Goal: Task Accomplishment & Management: Manage account settings

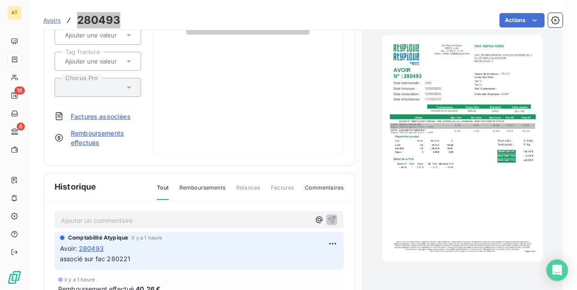
scroll to position [120, 0]
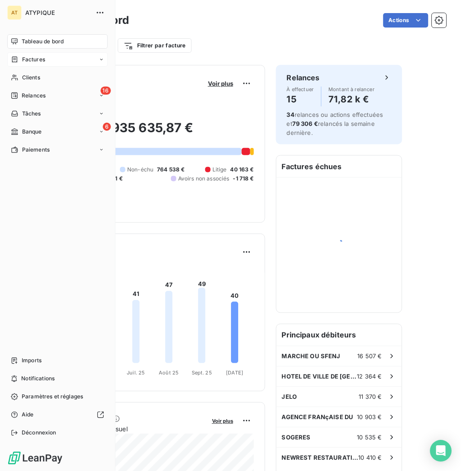
drag, startPoint x: 65, startPoint y: 60, endPoint x: 78, endPoint y: 60, distance: 12.6
click at [68, 60] on div "Factures" at bounding box center [57, 59] width 101 height 14
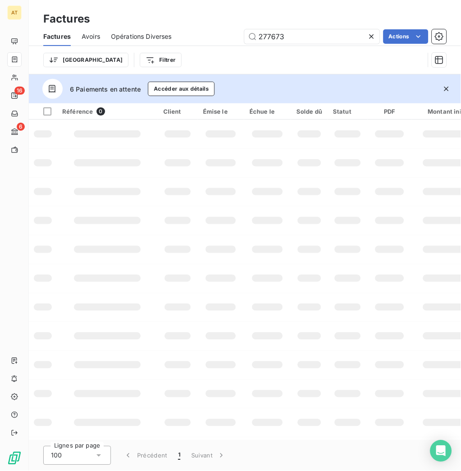
click at [89, 35] on span "Avoirs" at bounding box center [91, 36] width 18 height 9
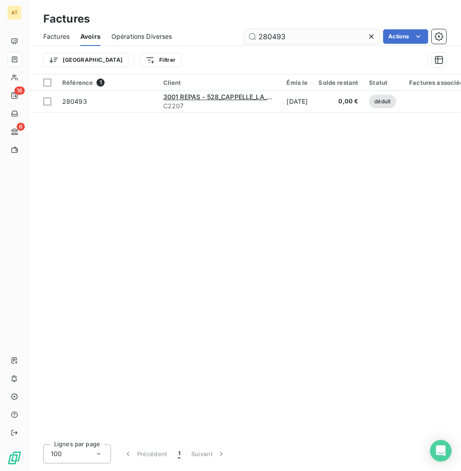
click at [366, 29] on input "280493" at bounding box center [311, 36] width 135 height 14
click at [370, 36] on icon at bounding box center [371, 36] width 9 height 9
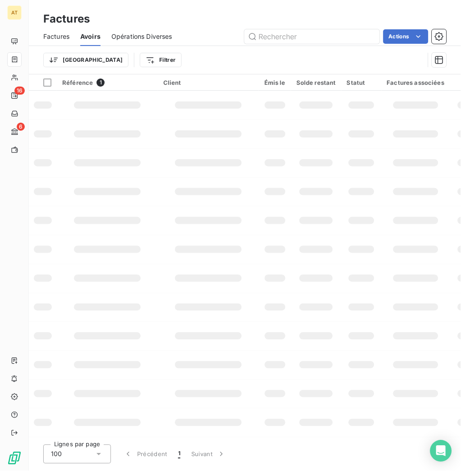
click at [56, 39] on span "Factures" at bounding box center [56, 36] width 26 height 9
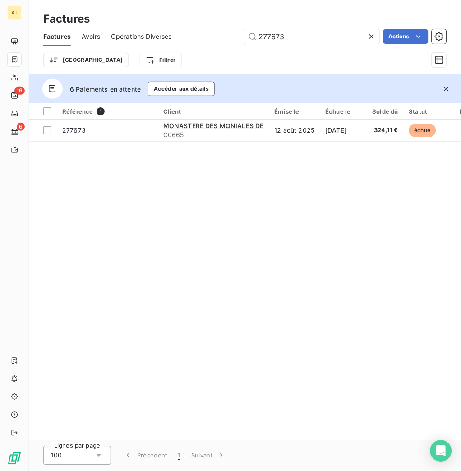
click at [444, 88] on icon "button" at bounding box center [446, 88] width 9 height 9
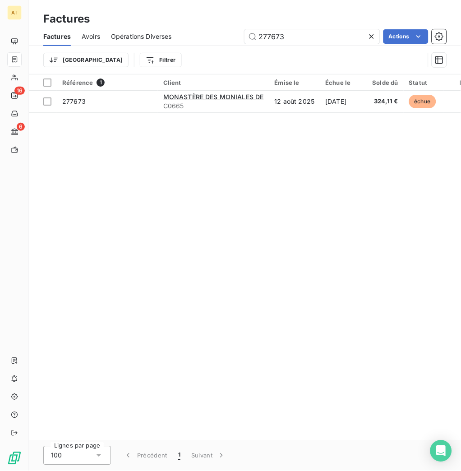
click at [371, 38] on icon at bounding box center [371, 36] width 9 height 9
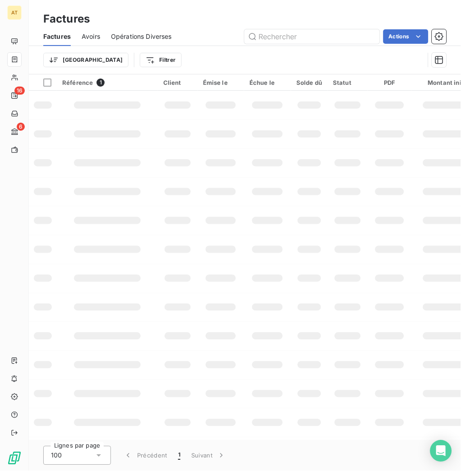
click at [90, 36] on span "Avoirs" at bounding box center [91, 36] width 18 height 9
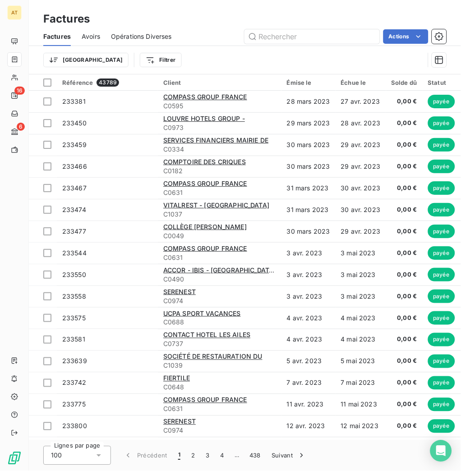
click at [88, 40] on span "Avoirs" at bounding box center [91, 36] width 18 height 9
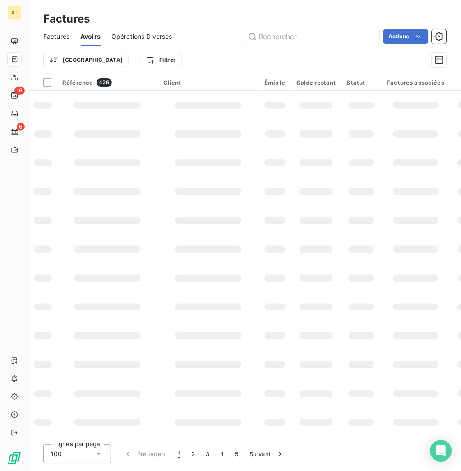
click at [116, 58] on html "AT 16 6 Factures Factures Avoirs Opérations Diverses Actions Trier Filtrer Réfé…" at bounding box center [230, 235] width 461 height 471
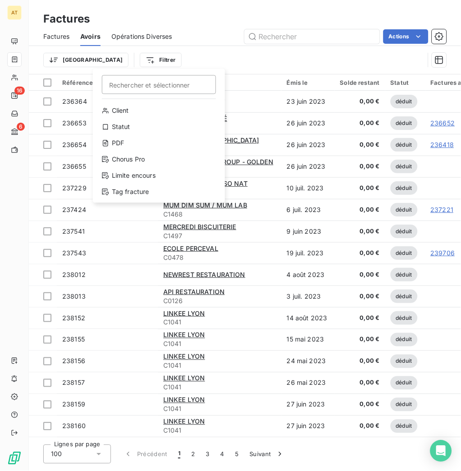
click at [70, 56] on html "AT 16 6 Factures Factures Avoirs Opérations Diverses Actions Trier Filtrer Rech…" at bounding box center [230, 235] width 461 height 471
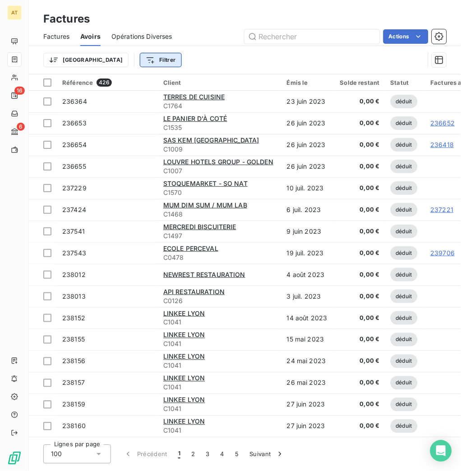
click at [120, 55] on html "AT 16 6 Factures Factures Avoirs Opérations Diverses Actions Trier Filtrer Réfé…" at bounding box center [230, 235] width 461 height 471
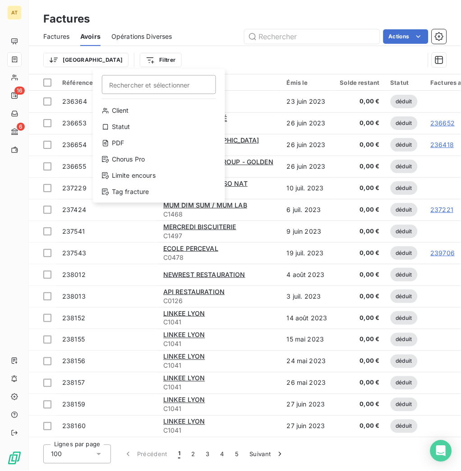
click at [68, 63] on html "AT 16 6 Factures Factures Avoirs Opérations Diverses Actions Trier Filtrer Rech…" at bounding box center [230, 235] width 461 height 471
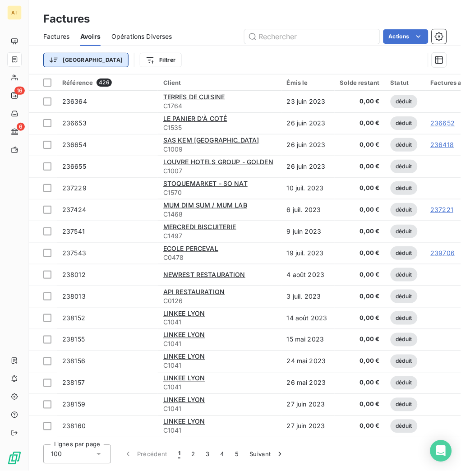
click at [70, 63] on html "AT 16 6 Factures Factures Avoirs Opérations Diverses Actions Trier Filtrer Réfé…" at bounding box center [230, 235] width 461 height 471
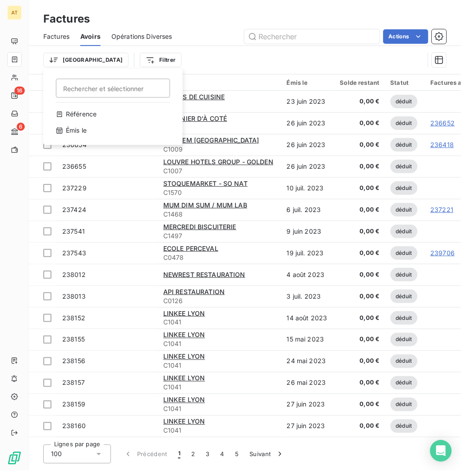
click at [221, 53] on html "AT 16 6 Factures Factures Avoirs Opérations Diverses Actions Trier Rechercher e…" at bounding box center [230, 235] width 461 height 471
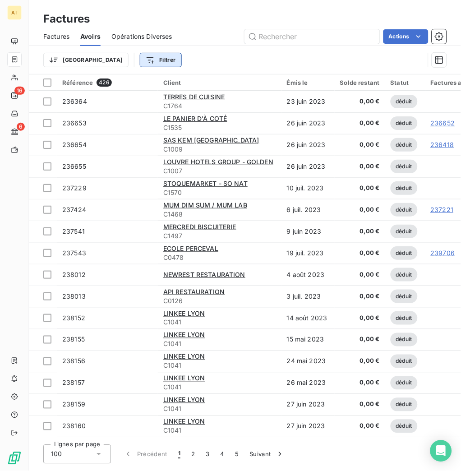
click at [126, 58] on html "AT 16 6 Factures Factures Avoirs Opérations Diverses Actions Trier Filtrer Réfé…" at bounding box center [230, 235] width 461 height 471
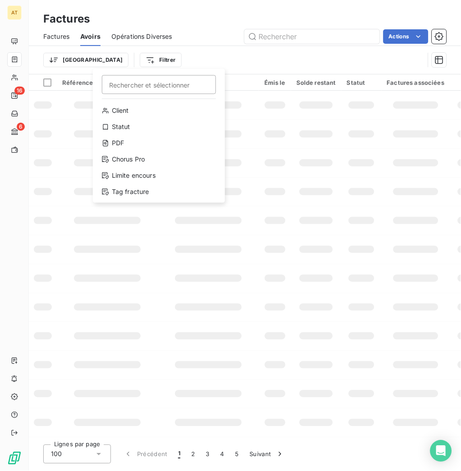
click at [171, 254] on html "AT 16 6 Factures Factures Avoirs Opérations Diverses Actions Trier Filtrer Rech…" at bounding box center [230, 235] width 461 height 471
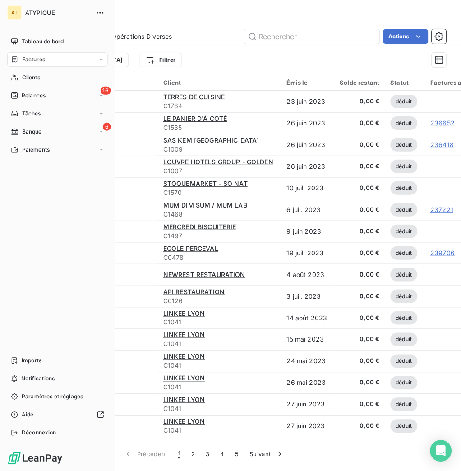
click at [31, 63] on span "Factures" at bounding box center [33, 59] width 23 height 8
click at [26, 65] on div "Factures" at bounding box center [57, 59] width 101 height 14
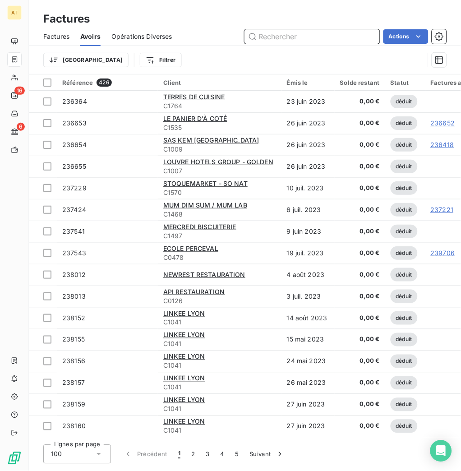
click at [288, 36] on input "text" at bounding box center [311, 36] width 135 height 14
paste input "238736"
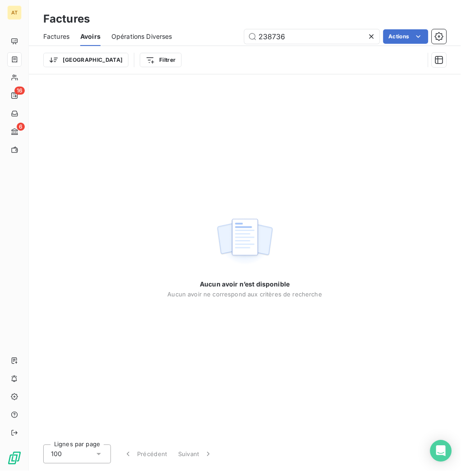
click at [287, 62] on div "Trier Filtrer" at bounding box center [233, 59] width 381 height 17
click at [239, 92] on div "Aucun avoir n’est disponible Aucun avoir ne correspond aux critères de recherche" at bounding box center [245, 255] width 432 height 363
click at [342, 37] on input "238736" at bounding box center [311, 36] width 135 height 14
click at [290, 29] on input "238736" at bounding box center [311, 36] width 135 height 14
paste input "56247"
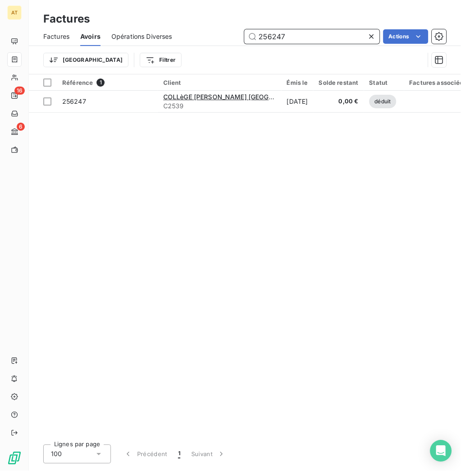
click at [282, 36] on input "256247" at bounding box center [311, 36] width 135 height 14
click at [294, 36] on input "256247" at bounding box center [311, 36] width 135 height 14
drag, startPoint x: 285, startPoint y: 38, endPoint x: 160, endPoint y: 38, distance: 124.9
click at [160, 38] on div "Factures Avoirs Opérations Diverses 256247 Actions" at bounding box center [245, 36] width 432 height 19
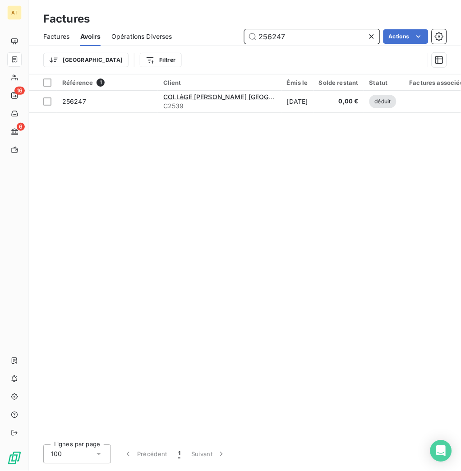
paste input "76093"
click at [331, 35] on input "276093" at bounding box center [311, 36] width 135 height 14
paste input "2652"
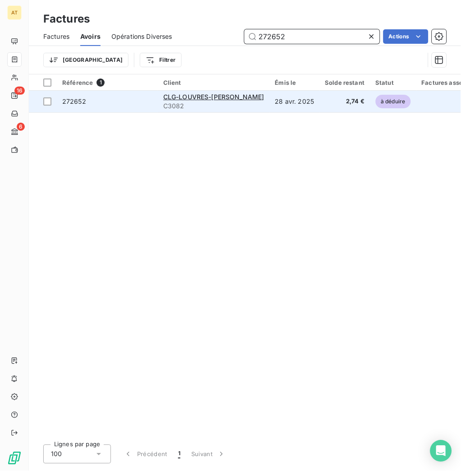
type input "272652"
click at [69, 102] on span "272652" at bounding box center [74, 101] width 24 height 8
click at [69, 98] on span "272652" at bounding box center [74, 101] width 24 height 8
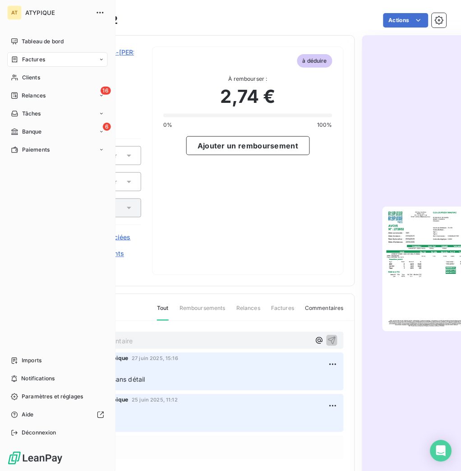
click at [44, 56] on span "Factures" at bounding box center [33, 59] width 23 height 8
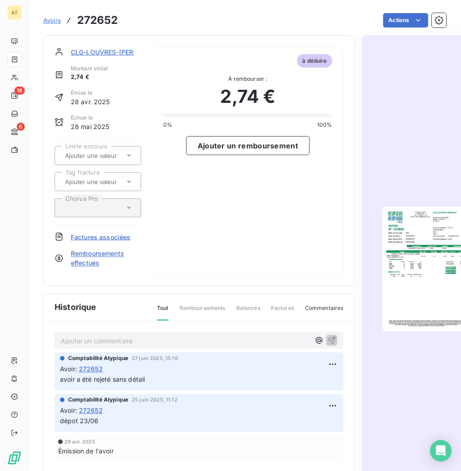
click at [92, 46] on div "CLG-LOUVRES-F.MAURIAC" at bounding box center [102, 51] width 63 height 11
click at [92, 51] on span "CLG-LOUVRES-F.MAURIAC" at bounding box center [121, 51] width 101 height 9
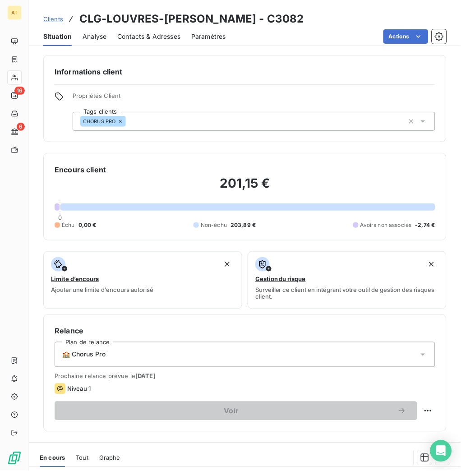
drag, startPoint x: 123, startPoint y: 129, endPoint x: 102, endPoint y: 115, distance: 24.5
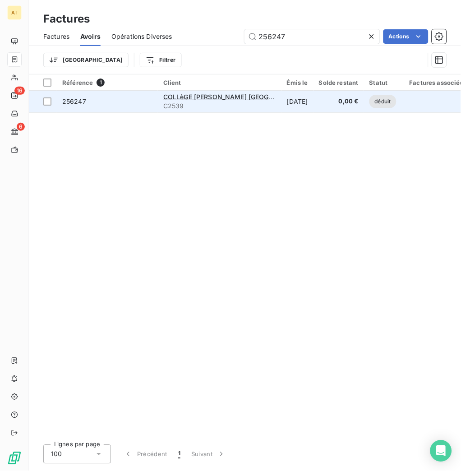
type input "256247"
click at [69, 97] on span "256247" at bounding box center [74, 101] width 24 height 8
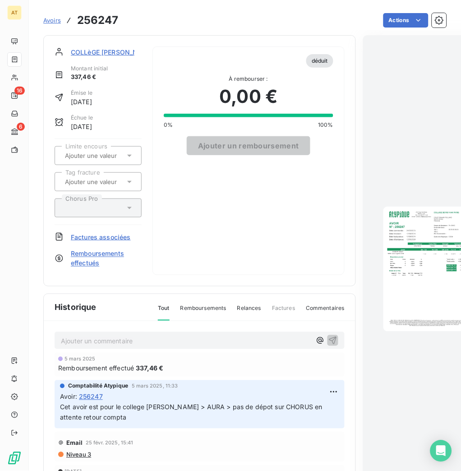
click at [140, 107] on div "COLLèGE BORIS VIAN PARIS Montant initial 337,46 € Émise le 12 sept. 2024 Échue …" at bounding box center [98, 160] width 87 height 229
drag, startPoint x: 143, startPoint y: 106, endPoint x: 134, endPoint y: 106, distance: 8.6
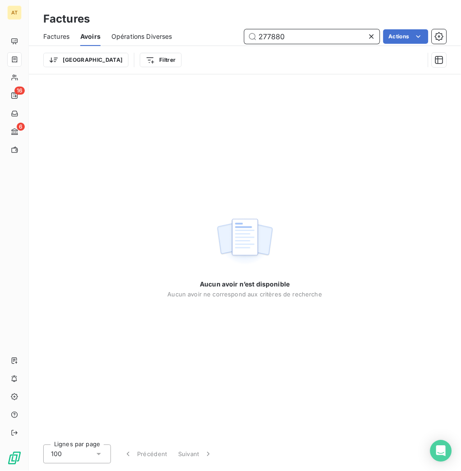
drag, startPoint x: 309, startPoint y: 35, endPoint x: 142, endPoint y: 51, distance: 167.6
click at [142, 51] on div "Factures Avoirs Opérations Diverses 277880 Actions Trier Filtrer" at bounding box center [245, 50] width 432 height 47
paste input "6093"
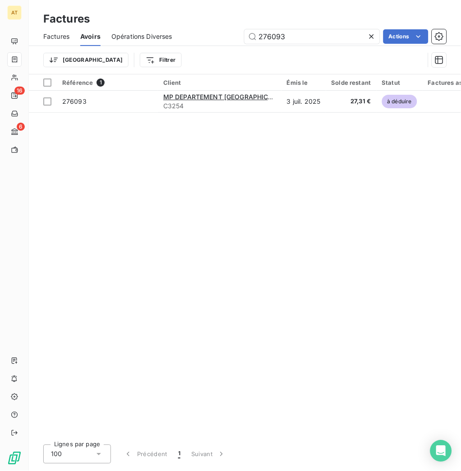
click at [170, 255] on div "Référence 1 Client Émis le Solde restant Statut Factures associées PDF Propriét…" at bounding box center [245, 255] width 432 height 363
click at [176, 250] on div "Référence 1 Client Émis le Solde restant Statut Factures associées PDF Propriét…" at bounding box center [245, 255] width 432 height 363
drag, startPoint x: 270, startPoint y: 40, endPoint x: 278, endPoint y: 40, distance: 7.7
click at [270, 40] on input "276093" at bounding box center [311, 36] width 135 height 14
paste input "38736"
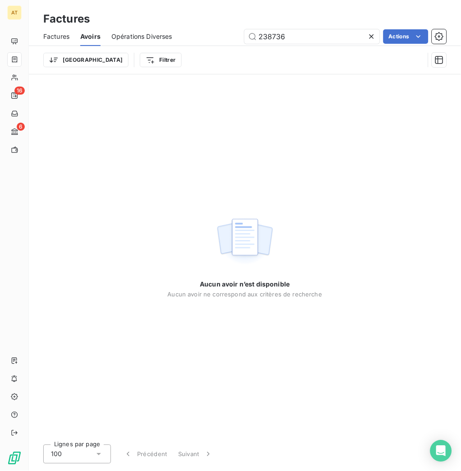
click at [177, 194] on div "Aucun avoir n’est disponible Aucun avoir ne correspond aux critères de recherche" at bounding box center [245, 255] width 432 height 363
click at [314, 32] on input "238736" at bounding box center [311, 36] width 135 height 14
paste input "1"
type input "238136"
click at [189, 157] on div "Aucun avoir n’est disponible Aucun avoir ne correspond aux critères de recherche" at bounding box center [245, 255] width 432 height 363
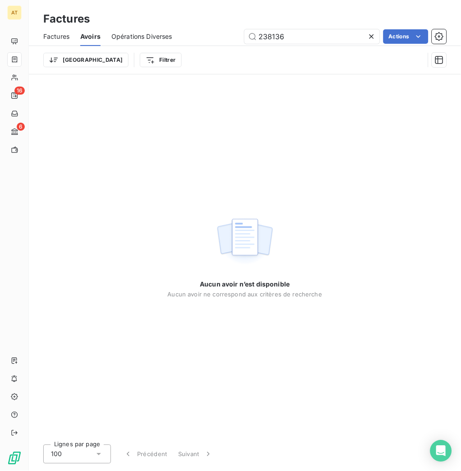
click at [182, 134] on div "Aucun avoir n’est disponible Aucun avoir ne correspond aux critères de recherche" at bounding box center [245, 255] width 432 height 363
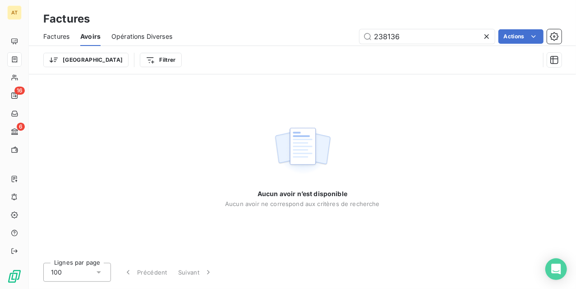
click at [225, 121] on div "Aucun avoir n’est disponible Aucun avoir ne correspond aux critères de recherche" at bounding box center [302, 164] width 547 height 181
click at [461, 37] on icon at bounding box center [486, 36] width 9 height 9
click at [277, 40] on div "Actions" at bounding box center [372, 36] width 378 height 14
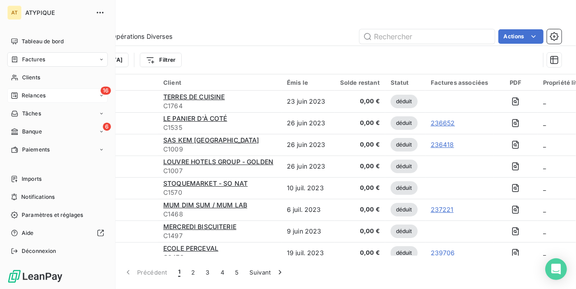
click at [35, 95] on span "Relances" at bounding box center [34, 96] width 24 height 8
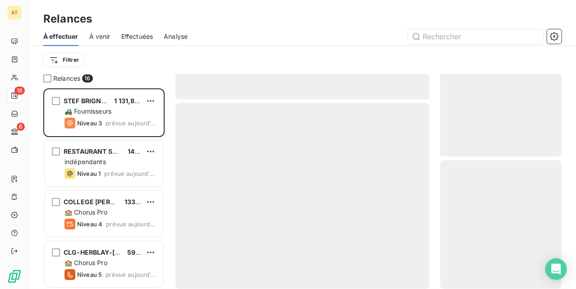
scroll to position [192, 112]
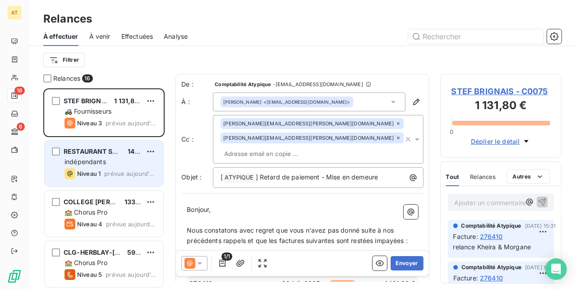
click at [107, 168] on div "RESTAURANT SCOLAIRE LA GENèTE 149,25 € indépendants Niveau 1 prévue aujourd’hui" at bounding box center [104, 163] width 119 height 46
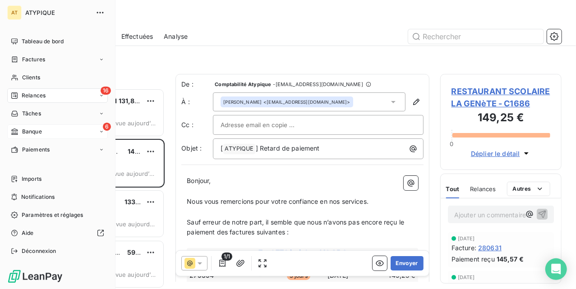
click at [17, 130] on icon at bounding box center [14, 132] width 6 height 6
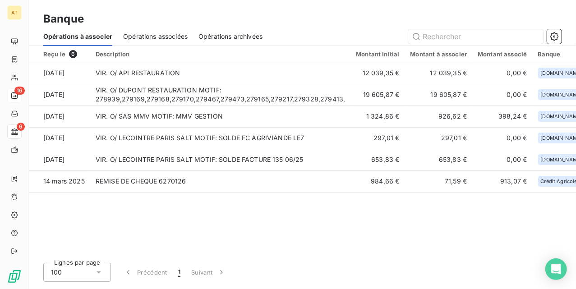
click at [271, 217] on div "Reçu le 6 Description Montant initial Montant à associer Montant associé Banque…" at bounding box center [302, 151] width 547 height 210
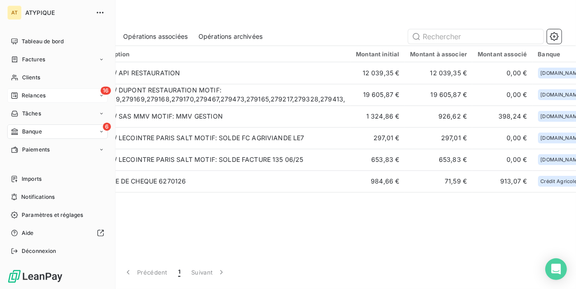
click at [33, 62] on span "Factures" at bounding box center [33, 59] width 23 height 8
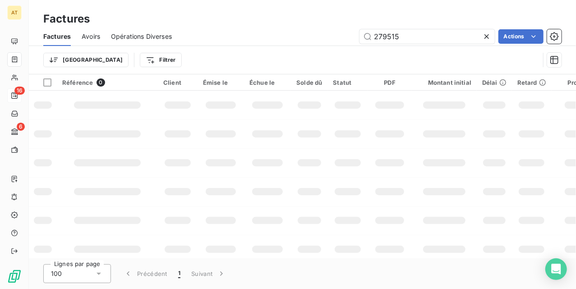
type input "279515"
click at [383, 147] on td at bounding box center [390, 134] width 44 height 29
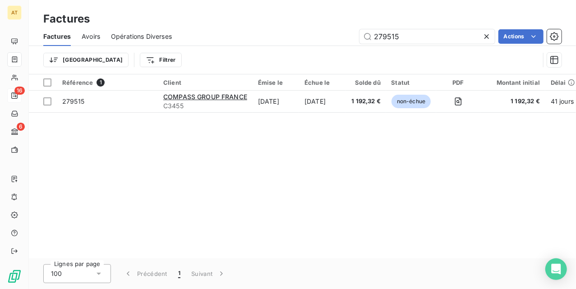
click at [461, 34] on icon at bounding box center [486, 36] width 9 height 9
click at [240, 42] on div "Actions" at bounding box center [372, 36] width 379 height 14
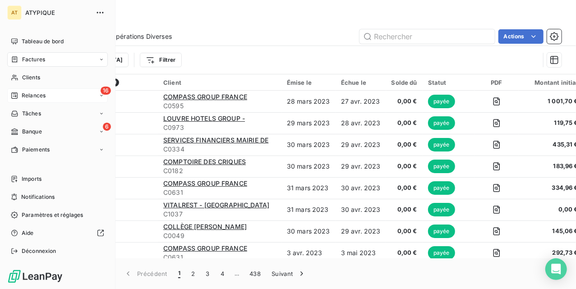
click at [17, 59] on icon at bounding box center [14, 59] width 5 height 6
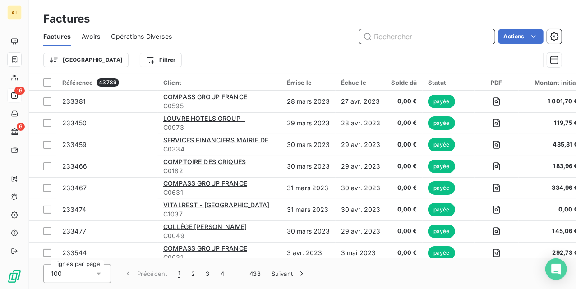
click at [415, 34] on input "text" at bounding box center [427, 36] width 135 height 14
paste input "276695"
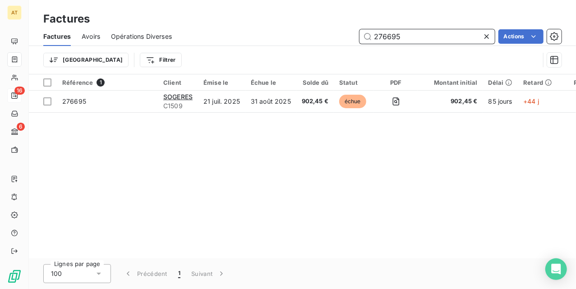
type input "276695"
click at [320, 154] on div "Référence 1 Client Émise le Échue le Solde dû Statut PDF Montant initial Délai …" at bounding box center [302, 166] width 547 height 184
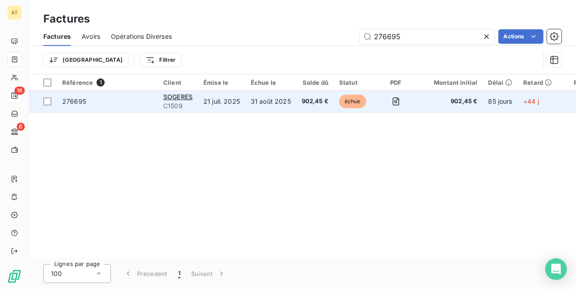
click at [102, 94] on td "276695" at bounding box center [107, 102] width 101 height 22
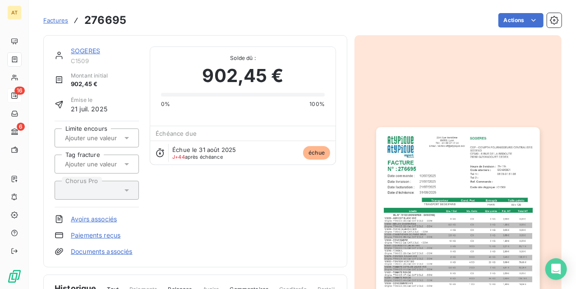
click at [165, 73] on div "902,45 €" at bounding box center [243, 75] width 164 height 27
drag, startPoint x: 159, startPoint y: 71, endPoint x: 141, endPoint y: 67, distance: 19.0
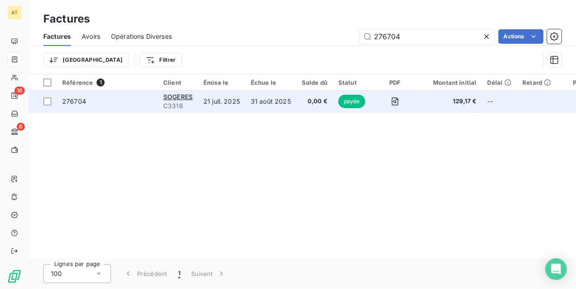
type input "276704"
click at [70, 107] on td "276704" at bounding box center [107, 102] width 101 height 22
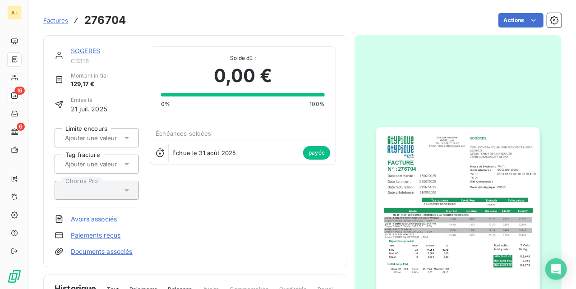
click at [96, 20] on h3 "276704" at bounding box center [104, 20] width 41 height 16
copy h3 "276704"
drag, startPoint x: 127, startPoint y: 32, endPoint x: 80, endPoint y: 38, distance: 47.3
click at [126, 32] on div "SOGERES C3316 Montant initial 129,17 € Émise le 21 juil. 2025 Limite encours Ta…" at bounding box center [302, 257] width 518 height 455
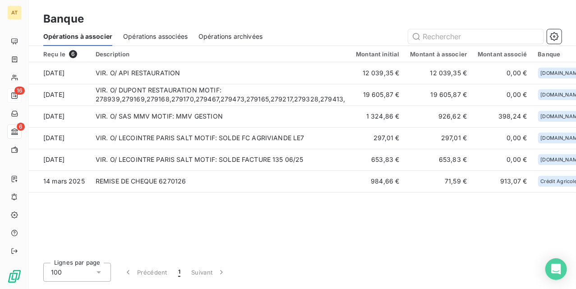
click at [294, 29] on div at bounding box center [417, 36] width 288 height 14
drag, startPoint x: 273, startPoint y: 39, endPoint x: 255, endPoint y: 35, distance: 18.0
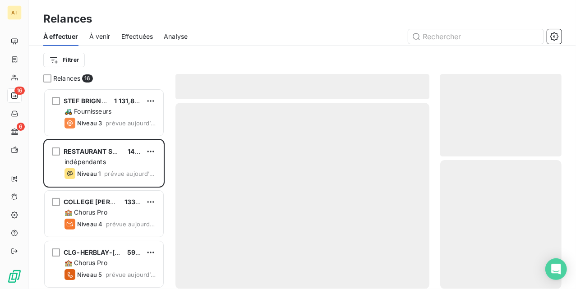
scroll to position [192, 112]
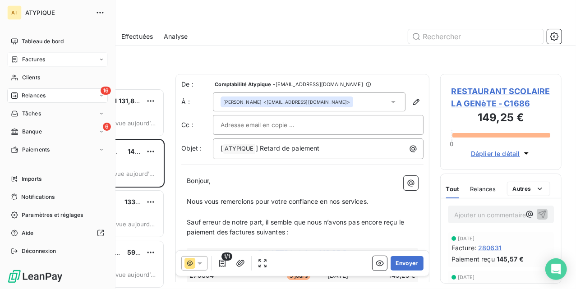
click at [46, 55] on div "Factures" at bounding box center [57, 59] width 101 height 14
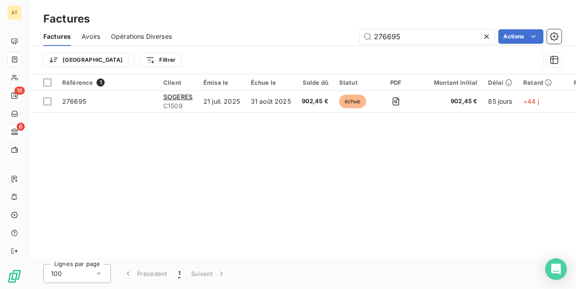
type input "276695"
drag, startPoint x: 120, startPoint y: 153, endPoint x: 120, endPoint y: 149, distance: 4.5
click at [120, 153] on div "Référence 1 Client Émise le Échue le Solde dû Statut PDF Montant initial Délai …" at bounding box center [302, 166] width 547 height 184
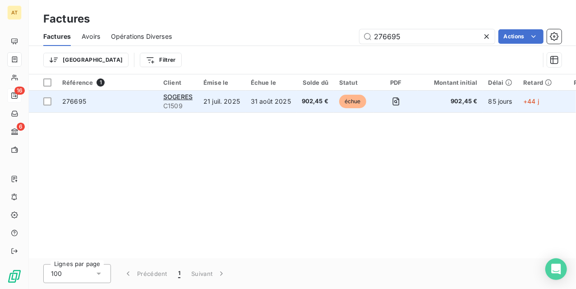
click at [78, 105] on span "276695" at bounding box center [74, 101] width 24 height 8
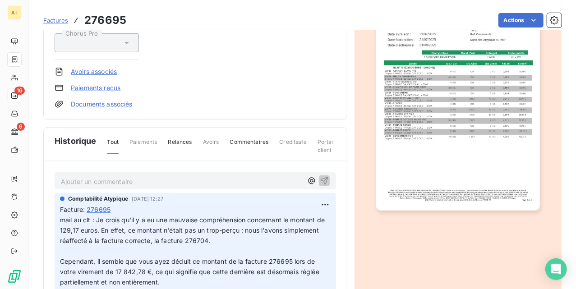
scroll to position [121, 0]
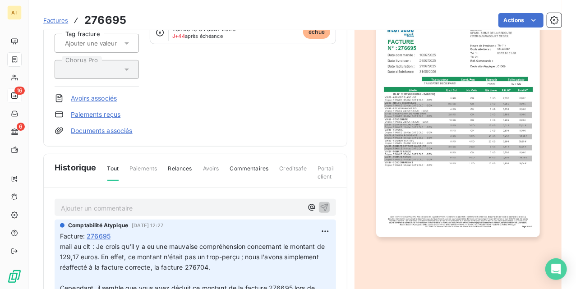
click at [99, 17] on h3 "276695" at bounding box center [105, 20] width 42 height 16
copy h3 "276695"
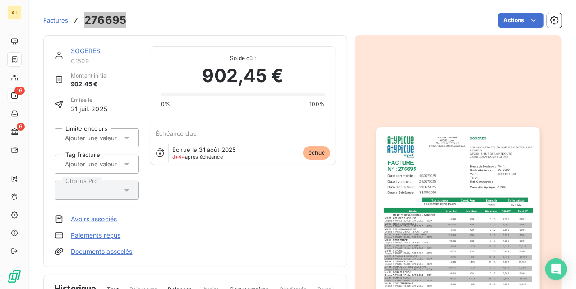
scroll to position [1, 0]
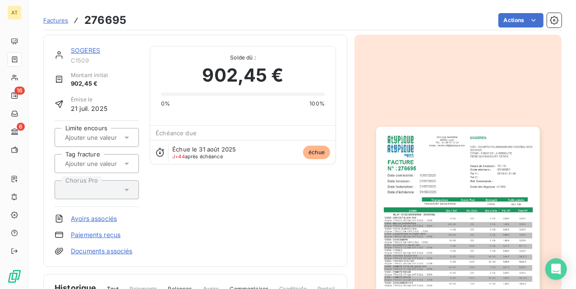
click at [94, 235] on link "Paiements reçus" at bounding box center [96, 235] width 50 height 9
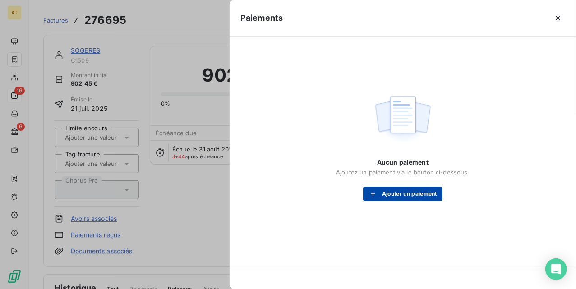
click at [399, 199] on button "Ajouter un paiement" at bounding box center [402, 194] width 79 height 14
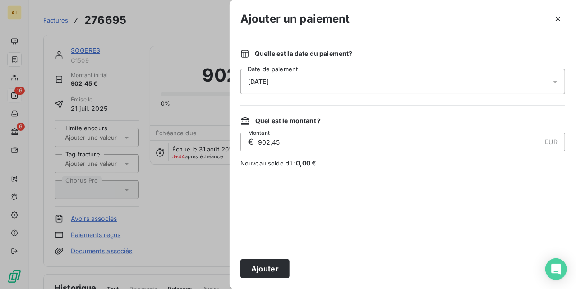
click at [293, 78] on div "14/10/2025" at bounding box center [402, 81] width 325 height 25
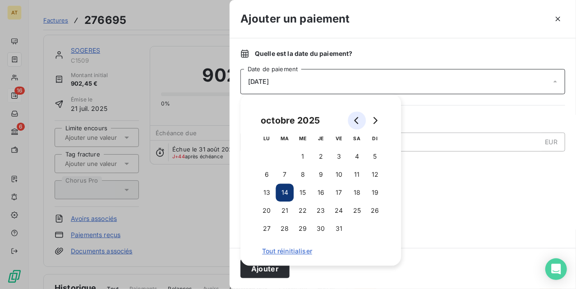
click at [354, 121] on icon "Go to previous month" at bounding box center [356, 120] width 7 height 7
drag, startPoint x: 357, startPoint y: 228, endPoint x: 332, endPoint y: 203, distance: 35.1
click at [356, 228] on button "30" at bounding box center [357, 229] width 18 height 18
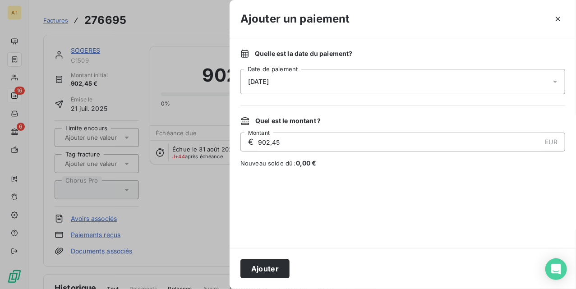
click at [451, 172] on div "Quelle est la date du paiement ? 30/08/2025 Date de paiement Quel est le montan…" at bounding box center [403, 143] width 346 height 210
drag, startPoint x: 215, startPoint y: 145, endPoint x: 228, endPoint y: 168, distance: 27.1
click at [154, 289] on div "Ajouter un paiement Quelle est la date du paiement ? 30/08/2025 Date de paiemen…" at bounding box center [288, 289] width 576 height 0
type input "129,17"
click at [271, 273] on button "Ajouter" at bounding box center [264, 268] width 49 height 19
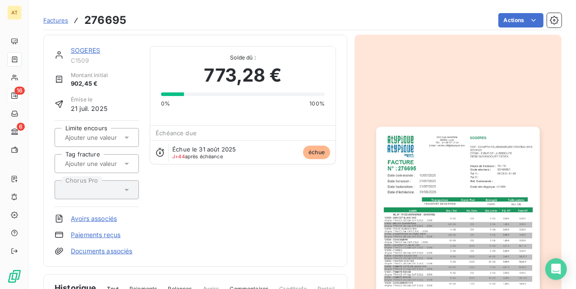
click at [210, 208] on div "SOGERES C1509 Montant initial 902,45 € Émise le 21 juil. 2025 Limite encours Ta…" at bounding box center [195, 151] width 281 height 210
click at [96, 235] on link "Paiements reçus" at bounding box center [96, 235] width 50 height 9
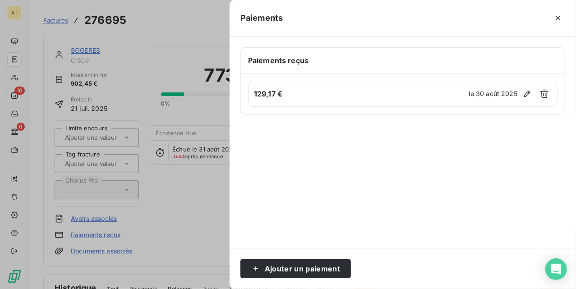
click at [333, 65] on h6 "Paiements reçus" at bounding box center [402, 60] width 309 height 11
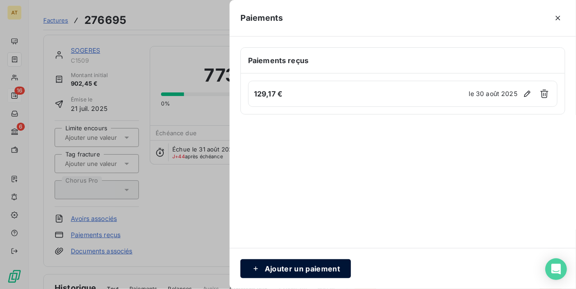
click at [314, 263] on button "Ajouter un paiement" at bounding box center [295, 268] width 111 height 19
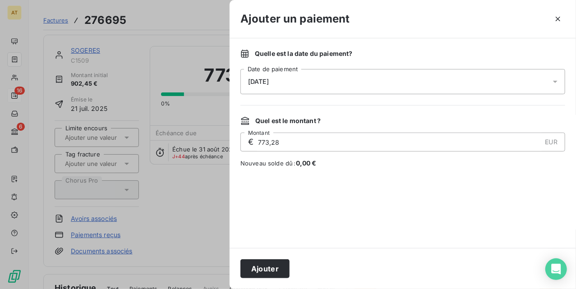
click at [296, 85] on div "14/10/2025" at bounding box center [402, 81] width 325 height 25
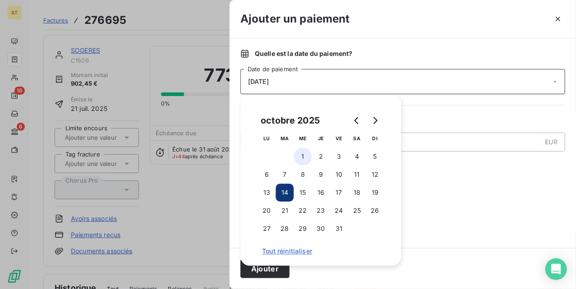
drag, startPoint x: 300, startPoint y: 152, endPoint x: 308, endPoint y: 160, distance: 10.9
click at [300, 152] on button "1" at bounding box center [303, 157] width 18 height 18
click at [461, 178] on div "Quelle est la date du paiement ? 01/10/2025 Date de paiement Quel est le montan…" at bounding box center [403, 143] width 346 height 210
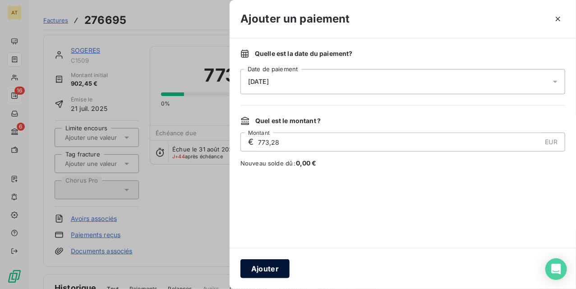
click at [255, 268] on button "Ajouter" at bounding box center [264, 268] width 49 height 19
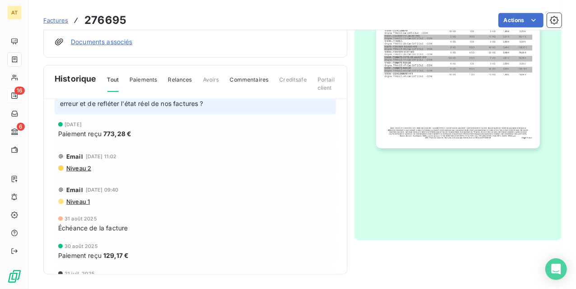
scroll to position [167, 0]
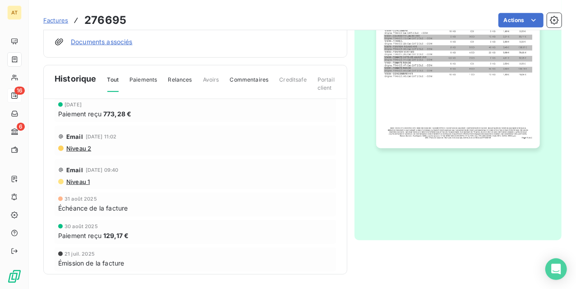
click at [97, 19] on h3 "276695" at bounding box center [105, 20] width 42 height 16
copy h3 "276695"
click at [186, 137] on div "Email 24 sept. 2025, 11:02" at bounding box center [195, 136] width 274 height 14
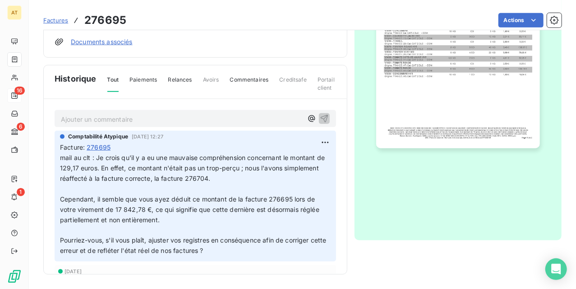
scroll to position [0, 0]
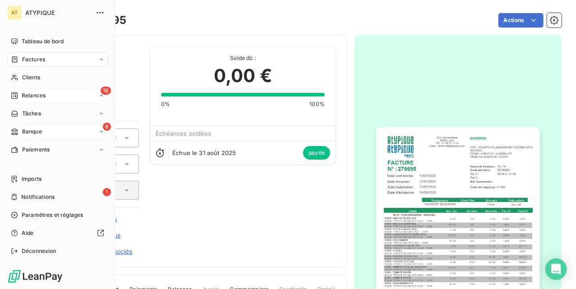
click at [51, 130] on div "6 Banque" at bounding box center [57, 131] width 101 height 14
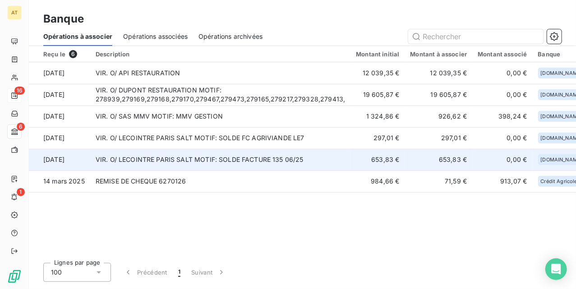
click at [131, 160] on td "VIR. O/ LECOINTRE PARIS SALT MOTIF: SOLDE FACTURE 135 06/25" at bounding box center [220, 160] width 261 height 22
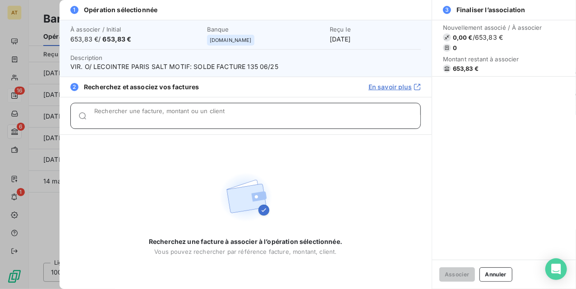
click at [123, 121] on input "Rechercher une facture, montant ou un client" at bounding box center [257, 119] width 326 height 9
paste input "273478"
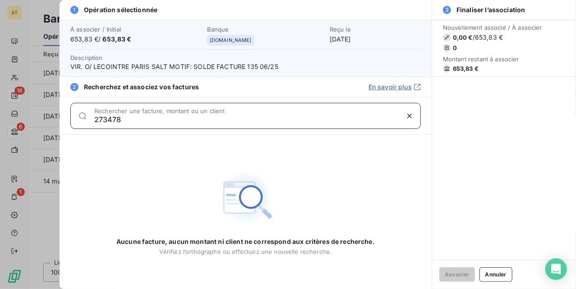
click at [206, 117] on input "273478" at bounding box center [246, 119] width 304 height 9
click at [140, 123] on input "273478" at bounding box center [246, 119] width 304 height 9
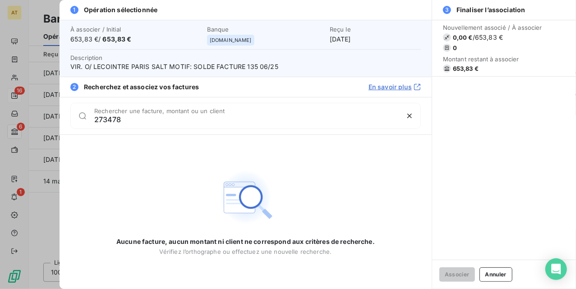
click at [160, 105] on div "273478 Rechercher une facture, montant ou un client" at bounding box center [245, 116] width 350 height 26
click at [144, 115] on div "273478 Rechercher une facture, montant ou un client" at bounding box center [257, 116] width 326 height 14
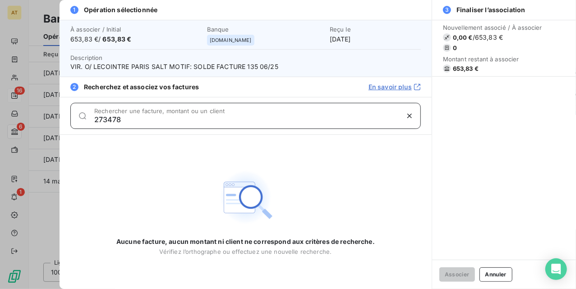
paste input "5644"
type input "275644"
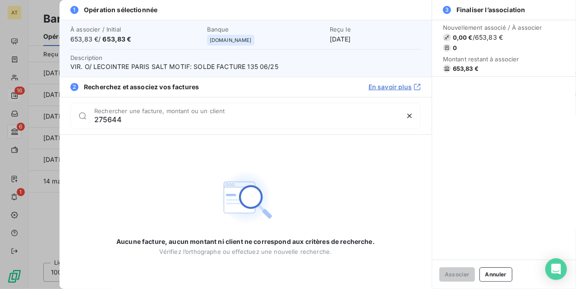
click at [47, 83] on div at bounding box center [288, 144] width 576 height 289
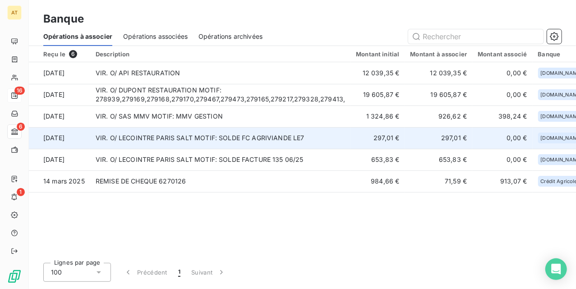
click at [106, 142] on td "VIR. O/ LECOINTRE PARIS SALT MOTIF: SOLDE FC AGRIVIANDE LE7" at bounding box center [220, 138] width 261 height 22
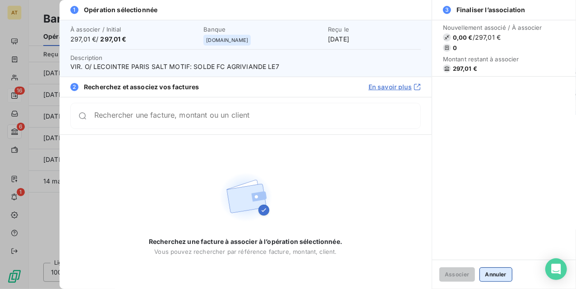
click at [461, 273] on button "Annuler" at bounding box center [495, 274] width 33 height 14
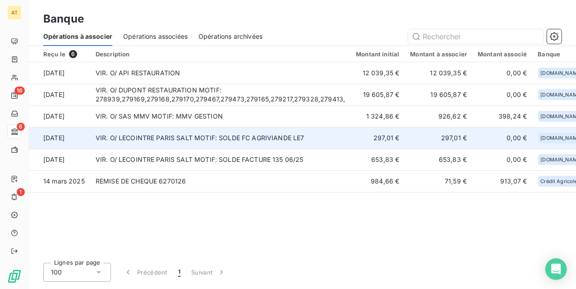
click at [361, 138] on td "297,01 €" at bounding box center [377, 138] width 54 height 22
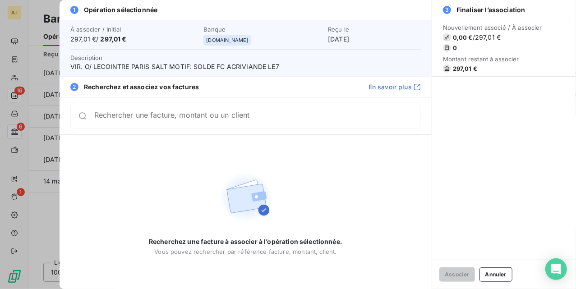
drag, startPoint x: 461, startPoint y: 74, endPoint x: 461, endPoint y: 69, distance: 5.0
click at [461, 73] on section "Nouvellement associé / À associer 0,00 € / 297,01 € 0 Montant restant à associe…" at bounding box center [504, 48] width 144 height 56
click at [461, 66] on span "297,01 €" at bounding box center [465, 68] width 24 height 7
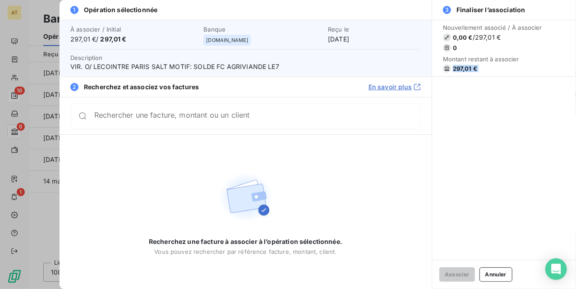
copy div "297,01 €"
click at [461, 282] on div "Associer Annuler" at bounding box center [504, 274] width 144 height 29
click at [461, 281] on button "Annuler" at bounding box center [495, 274] width 33 height 14
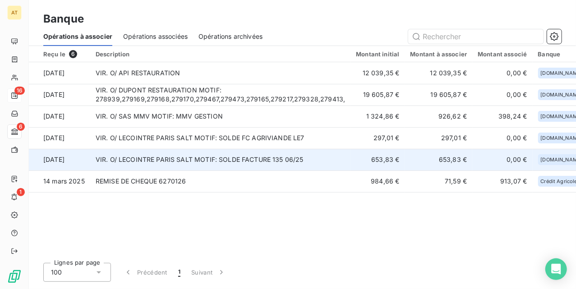
click at [350, 161] on td "653,83 €" at bounding box center [377, 160] width 54 height 22
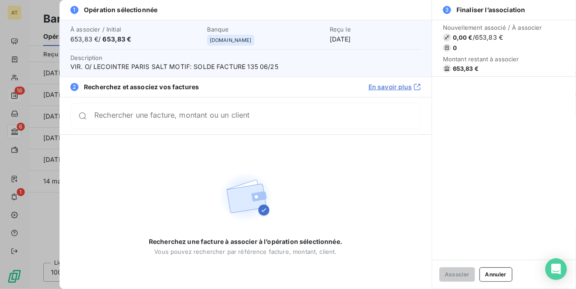
click at [461, 65] on span "653,83 €" at bounding box center [466, 68] width 26 height 7
click at [461, 66] on span "653,83 €" at bounding box center [466, 68] width 26 height 7
copy div "653,83 €"
click at [67, 143] on div "Recherchez une facture à associer à l’opération sélectionnée. Vous pouvez reche…" at bounding box center [246, 212] width 372 height 154
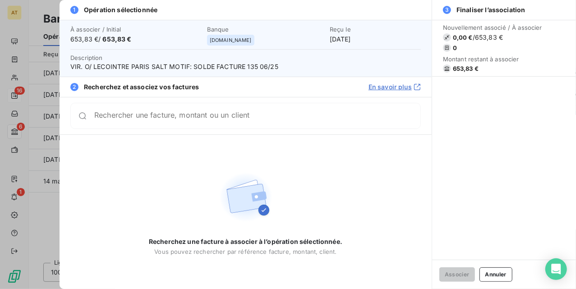
click at [40, 127] on div at bounding box center [288, 144] width 576 height 289
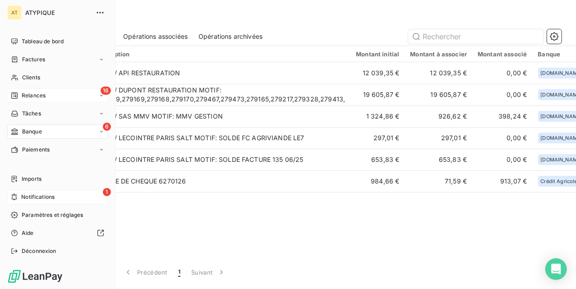
click at [49, 197] on span "Notifications" at bounding box center [37, 197] width 33 height 8
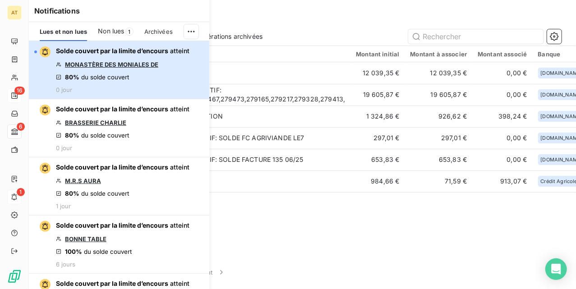
click at [120, 49] on span "Solde couvert par la limite d’encours" at bounding box center [112, 51] width 112 height 8
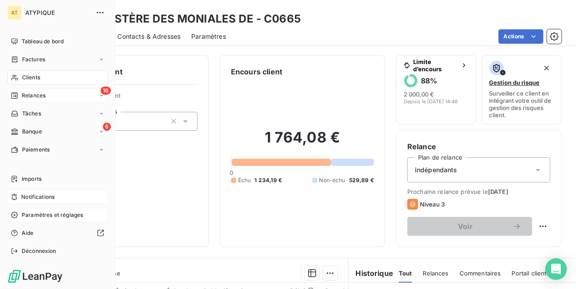
click at [52, 208] on div "Paramètres et réglages" at bounding box center [57, 215] width 101 height 14
click at [51, 199] on span "Notifications" at bounding box center [37, 197] width 33 height 8
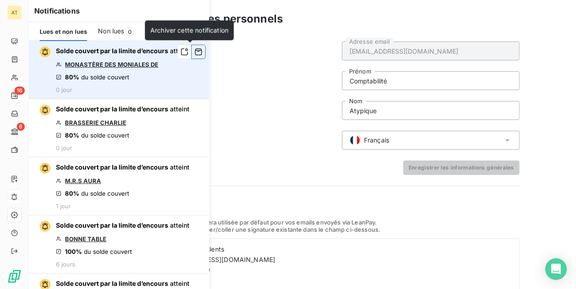
click at [191, 56] on button "button" at bounding box center [198, 52] width 14 height 14
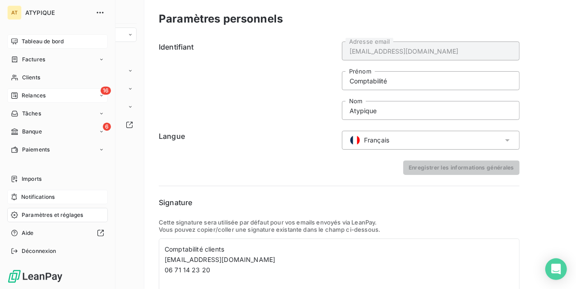
click at [23, 40] on span "Tableau de bord" at bounding box center [43, 41] width 42 height 8
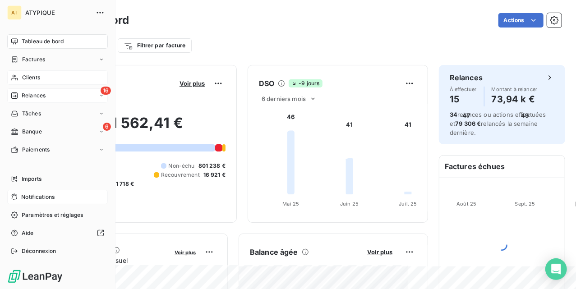
click at [23, 78] on span "Clients" at bounding box center [31, 78] width 18 height 8
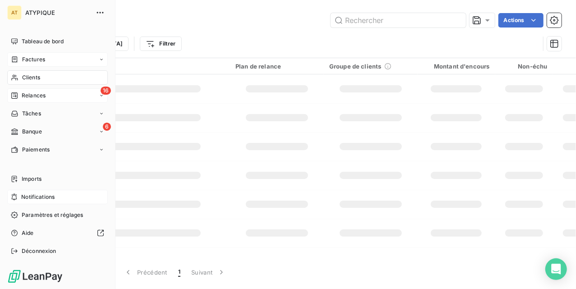
click at [35, 60] on span "Factures" at bounding box center [33, 59] width 23 height 8
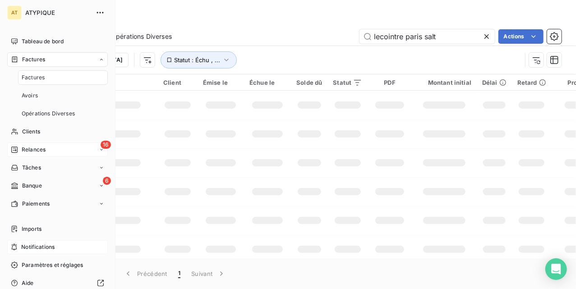
click at [35, 60] on span "Factures" at bounding box center [33, 59] width 23 height 8
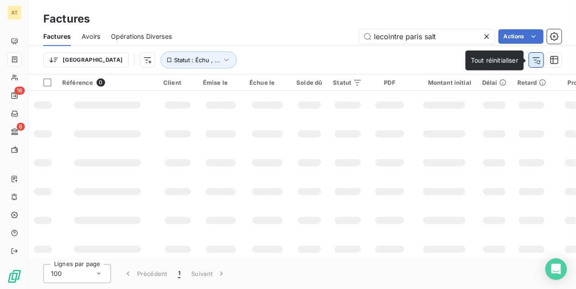
click at [461, 59] on icon "button" at bounding box center [536, 59] width 9 height 9
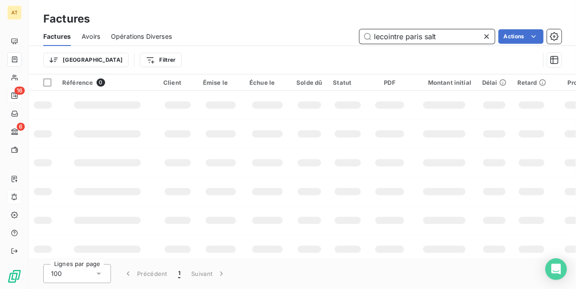
click at [446, 37] on input "lecointre paris salt" at bounding box center [427, 36] width 135 height 14
paste input "278247"
type input "278247"
click at [271, 154] on td at bounding box center [267, 162] width 47 height 29
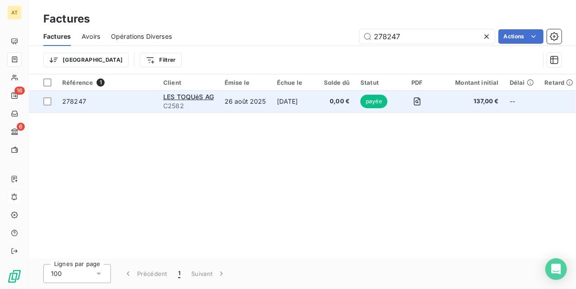
click at [80, 109] on td "278247" at bounding box center [107, 102] width 101 height 22
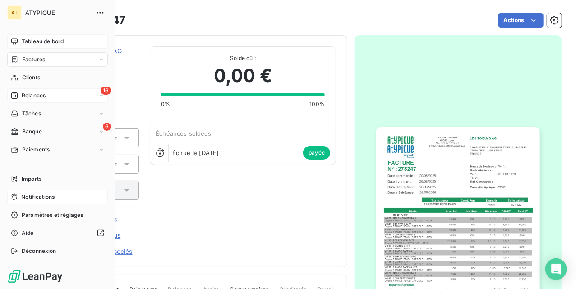
click at [13, 38] on icon at bounding box center [14, 41] width 7 height 7
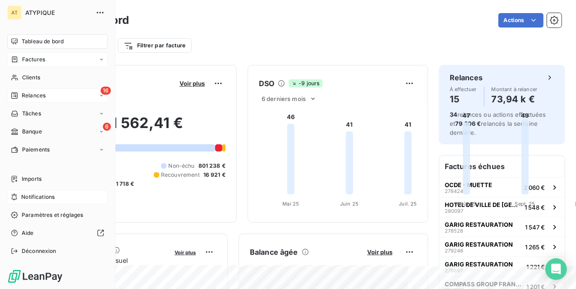
click at [34, 65] on div "Factures" at bounding box center [57, 59] width 101 height 14
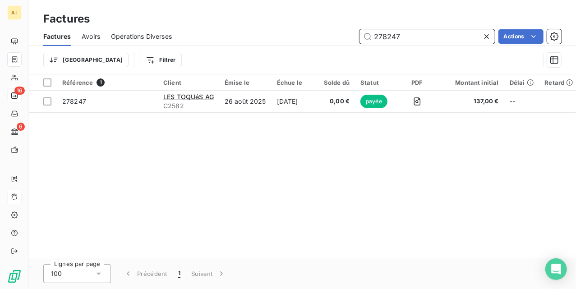
drag, startPoint x: 417, startPoint y: 36, endPoint x: 243, endPoint y: 44, distance: 174.3
click at [243, 44] on div "Factures Avoirs Opérations Diverses 278247 Actions" at bounding box center [302, 36] width 547 height 19
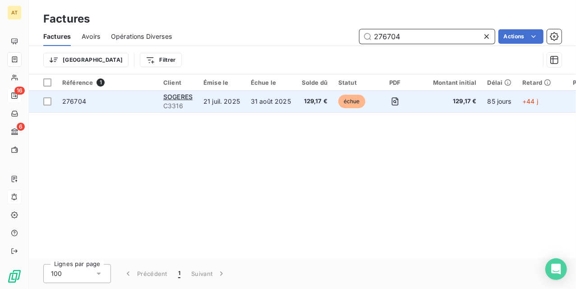
type input "276704"
click at [97, 100] on span "276704" at bounding box center [107, 101] width 90 height 9
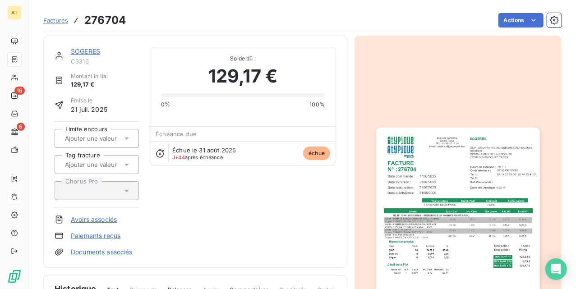
scroll to position [1, 0]
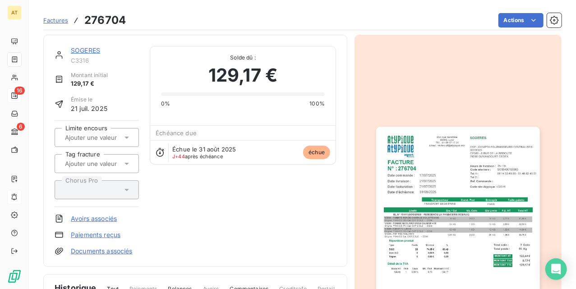
click at [91, 235] on link "Paiements reçus" at bounding box center [96, 235] width 50 height 9
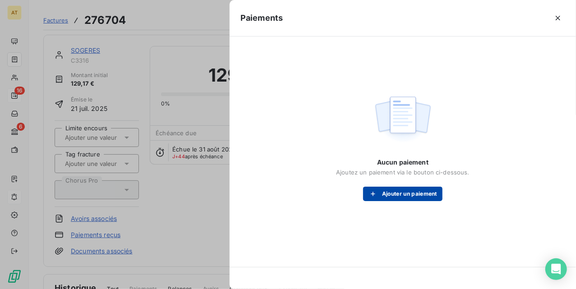
click at [385, 188] on button "Ajouter un paiement" at bounding box center [402, 194] width 79 height 14
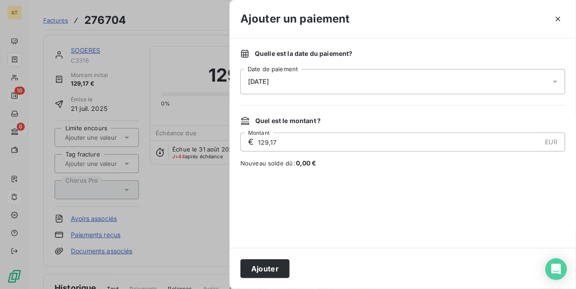
click at [284, 81] on div "14/10/2025" at bounding box center [402, 81] width 325 height 25
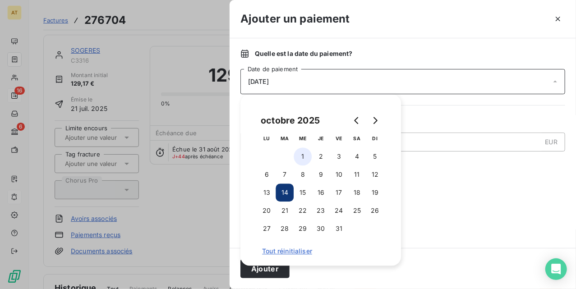
click at [304, 157] on button "1" at bounding box center [303, 157] width 18 height 18
click at [461, 157] on div "Quel est le montant ? € 129,17 EUR Montant Nouveau solde dû : 0,00 €" at bounding box center [402, 141] width 325 height 51
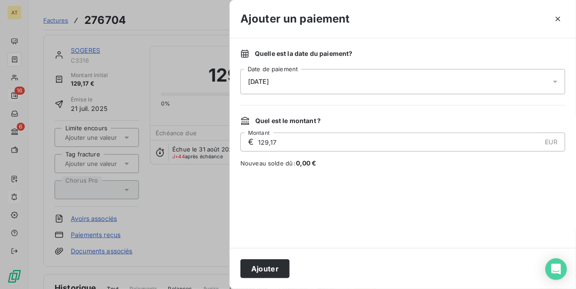
drag, startPoint x: 279, startPoint y: 269, endPoint x: 248, endPoint y: 266, distance: 31.3
click at [278, 270] on button "Ajouter" at bounding box center [264, 268] width 49 height 19
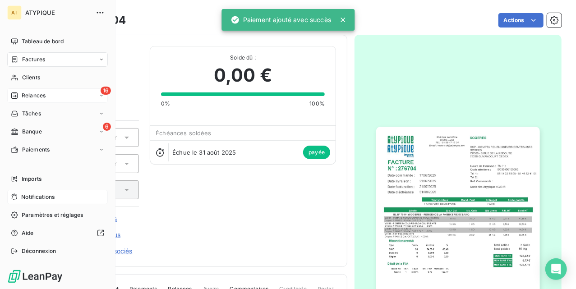
click at [31, 88] on nav "Tableau de bord Factures Clients 16 Relances Tâches 6 Banque Paiements" at bounding box center [57, 95] width 101 height 123
click at [32, 78] on span "Clients" at bounding box center [31, 78] width 18 height 8
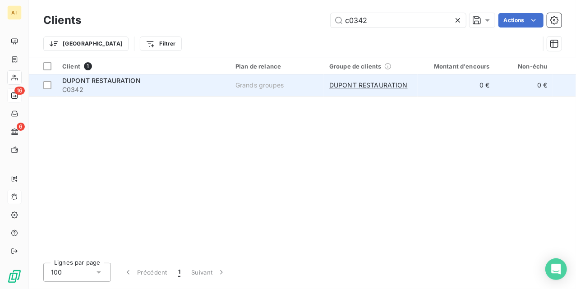
type input "c0342"
click at [191, 87] on span "C0342" at bounding box center [143, 89] width 162 height 9
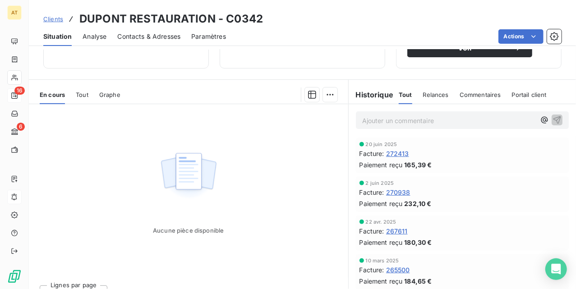
scroll to position [208, 0]
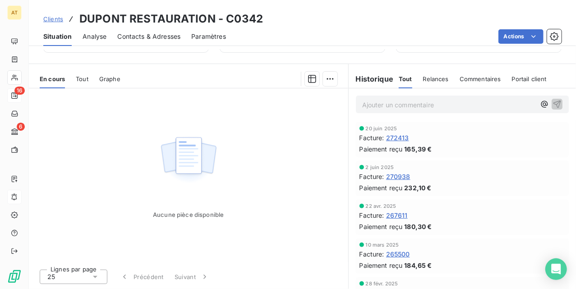
click at [80, 73] on div "Tout" at bounding box center [82, 78] width 13 height 19
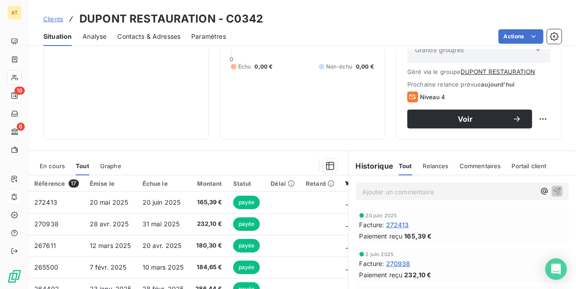
scroll to position [88, 0]
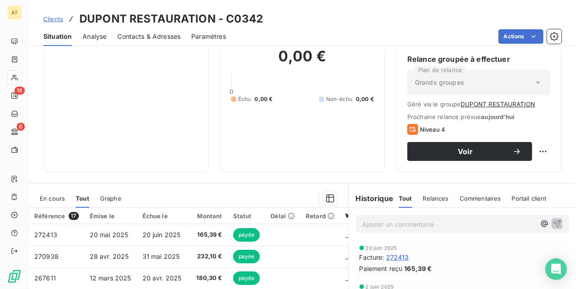
click at [461, 197] on span "Commentaires" at bounding box center [480, 198] width 41 height 7
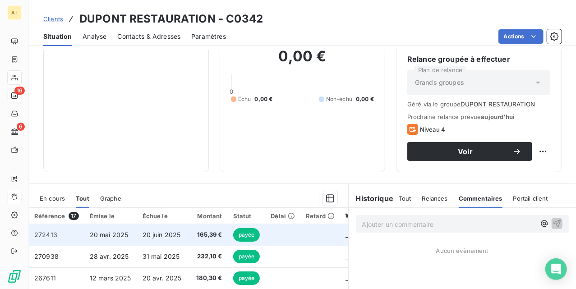
scroll to position [28, 0]
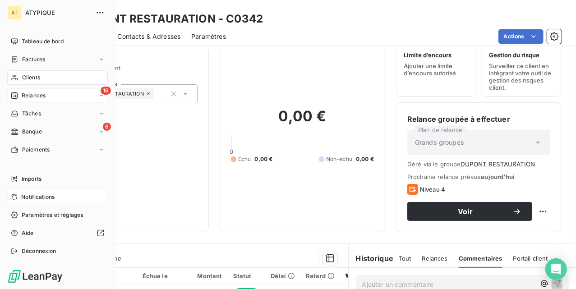
click at [33, 99] on span "Relances" at bounding box center [34, 96] width 24 height 8
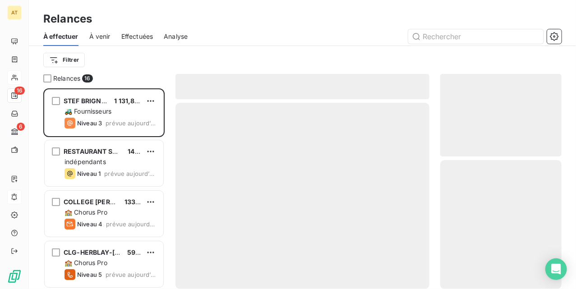
scroll to position [192, 112]
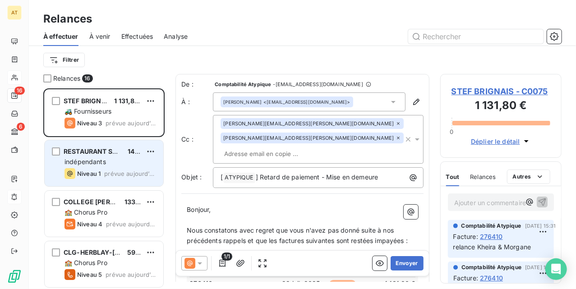
click at [85, 158] on span "indépendants" at bounding box center [85, 162] width 41 height 8
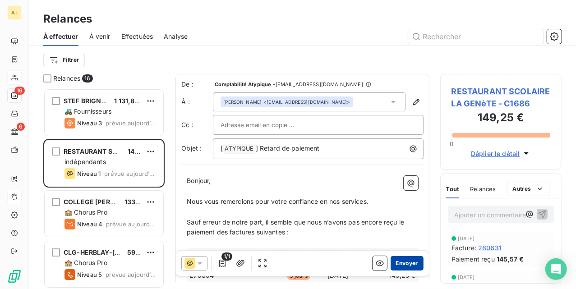
click at [402, 267] on button "Envoyer" at bounding box center [407, 263] width 33 height 14
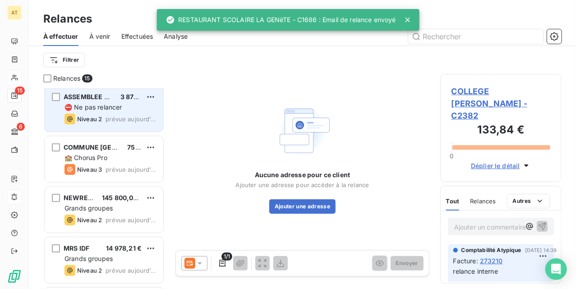
scroll to position [181, 0]
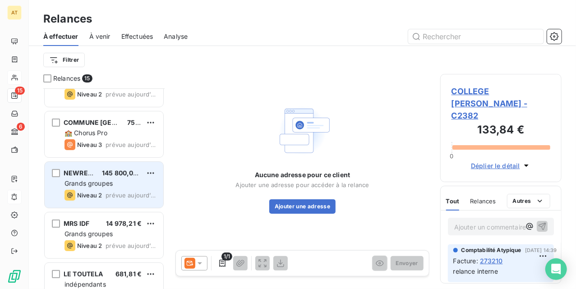
click at [111, 193] on span "prévue aujourd’hui" at bounding box center [131, 195] width 51 height 7
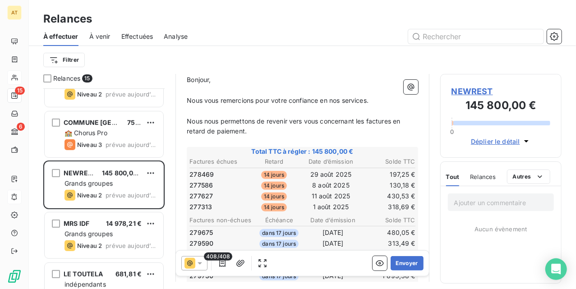
scroll to position [121, 0]
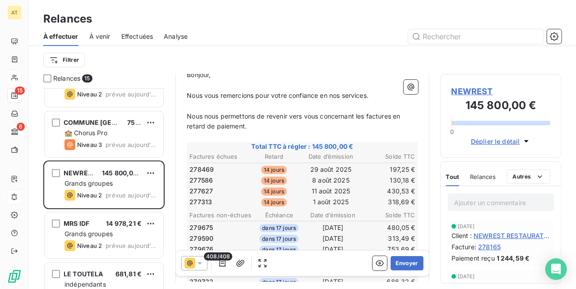
click at [461, 174] on span "Relances" at bounding box center [483, 176] width 26 height 7
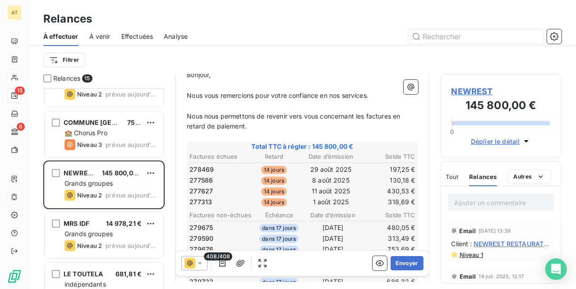
click at [197, 261] on icon at bounding box center [199, 263] width 9 height 9
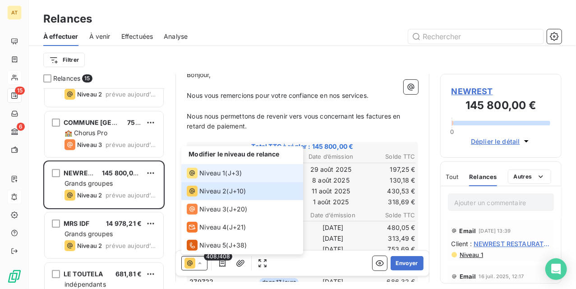
click at [230, 173] on span "J+3 )" at bounding box center [235, 173] width 14 height 9
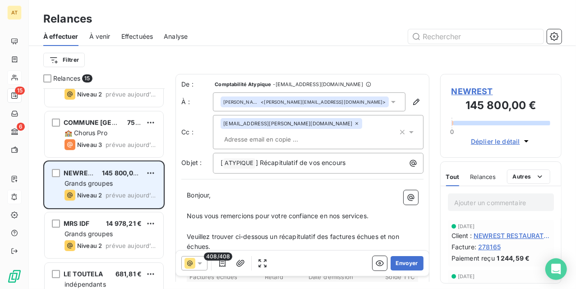
click at [111, 180] on span "Grands groupes" at bounding box center [89, 184] width 48 height 8
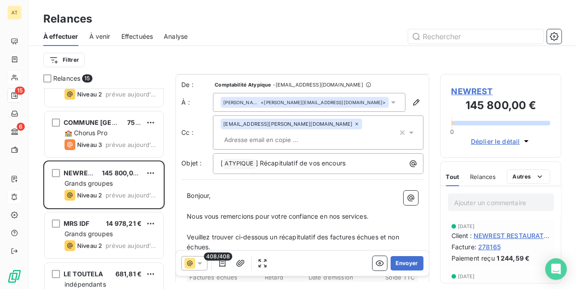
scroll to position [60, 0]
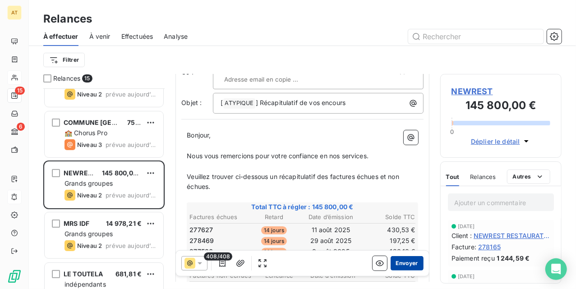
click at [393, 262] on button "Envoyer" at bounding box center [407, 263] width 33 height 14
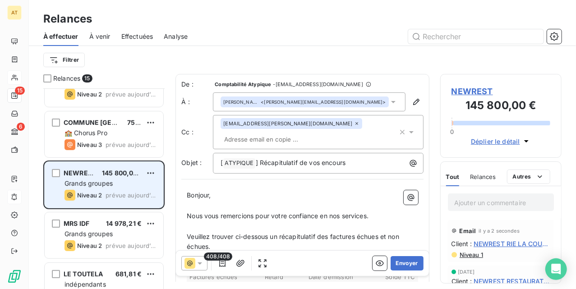
click at [109, 184] on span "Grands groupes" at bounding box center [89, 184] width 48 height 8
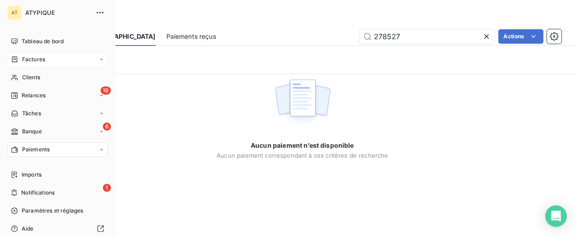
click at [36, 56] on span "Factures" at bounding box center [33, 59] width 23 height 8
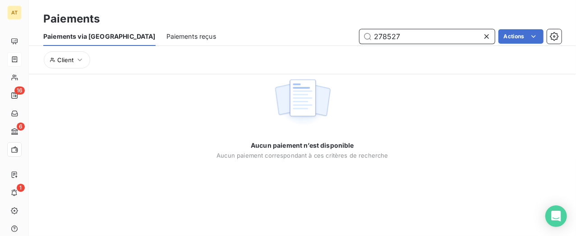
click at [429, 30] on input "278527" at bounding box center [427, 36] width 135 height 14
paste input "6704"
type input "276704"
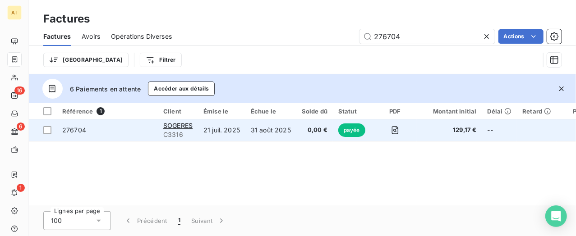
type input "276704"
click at [73, 126] on span "276704" at bounding box center [74, 130] width 24 height 8
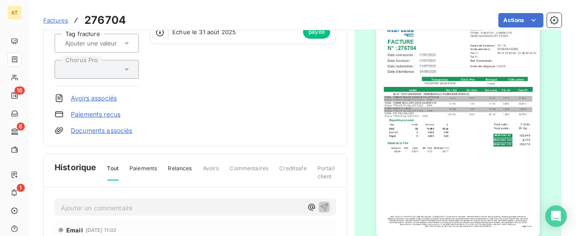
scroll to position [181, 0]
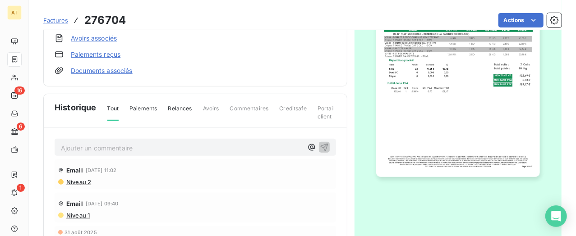
click at [100, 58] on link "Paiements reçus" at bounding box center [96, 54] width 50 height 9
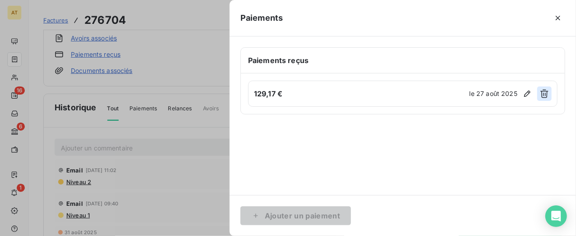
click at [544, 90] on icon "button" at bounding box center [544, 94] width 8 height 9
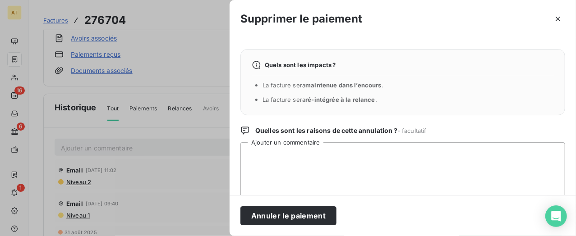
drag, startPoint x: 307, startPoint y: 215, endPoint x: 298, endPoint y: 101, distance: 114.1
click at [306, 215] on button "Annuler le paiement" at bounding box center [288, 216] width 96 height 19
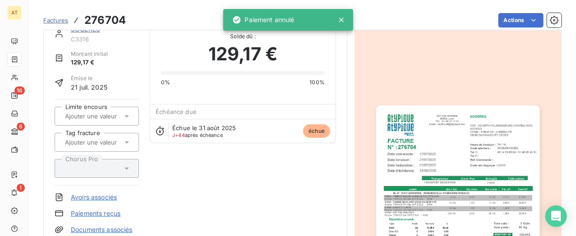
scroll to position [1, 0]
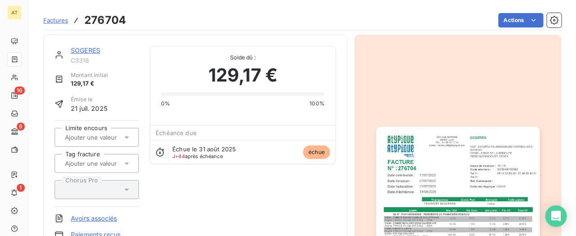
click at [239, 189] on div "SOGERES C3316 Montant initial 129,17 € Émise le 21 juil. 2025 Limite encours Ta…" at bounding box center [195, 151] width 281 height 210
click at [101, 23] on h3 "276704" at bounding box center [104, 20] width 41 height 16
copy h3 "276704"
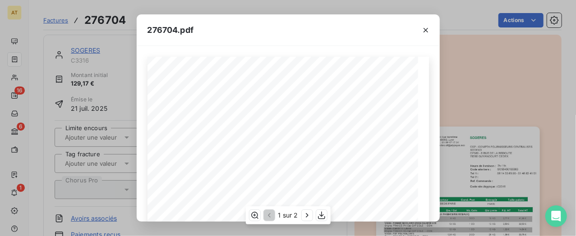
drag, startPoint x: 315, startPoint y: 210, endPoint x: 319, endPoint y: 215, distance: 6.4
click at [316, 210] on div "1 sur 2" at bounding box center [287, 216] width 85 height 18
click at [320, 215] on icon "button" at bounding box center [321, 215] width 9 height 9
drag, startPoint x: 120, startPoint y: 36, endPoint x: 112, endPoint y: 0, distance: 36.9
click at [120, 36] on div "276704.pdf SOGERES CSP - COMPTA FOURNISSEURS CENTRALISES SODEXO CP380 - 6 RUE D…" at bounding box center [288, 118] width 576 height 236
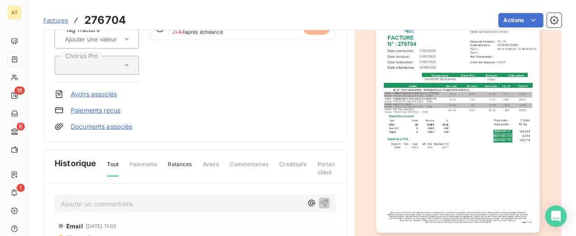
scroll to position [263, 0]
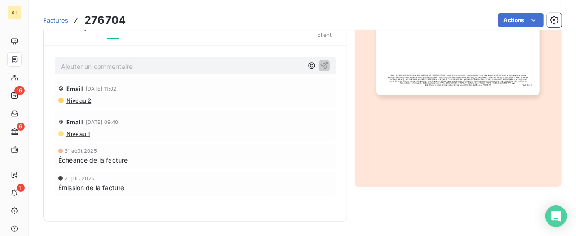
click at [126, 73] on div "Ajouter un commentaire ﻿" at bounding box center [195, 66] width 281 height 18
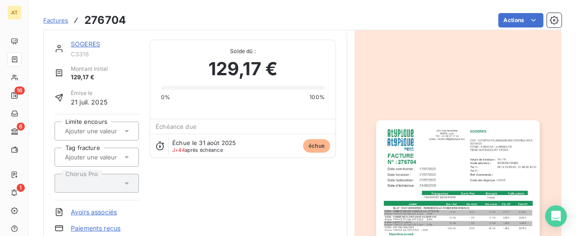
scroll to position [0, 0]
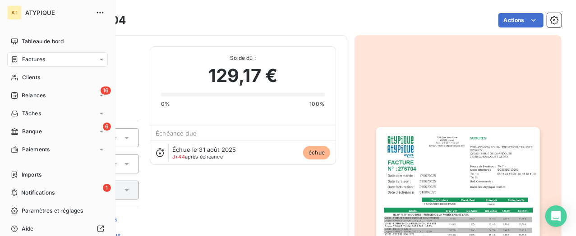
click at [19, 60] on div "Factures" at bounding box center [28, 59] width 34 height 8
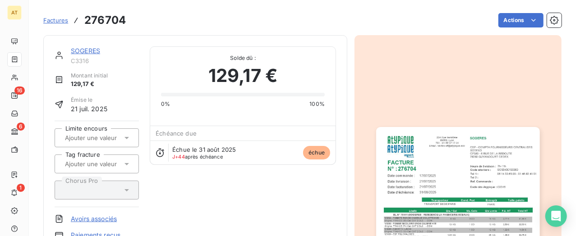
click at [61, 22] on span "Factures" at bounding box center [55, 20] width 25 height 7
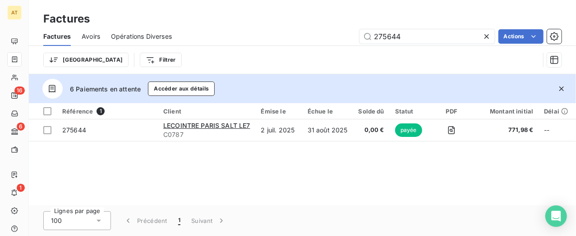
type input "275644"
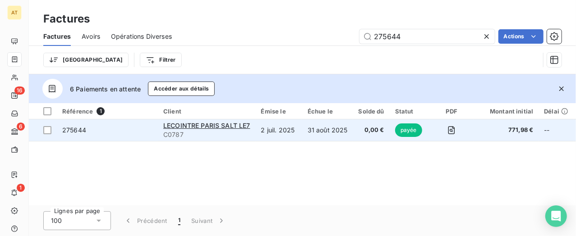
drag, startPoint x: 554, startPoint y: 88, endPoint x: 545, endPoint y: 93, distance: 10.1
click at [556, 90] on button "button" at bounding box center [562, 89] width 20 height 20
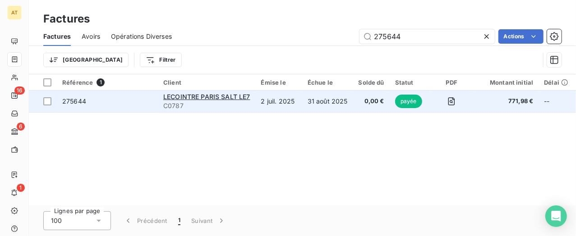
click at [78, 101] on span "275644" at bounding box center [74, 101] width 24 height 8
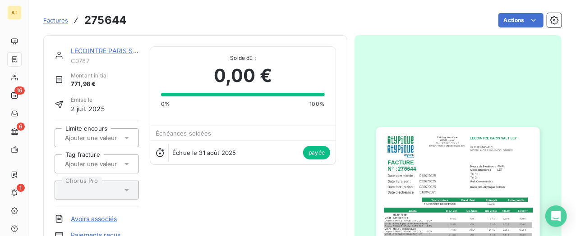
drag, startPoint x: 138, startPoint y: 80, endPoint x: 125, endPoint y: 97, distance: 20.9
click at [134, 89] on div "LECOINTRE PARIS SALT LE7 C0787 Montant initial 771,98 € Émise le 2 juil. 2025 L…" at bounding box center [195, 151] width 281 height 210
drag, startPoint x: 129, startPoint y: 99, endPoint x: 111, endPoint y: 99, distance: 18.0
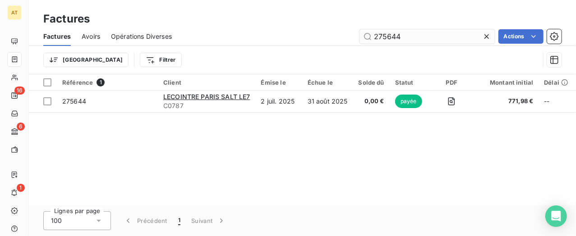
click at [411, 36] on input "275644" at bounding box center [427, 36] width 135 height 14
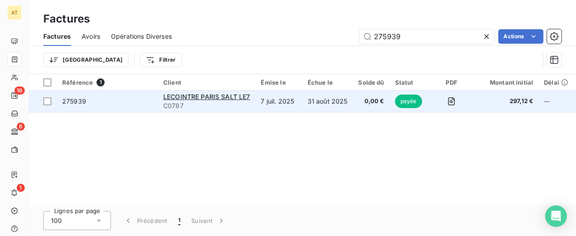
type input "275939"
click at [80, 100] on span "275939" at bounding box center [74, 101] width 24 height 8
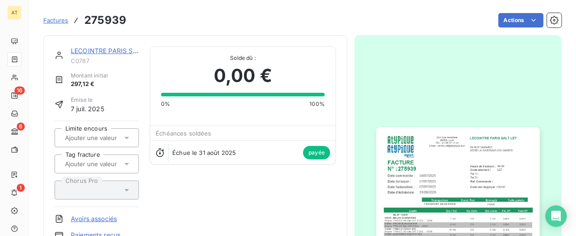
drag, startPoint x: 195, startPoint y: 94, endPoint x: 197, endPoint y: 87, distance: 7.4
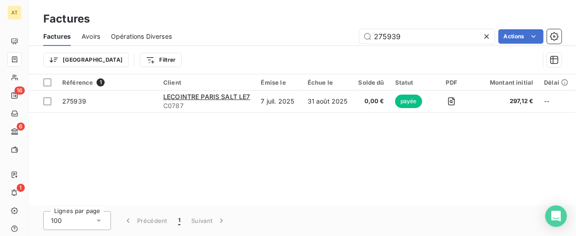
click at [419, 28] on div "Factures Avoirs Opérations Diverses 275939 Actions" at bounding box center [302, 36] width 547 height 19
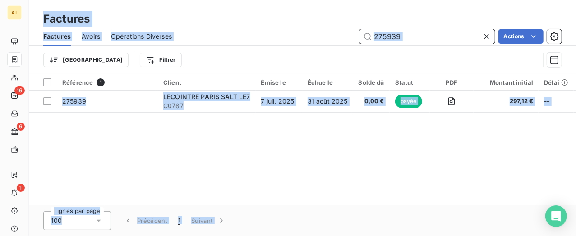
click at [430, 40] on input "275939" at bounding box center [427, 36] width 135 height 14
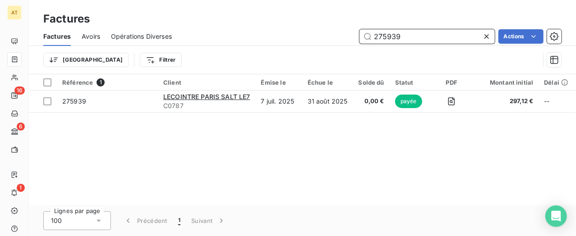
paste input "276002"
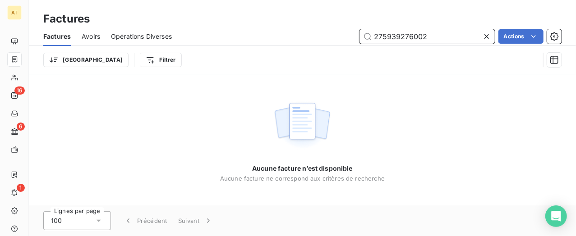
paste input "text"
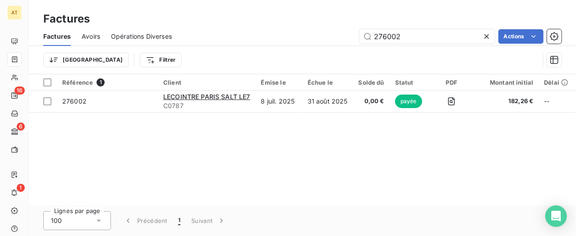
click at [393, 154] on div "Référence 1 Client Émise le Échue le Solde dû Statut PDF Montant initial Délai …" at bounding box center [302, 139] width 547 height 131
click at [455, 32] on input "276002" at bounding box center [427, 36] width 135 height 14
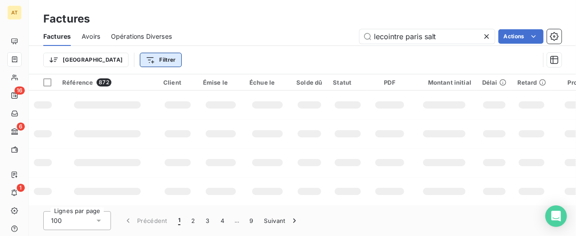
click at [111, 60] on html "AT 16 6 1 Factures Factures Avoirs Opérations Diverses lecointre paris salt Act…" at bounding box center [288, 118] width 576 height 236
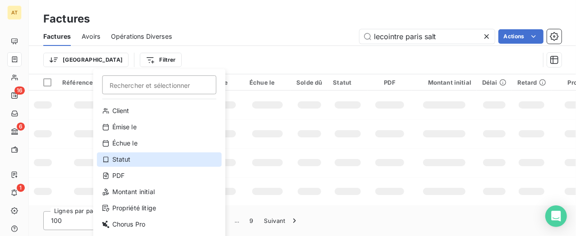
click at [118, 162] on div "Statut" at bounding box center [159, 159] width 125 height 14
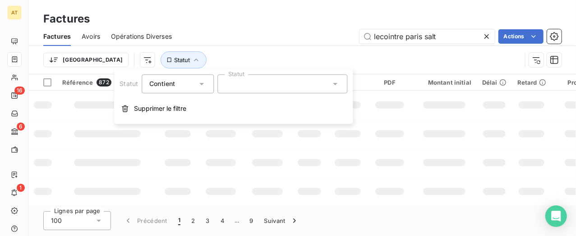
click at [264, 89] on div at bounding box center [282, 83] width 130 height 19
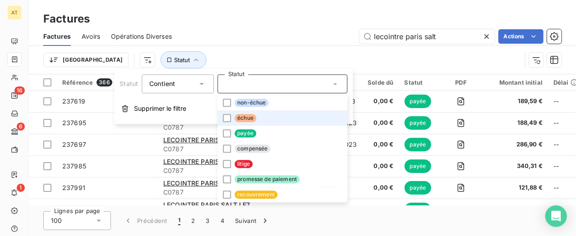
click at [252, 115] on span "échue" at bounding box center [246, 118] width 22 height 8
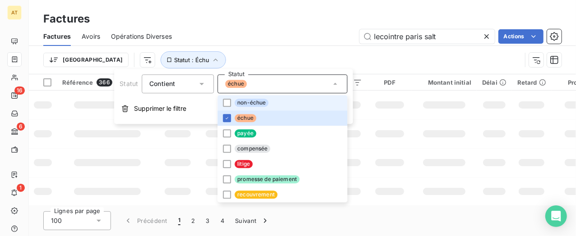
click at [254, 106] on span "non-échue" at bounding box center [252, 103] width 34 height 8
click at [269, 54] on div "Trier Statut : Échu , ..." at bounding box center [282, 59] width 478 height 17
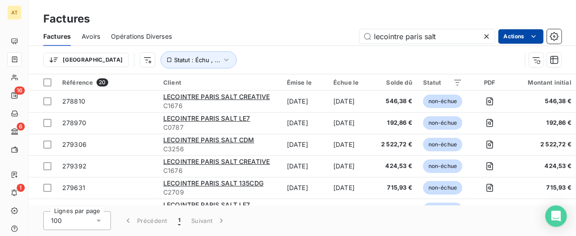
click at [524, 43] on html "AT 16 6 1 Factures Factures Avoirs Opérations Diverses lecointre paris salt Act…" at bounding box center [288, 118] width 576 height 236
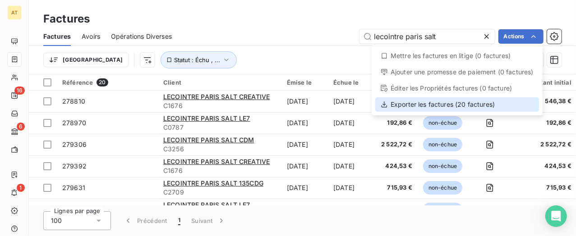
click at [502, 105] on div "Exporter les factures (20 factures)" at bounding box center [457, 104] width 164 height 14
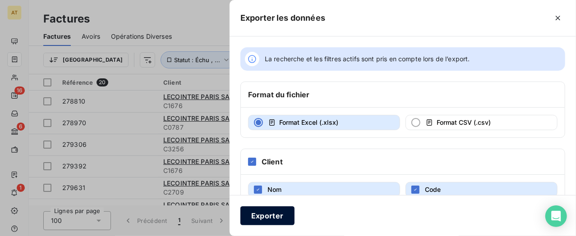
click at [262, 215] on button "Exporter" at bounding box center [267, 216] width 54 height 19
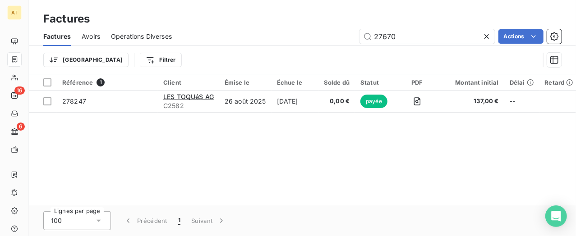
type input "276704"
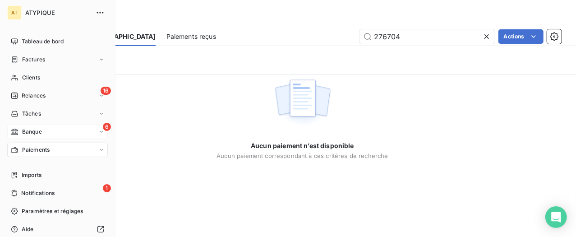
click at [47, 136] on div "6 Banque" at bounding box center [57, 131] width 101 height 14
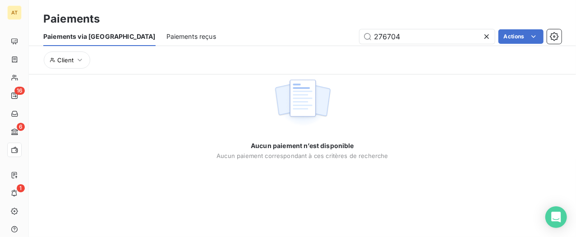
click at [488, 38] on icon at bounding box center [486, 36] width 5 height 5
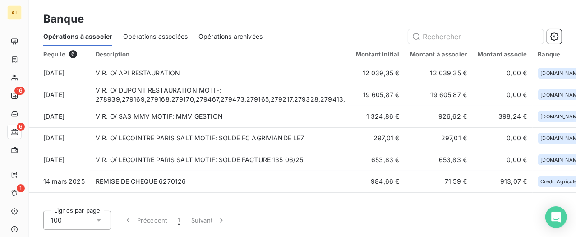
click at [267, 11] on div "Banque" at bounding box center [302, 19] width 547 height 16
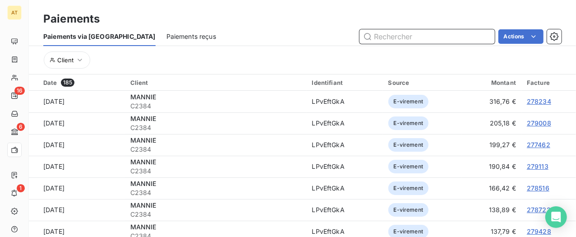
paste input "274260"
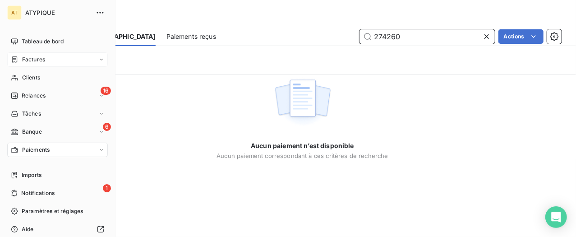
type input "274260"
click at [23, 56] on span "Factures" at bounding box center [33, 59] width 23 height 8
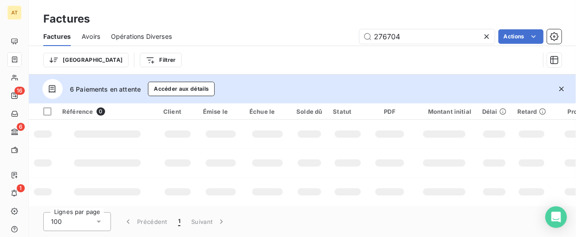
click at [488, 36] on icon at bounding box center [486, 36] width 9 height 9
click at [318, 51] on div "Trier Filtrer" at bounding box center [291, 59] width 496 height 17
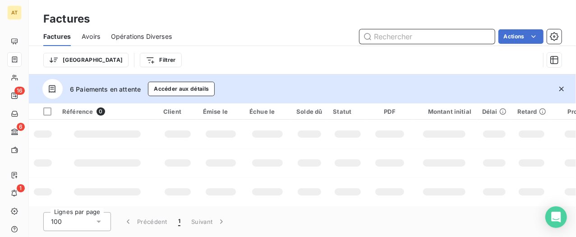
click at [425, 31] on input "text" at bounding box center [427, 36] width 135 height 14
paste input "274260"
type input "274260"
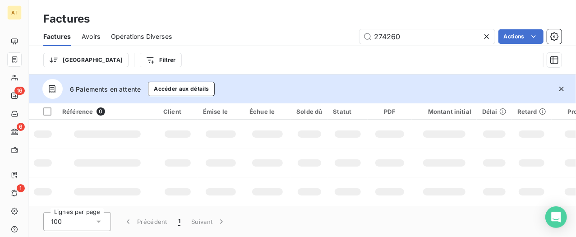
click at [558, 87] on icon "button" at bounding box center [561, 88] width 9 height 9
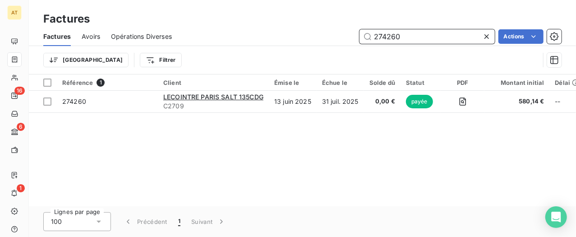
click at [422, 29] on input "274260" at bounding box center [427, 36] width 135 height 14
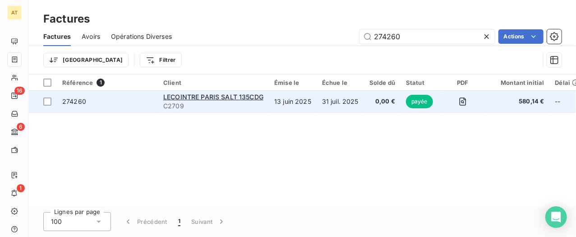
click at [62, 110] on td "274260" at bounding box center [107, 102] width 101 height 22
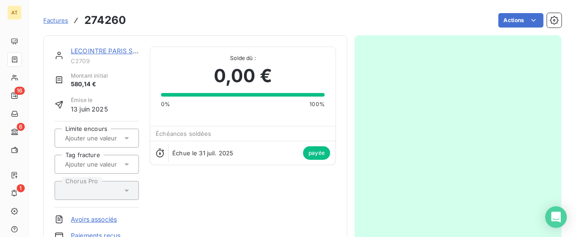
drag, startPoint x: 267, startPoint y: 149, endPoint x: 247, endPoint y: 188, distance: 44.2
click at [267, 153] on div "Échue le 31 juil. 2025 payée" at bounding box center [242, 153] width 185 height 24
drag, startPoint x: 247, startPoint y: 189, endPoint x: 226, endPoint y: 194, distance: 21.8
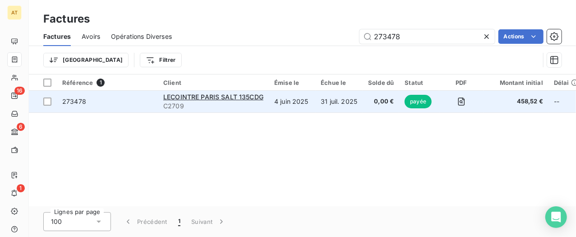
type input "273478"
click at [74, 106] on div "273478" at bounding box center [74, 101] width 24 height 9
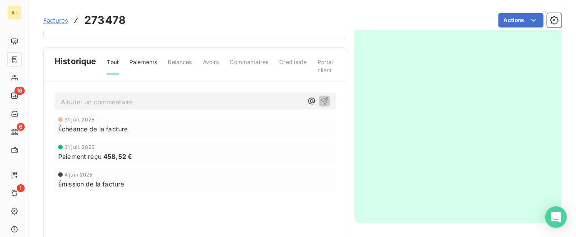
scroll to position [241, 0]
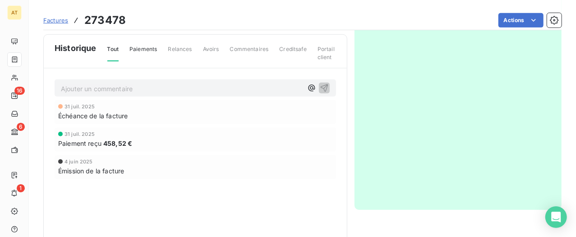
drag, startPoint x: 281, startPoint y: 91, endPoint x: 252, endPoint y: 92, distance: 29.8
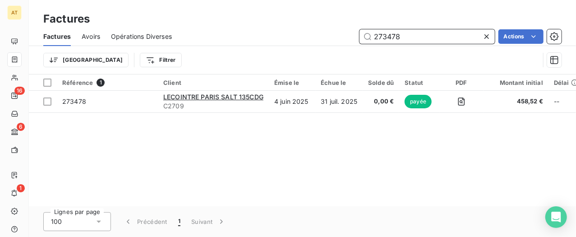
paste input "4260"
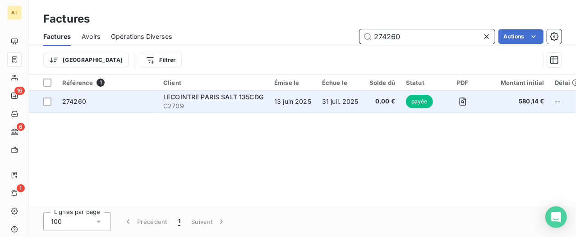
type input "274260"
click at [87, 103] on span "274260" at bounding box center [107, 101] width 90 height 9
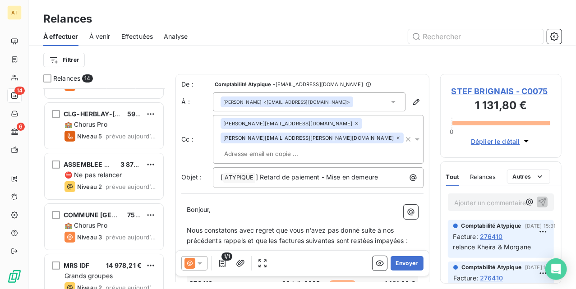
scroll to position [121, 0]
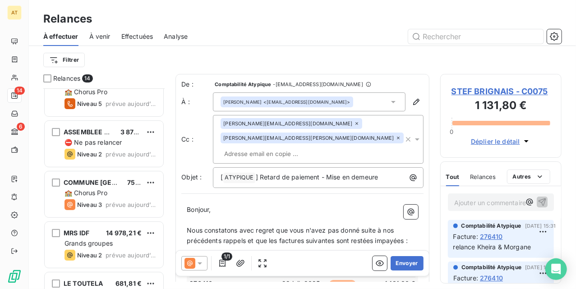
click at [130, 33] on span "Effectuées" at bounding box center [137, 36] width 32 height 9
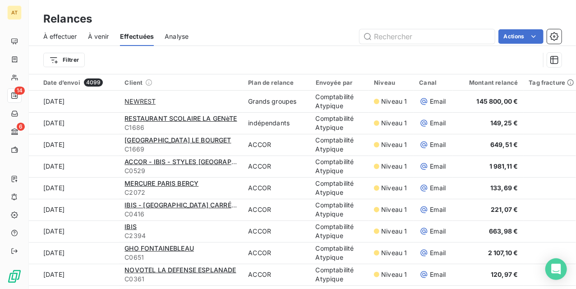
click at [59, 39] on span "À effectuer" at bounding box center [60, 36] width 34 height 9
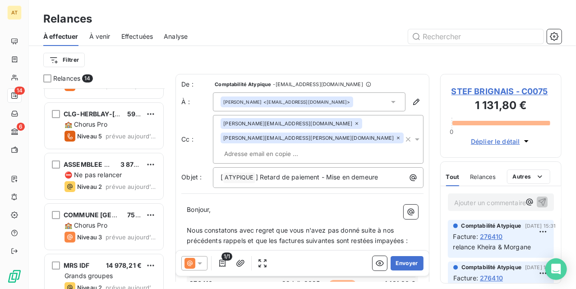
scroll to position [121, 0]
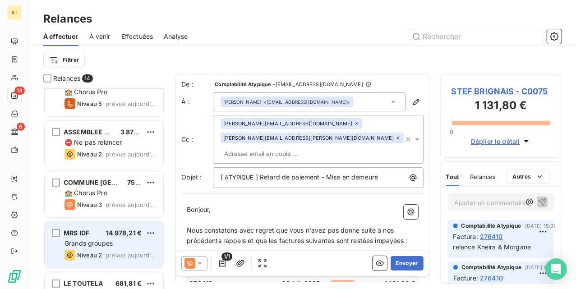
click at [94, 235] on div "MRS IDF 14 978,21 €" at bounding box center [111, 233] width 92 height 8
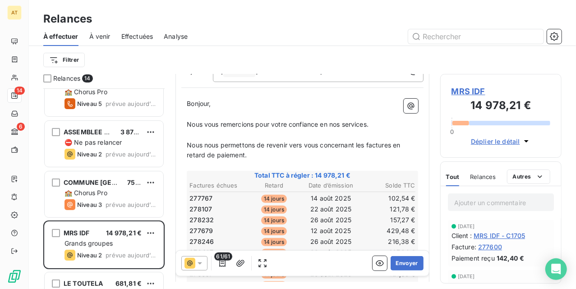
scroll to position [181, 0]
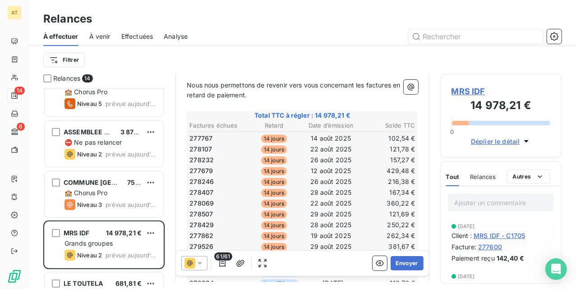
click at [194, 264] on div at bounding box center [194, 263] width 26 height 14
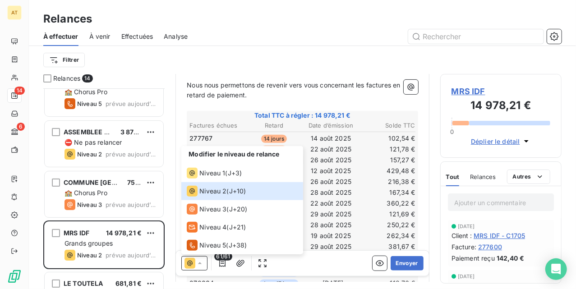
click at [484, 178] on span "Relances" at bounding box center [483, 176] width 26 height 7
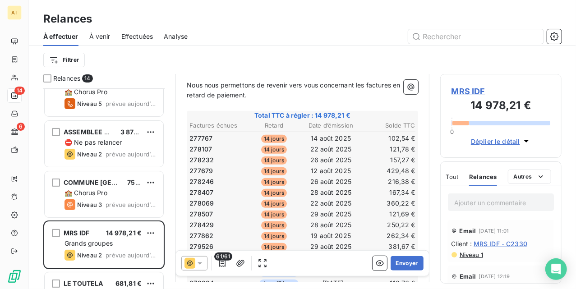
click at [191, 260] on icon at bounding box center [189, 263] width 11 height 11
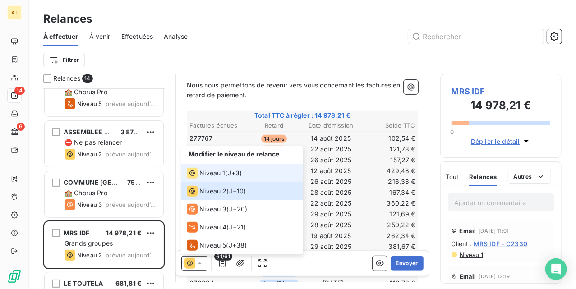
click at [224, 174] on span "Niveau 1" at bounding box center [212, 173] width 26 height 9
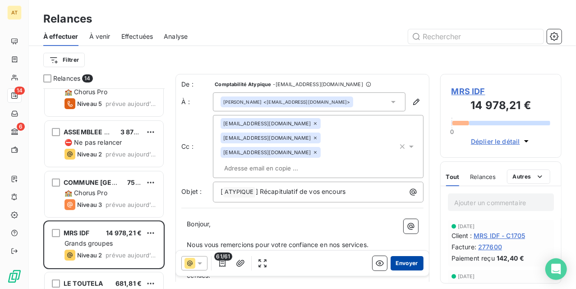
click at [403, 265] on button "Envoyer" at bounding box center [407, 263] width 33 height 14
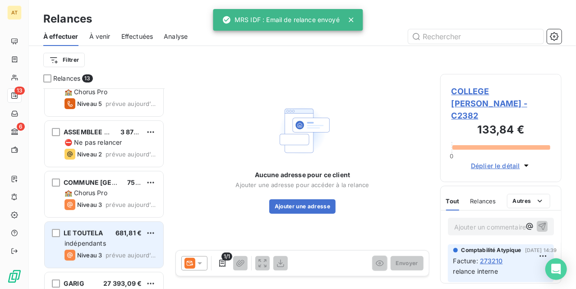
click at [106, 237] on div "LE TOUTELA 681,81 €" at bounding box center [111, 233] width 92 height 8
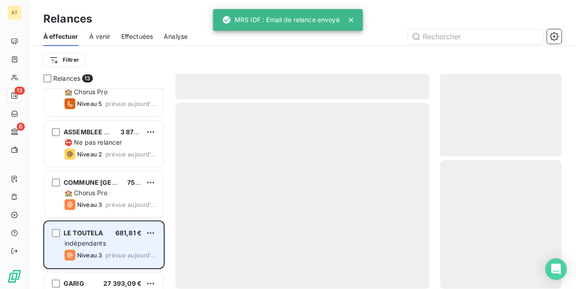
scroll to position [181, 0]
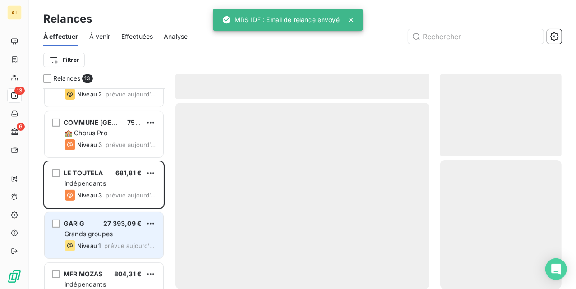
click at [103, 220] on span "27 393,09 €" at bounding box center [122, 224] width 38 height 8
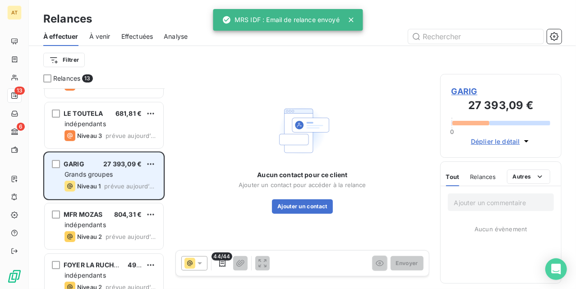
scroll to position [241, 0]
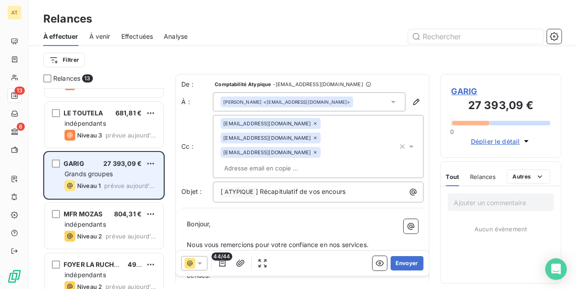
click at [114, 176] on div "Grands groupes" at bounding box center [111, 174] width 92 height 9
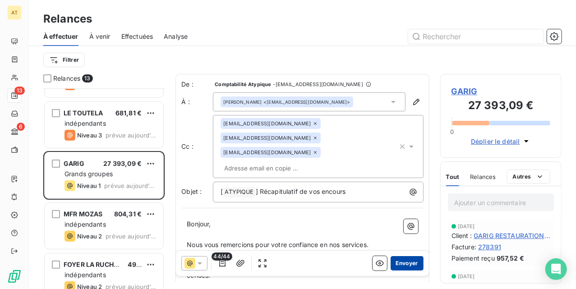
click at [399, 262] on button "Envoyer" at bounding box center [407, 263] width 33 height 14
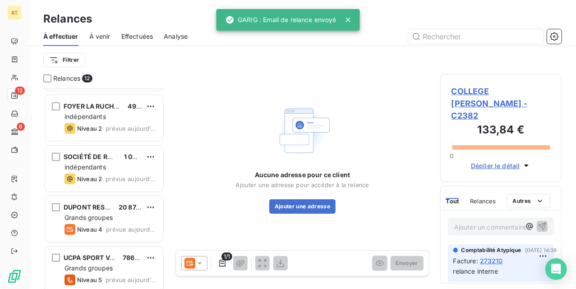
scroll to position [361, 0]
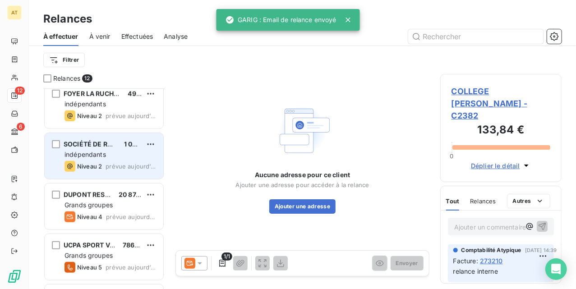
click at [111, 154] on div "indépendants" at bounding box center [111, 154] width 92 height 9
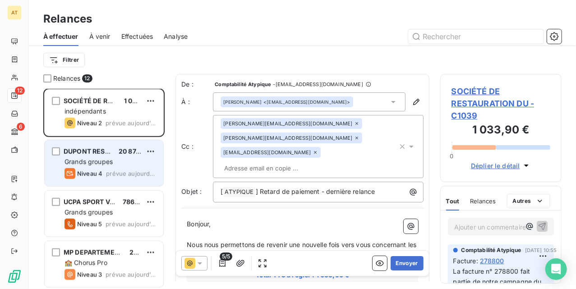
scroll to position [406, 0]
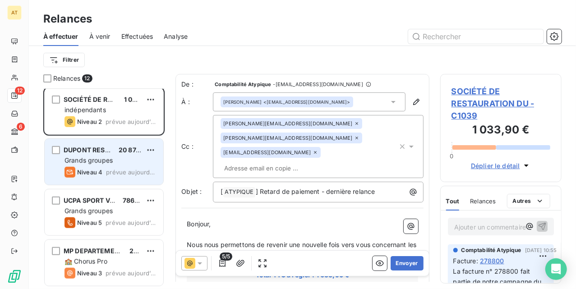
click at [90, 171] on span "Niveau 4" at bounding box center [89, 172] width 25 height 7
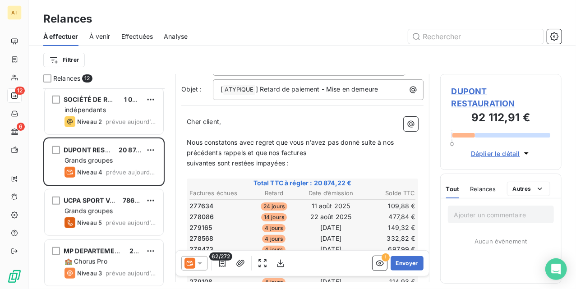
scroll to position [60, 0]
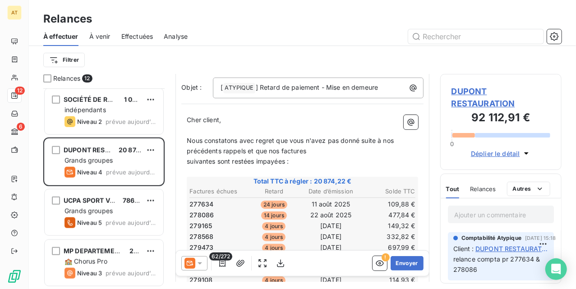
click at [196, 203] on span "277634" at bounding box center [201, 204] width 24 height 9
click at [199, 206] on span "277634" at bounding box center [201, 204] width 24 height 9
copy span "277634"
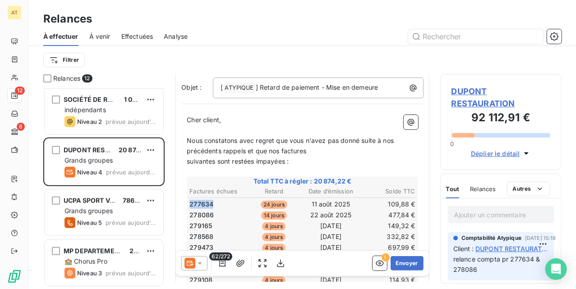
click at [199, 206] on span "277634" at bounding box center [201, 204] width 24 height 9
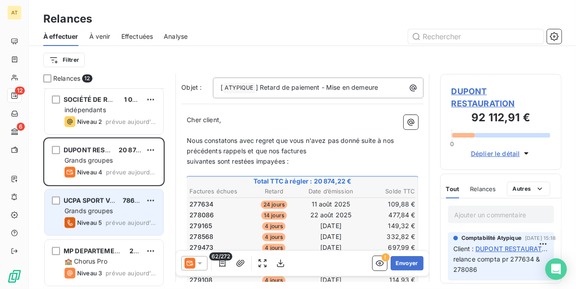
click at [103, 221] on div "Niveau 5 prévue aujourd’hui" at bounding box center [111, 222] width 92 height 11
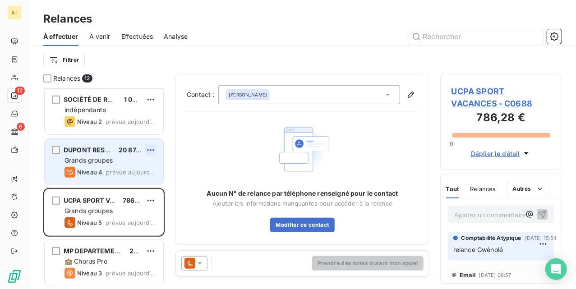
click at [151, 151] on html "AT 12 6 Relances À effectuer À venir Effectuées Analyse Filtrer Relances 12 FOY…" at bounding box center [288, 144] width 576 height 289
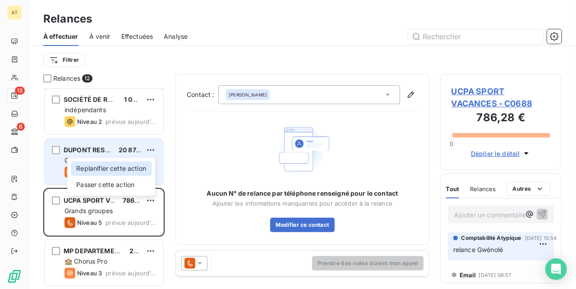
click at [135, 165] on div "Replanifier cette action" at bounding box center [111, 168] width 81 height 14
select select "9"
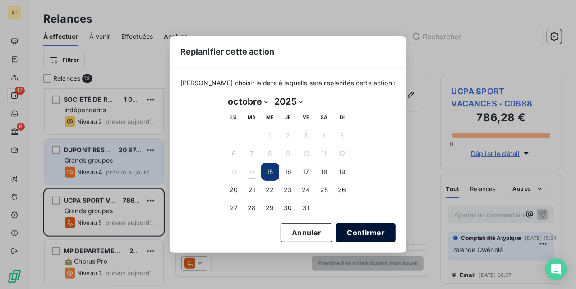
click at [360, 230] on button "Confirmer" at bounding box center [366, 232] width 60 height 19
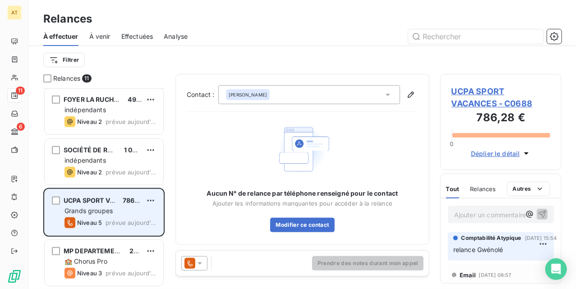
scroll to position [355, 0]
click at [99, 210] on span "Grands groupes" at bounding box center [89, 212] width 48 height 8
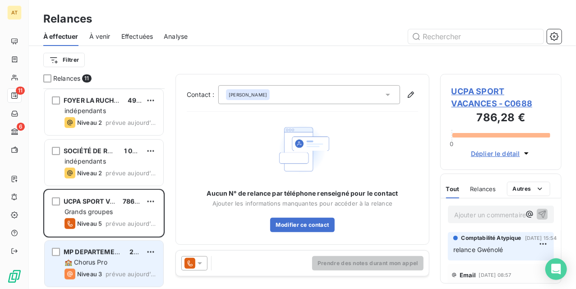
click at [97, 278] on div "Niveau 3" at bounding box center [83, 274] width 37 height 11
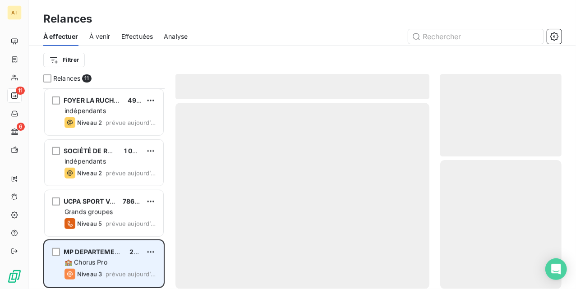
scroll to position [355, 0]
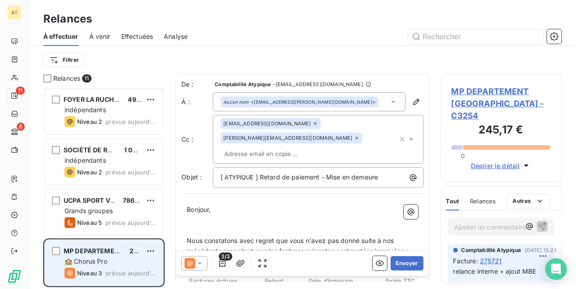
click at [100, 249] on span "MP DEPARTEMENT VAL D OISE" at bounding box center [128, 251] width 129 height 8
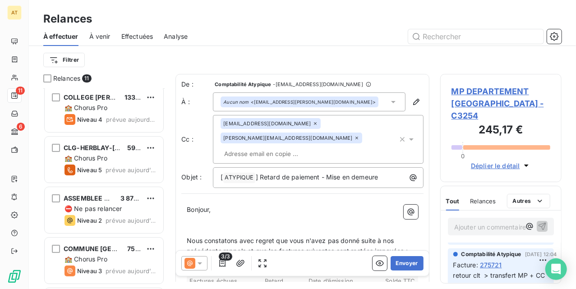
scroll to position [0, 0]
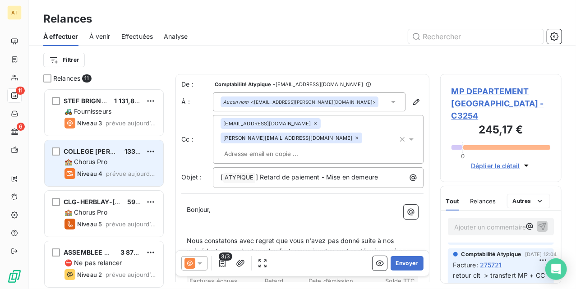
click at [103, 162] on span "🏫 Chorus Pro" at bounding box center [86, 162] width 43 height 8
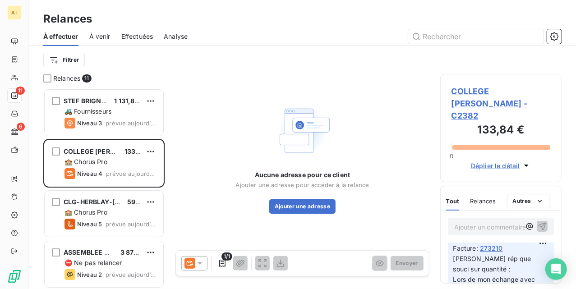
scroll to position [180, 0]
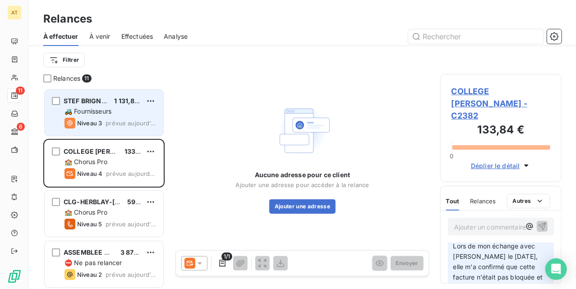
click at [111, 114] on span "🚜 Fournisseurs" at bounding box center [88, 111] width 47 height 8
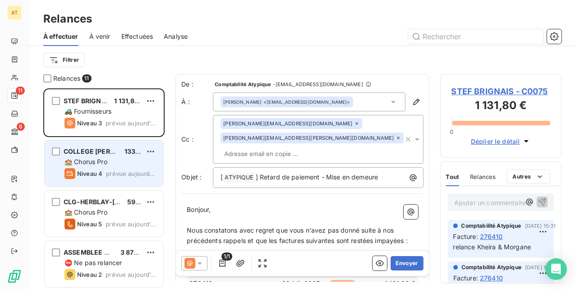
click at [105, 155] on span "COLLEGE ALBERT CAMUS" at bounding box center [107, 152] width 86 height 8
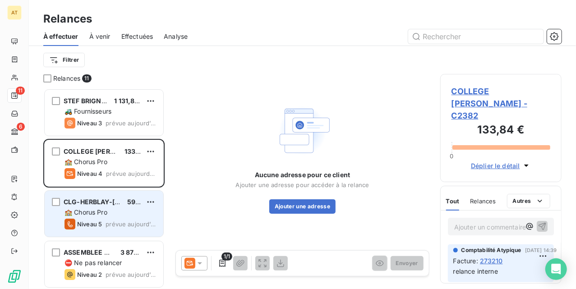
click at [93, 206] on div "CLG-HERBLAY-G.DUHAMEL" at bounding box center [92, 202] width 56 height 9
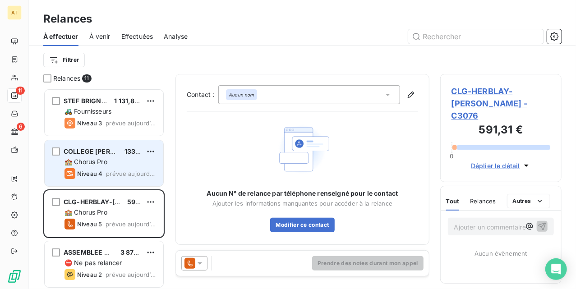
click at [105, 157] on div "🏫 Chorus Pro" at bounding box center [111, 161] width 92 height 9
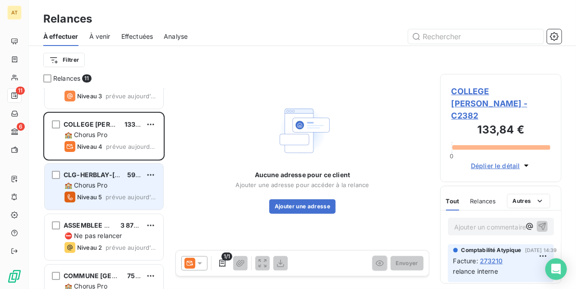
scroll to position [60, 0]
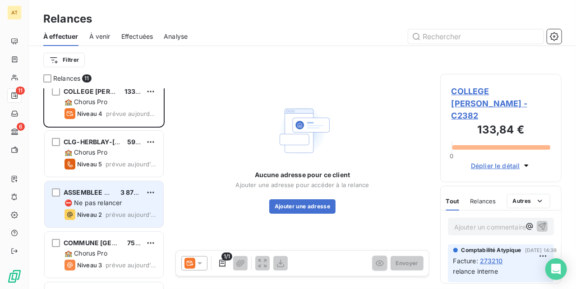
click at [108, 201] on span "⛔ Ne pas relancer" at bounding box center [94, 203] width 58 height 8
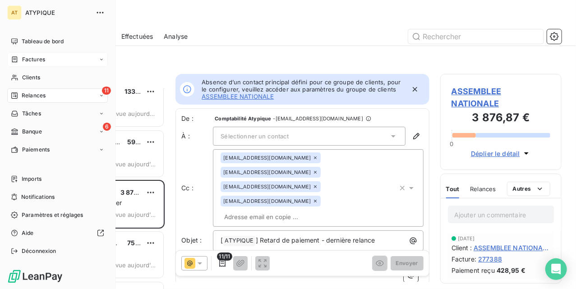
click at [14, 55] on div "Factures" at bounding box center [28, 59] width 34 height 8
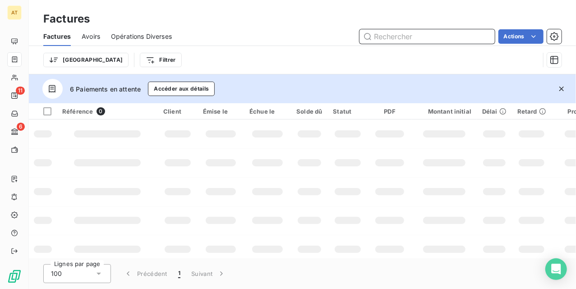
click at [437, 43] on input "text" at bounding box center [427, 36] width 135 height 14
paste input "281493"
type input "281493"
click at [562, 87] on icon "button" at bounding box center [561, 88] width 9 height 9
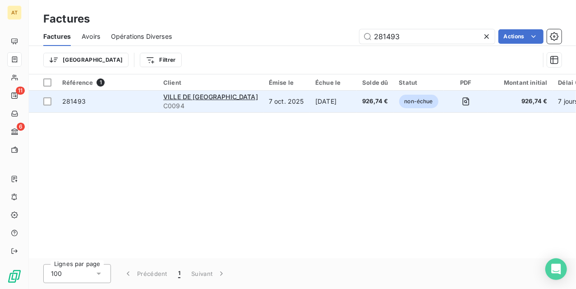
click at [73, 103] on span "281493" at bounding box center [73, 101] width 23 height 8
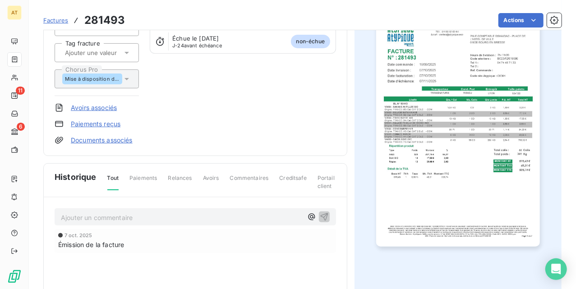
scroll to position [121, 0]
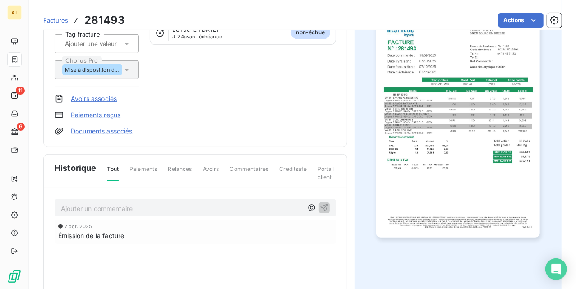
click at [88, 213] on p "Ajouter un commentaire ﻿" at bounding box center [182, 208] width 242 height 11
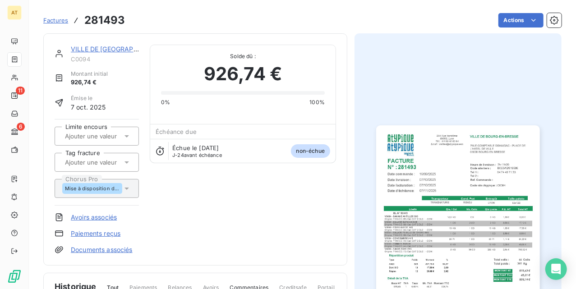
scroll to position [0, 0]
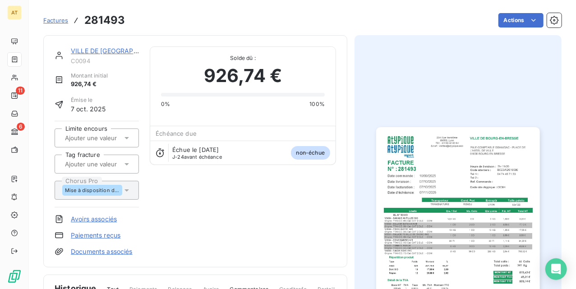
click at [406, 158] on img "button" at bounding box center [457, 242] width 163 height 231
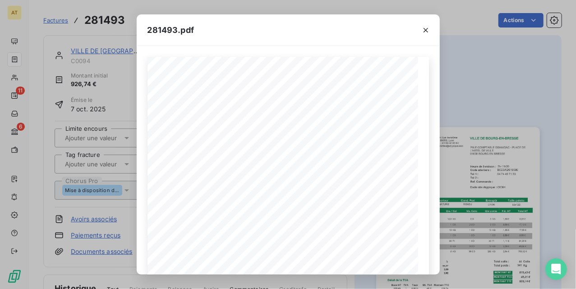
click at [479, 126] on div "281493.pdf VILLE DE BOURG-EN-BRESSE PôLE COMPTABLE DSHA/DAC - PLACE DE L'HôTEL …" at bounding box center [288, 144] width 576 height 289
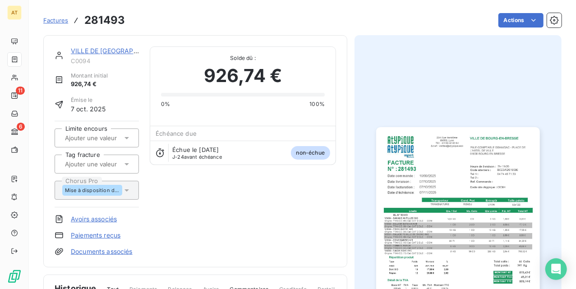
click at [390, 156] on img "button" at bounding box center [457, 242] width 163 height 231
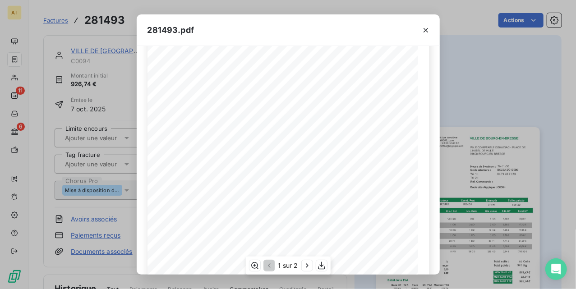
scroll to position [60, 0]
click at [318, 267] on icon "button" at bounding box center [321, 265] width 9 height 9
click at [426, 29] on icon "button" at bounding box center [426, 30] width 5 height 5
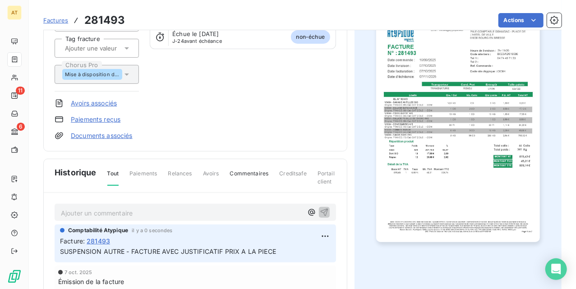
scroll to position [121, 0]
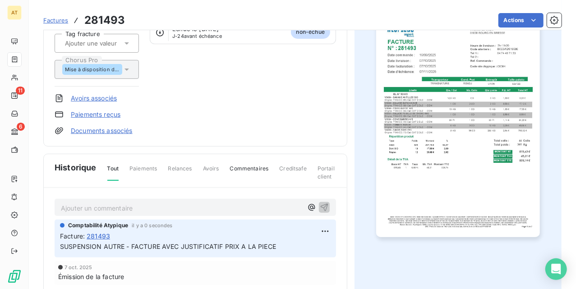
click at [429, 78] on img "button" at bounding box center [457, 121] width 163 height 231
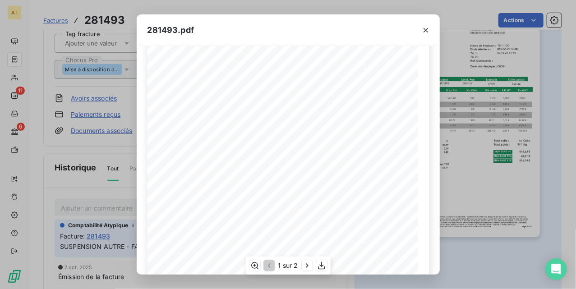
scroll to position [120, 0]
click at [500, 95] on div "281493.pdf VILLE DE BOURG-EN-BRESSE PôLE COMPTABLE DSHA/DAC - PLACE DE L'HôTEL …" at bounding box center [288, 144] width 576 height 289
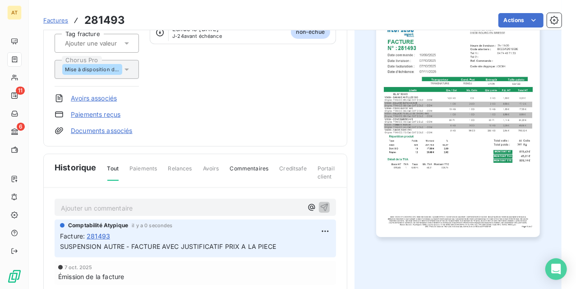
click at [407, 111] on img "button" at bounding box center [457, 121] width 163 height 231
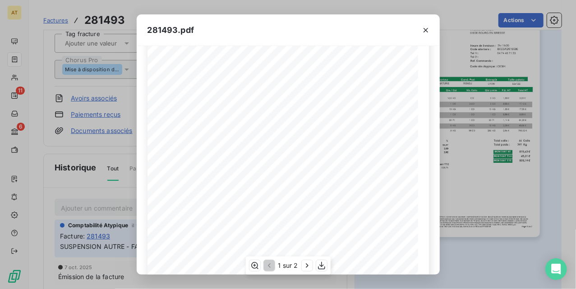
scroll to position [60, 0]
click at [253, 265] on icon "button" at bounding box center [254, 265] width 9 height 9
click at [456, 132] on div "281493.pdf VILLE DE BOURG-EN-BRESSE PôLE COMPTABLE DSHA/DAC - PLACE DE L'HôTEL …" at bounding box center [288, 144] width 576 height 289
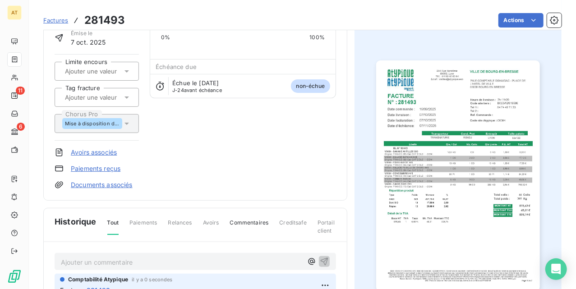
scroll to position [0, 0]
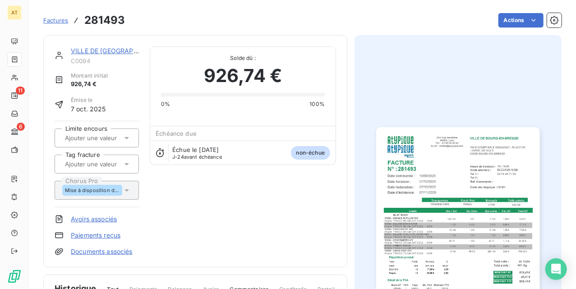
click at [450, 141] on img "button" at bounding box center [457, 242] width 163 height 231
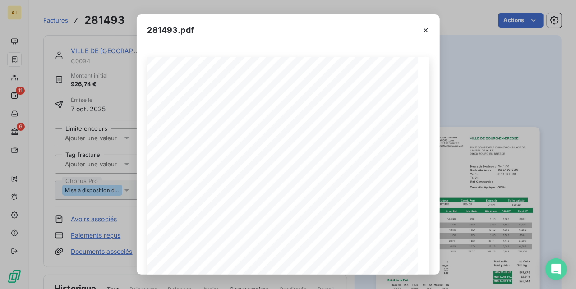
drag, startPoint x: 129, startPoint y: 87, endPoint x: 107, endPoint y: 88, distance: 21.7
click at [127, 88] on div "281493.pdf VILLE DE BOURG-EN-BRESSE PôLE COMPTABLE DSHA/DAC - PLACE DE L'HôTEL …" at bounding box center [288, 144] width 576 height 289
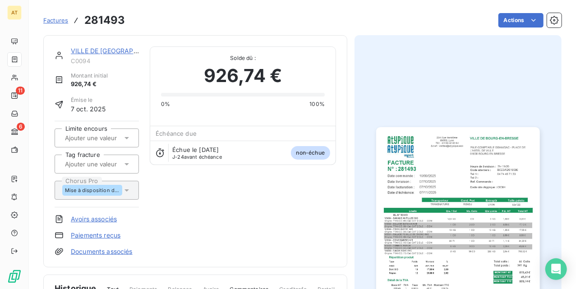
click at [78, 62] on span "C0094" at bounding box center [105, 60] width 68 height 7
copy span "C0094"
click at [104, 47] on link "VILLE DE BOURG-EN-BRESSE" at bounding box center [118, 51] width 95 height 8
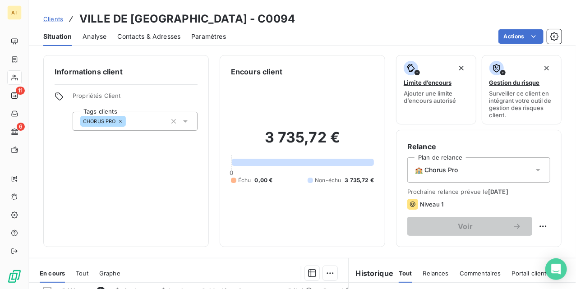
click at [222, 14] on h3 "VILLE DE BOURG-EN-BRESSE - C0094" at bounding box center [187, 19] width 216 height 16
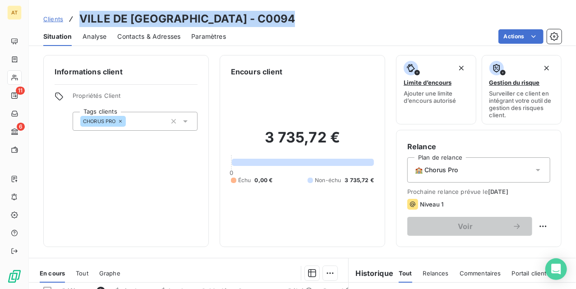
click at [222, 14] on h3 "VILLE DE BOURG-EN-BRESSE - C0094" at bounding box center [187, 19] width 216 height 16
copy h3 "VILLE DE BOURG-EN-BRESSE - C0094"
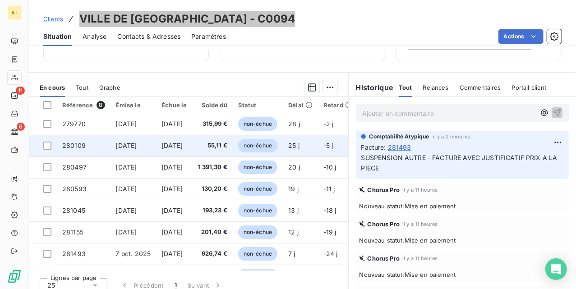
scroll to position [195, 0]
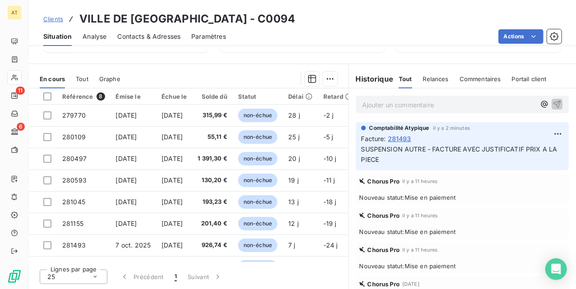
click at [405, 152] on span "SUSPENSION AUTRE - FACTURE AVEC JUSTIFICATIF PRIX A LA PIECE" at bounding box center [460, 154] width 198 height 18
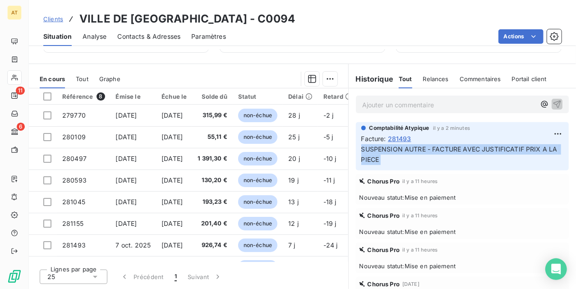
click at [405, 152] on span "SUSPENSION AUTRE - FACTURE AVEC JUSTIFICATIF PRIX A LA PIECE" at bounding box center [460, 154] width 198 height 18
copy div "SUSPENSION AUTRE - FACTURE AVEC JUSTIFICATIF PRIX A LA PIECE"
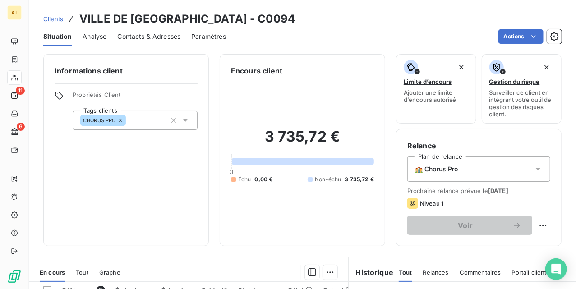
scroll to position [0, 0]
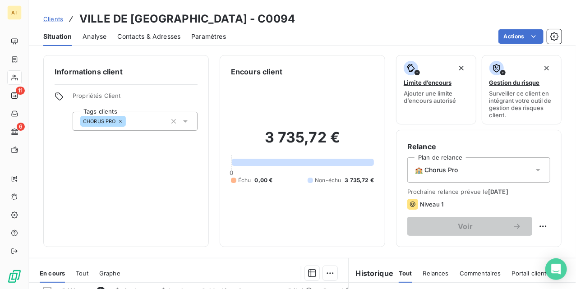
click at [136, 219] on div "Informations client Propriétés Client Tags clients CHORUS PRO" at bounding box center [126, 151] width 166 height 192
click at [143, 45] on div "Contacts & Adresses" at bounding box center [148, 36] width 63 height 19
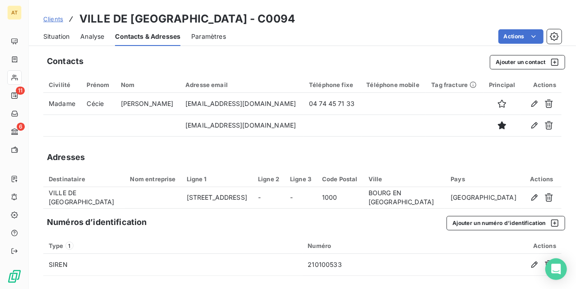
click at [67, 42] on div "Situation" at bounding box center [56, 36] width 26 height 19
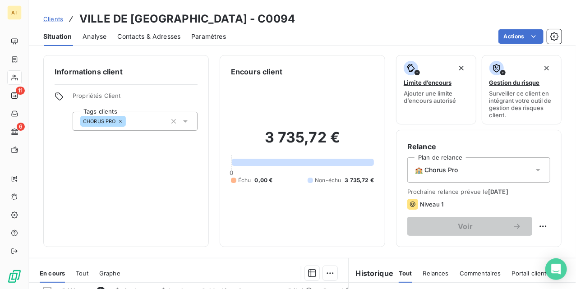
click at [269, 19] on h3 "VILLE DE BOURG-EN-BRESSE - C0094" at bounding box center [187, 19] width 216 height 16
copy h3 "C0094"
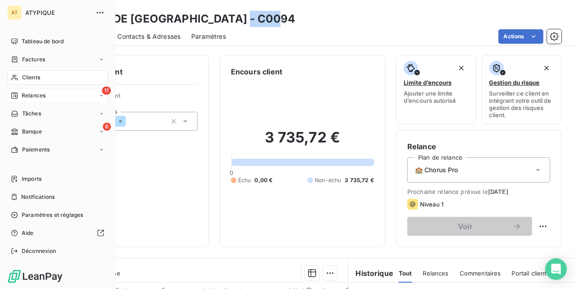
click at [19, 90] on div "11 Relances" at bounding box center [57, 95] width 101 height 14
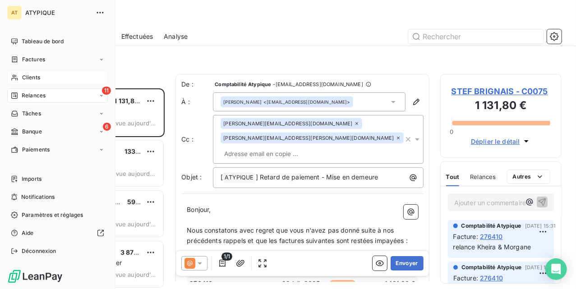
click at [35, 71] on div "Clients" at bounding box center [57, 77] width 101 height 14
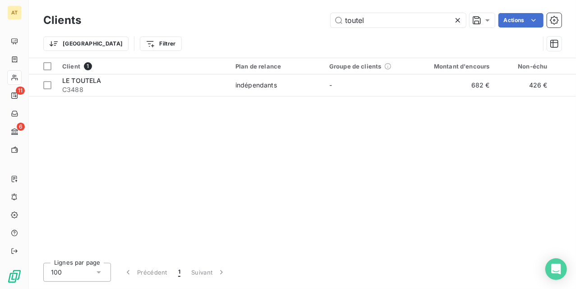
type input "toutel"
click at [107, 98] on div "Client 1 Plan de relance Groupe de clients Montant d'encours Non-échu Échu Limi…" at bounding box center [302, 157] width 547 height 198
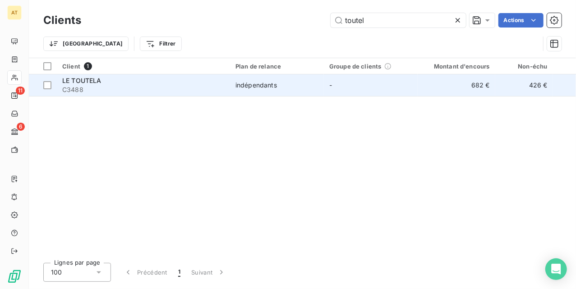
drag, startPoint x: 117, startPoint y: 89, endPoint x: 122, endPoint y: 99, distance: 10.9
click at [118, 89] on span "C3488" at bounding box center [143, 89] width 162 height 9
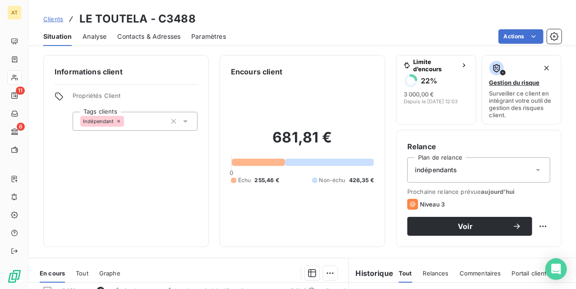
click at [162, 38] on span "Contacts & Adresses" at bounding box center [148, 36] width 63 height 9
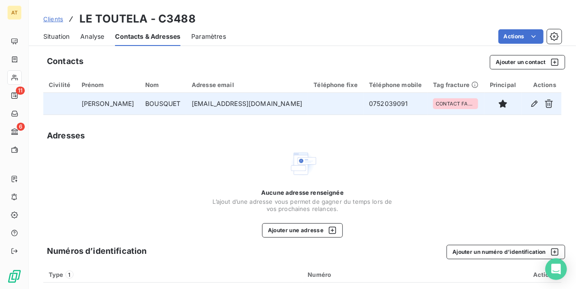
click at [239, 100] on td "admin@lacompagniedu20e.fr" at bounding box center [247, 104] width 122 height 22
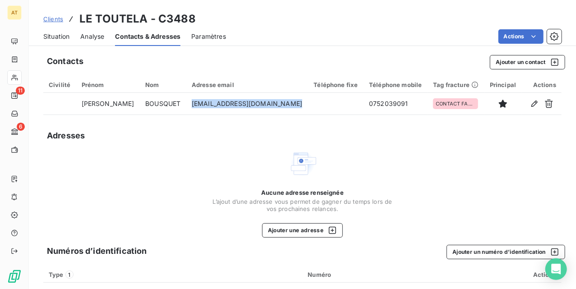
copy td "admin@lacompagniedu20e.fr"
click at [67, 37] on span "Situation" at bounding box center [56, 36] width 26 height 9
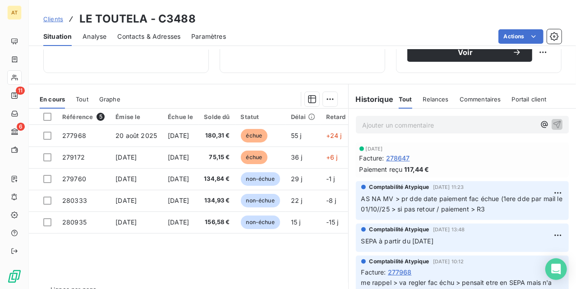
scroll to position [180, 0]
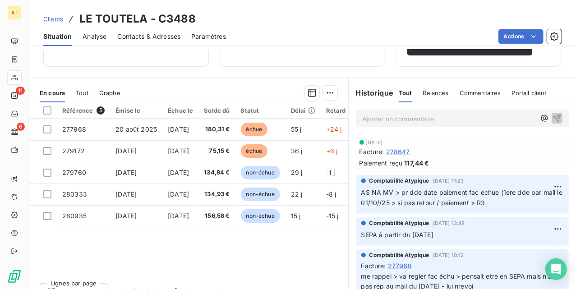
click at [378, 118] on p "Ajouter un commentaire ﻿" at bounding box center [448, 118] width 173 height 11
click at [455, 141] on div "13 oct. 2025" at bounding box center [463, 141] width 206 height 5
click at [463, 120] on span "envoi mail pour avertir prelevement SEPA" at bounding box center [424, 118] width 124 height 8
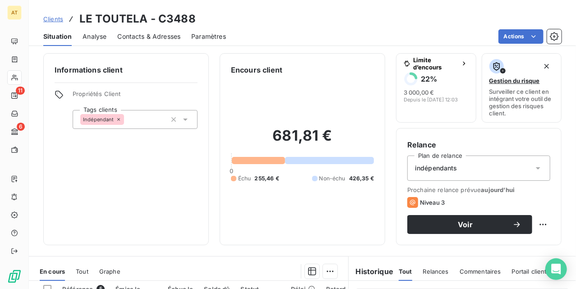
scroll to position [0, 0]
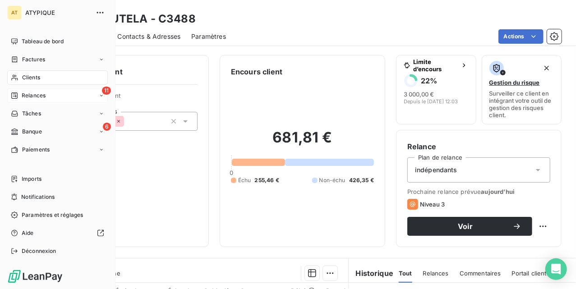
click at [33, 91] on div "11 Relances" at bounding box center [57, 95] width 101 height 14
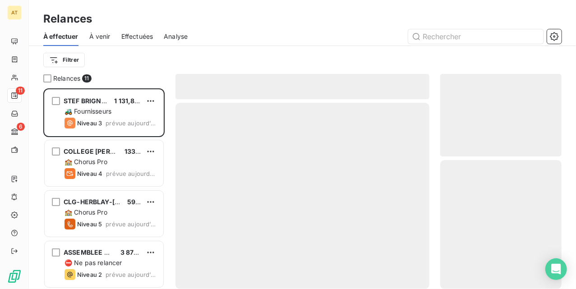
scroll to position [192, 112]
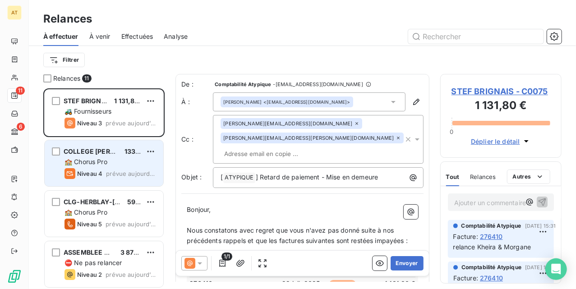
click at [99, 159] on span "🏫 Chorus Pro" at bounding box center [86, 162] width 43 height 8
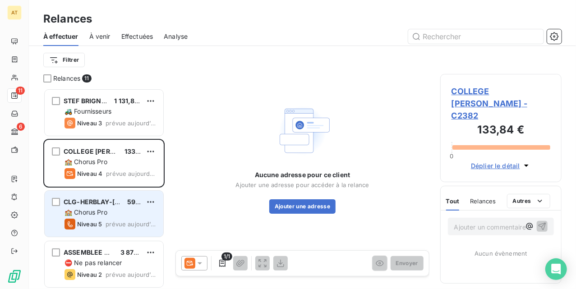
click at [101, 210] on span "🏫 Chorus Pro" at bounding box center [86, 212] width 43 height 8
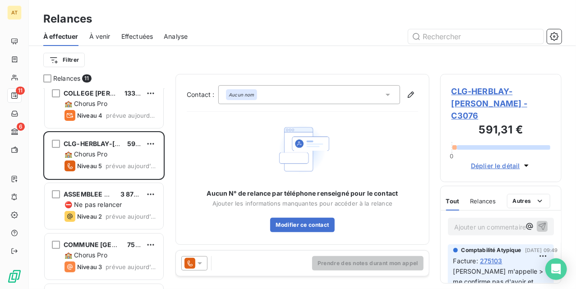
scroll to position [60, 0]
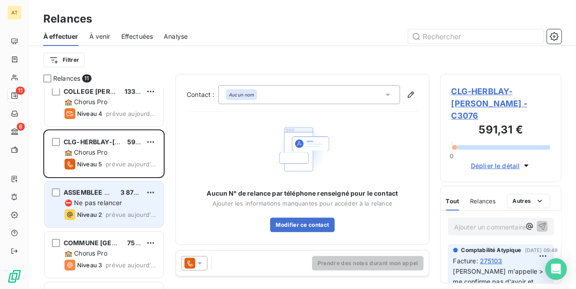
click at [120, 204] on span "⛔ Ne pas relancer" at bounding box center [94, 203] width 58 height 8
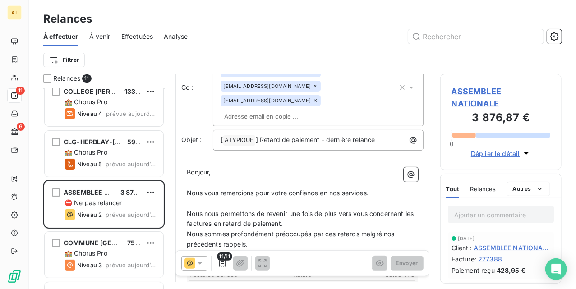
scroll to position [181, 0]
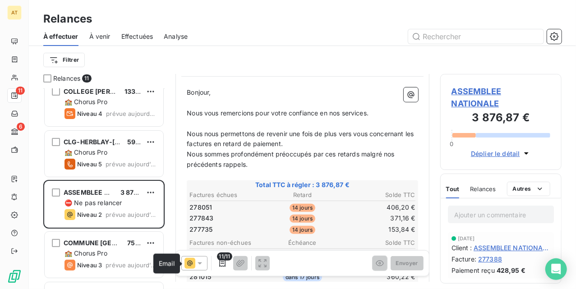
click at [190, 263] on icon at bounding box center [189, 263] width 11 height 11
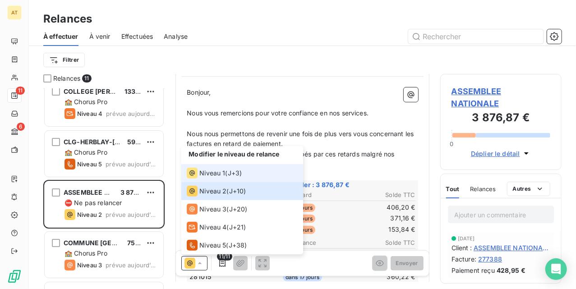
click at [226, 172] on div "Niveau 1 ( J+3 )" at bounding box center [214, 173] width 55 height 11
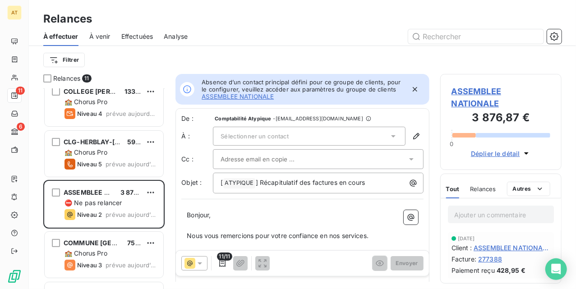
click at [484, 196] on div "Relances" at bounding box center [483, 189] width 26 height 19
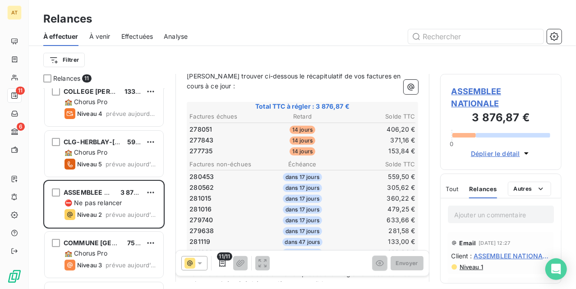
click at [314, 161] on th "Échéance" at bounding box center [302, 164] width 75 height 9
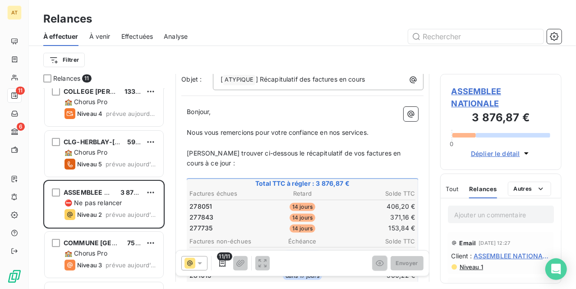
scroll to position [0, 0]
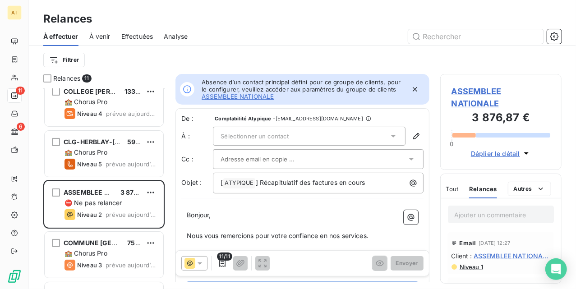
click at [253, 143] on div "Sélectionner un contact" at bounding box center [309, 136] width 193 height 19
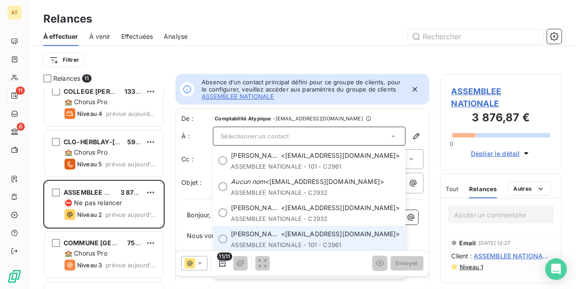
click at [266, 246] on span "ASSEMBLEE NATIONALE - 101 - C2961" at bounding box center [315, 244] width 169 height 7
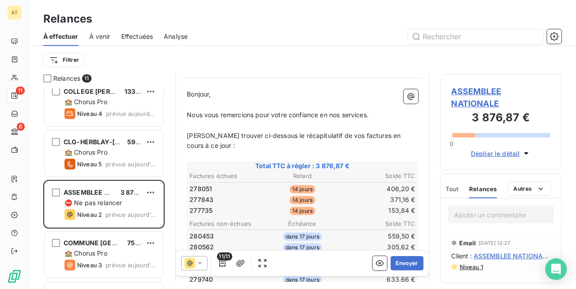
scroll to position [181, 0]
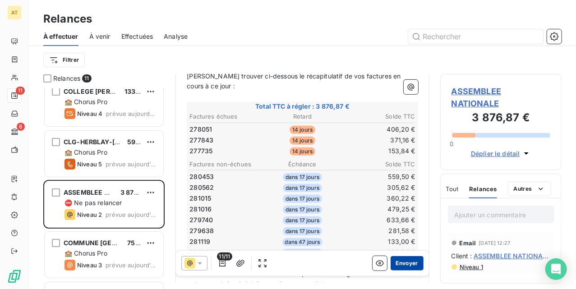
click at [397, 259] on button "Envoyer" at bounding box center [407, 263] width 33 height 14
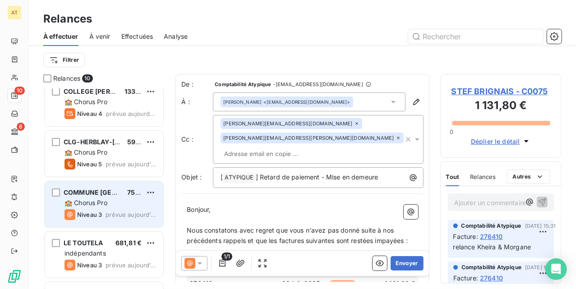
click at [109, 191] on span "COMMUNE NOUVELLE DE" at bounding box center [116, 193] width 104 height 8
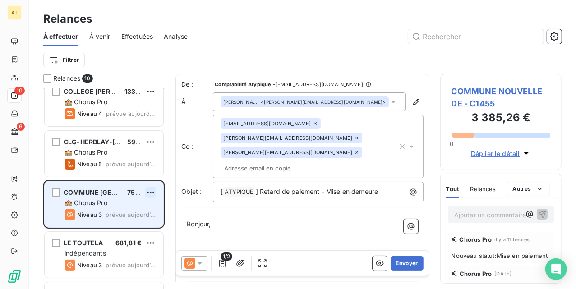
click at [153, 194] on html "AT 10 6 Relances À effectuer À venir Effectuées Analyse Filtrer Relances 10 STE…" at bounding box center [288, 144] width 576 height 289
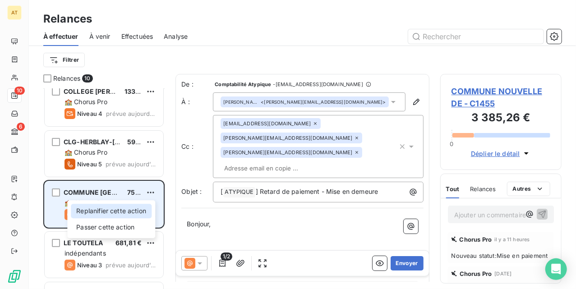
click at [133, 210] on div "Replanifier cette action" at bounding box center [111, 211] width 81 height 14
select select "9"
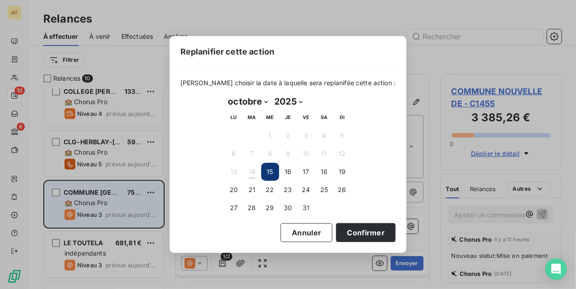
click at [127, 215] on div "Replanifier cette action Veuillez choisir la date à laquelle sera replanifée ce…" at bounding box center [288, 144] width 576 height 289
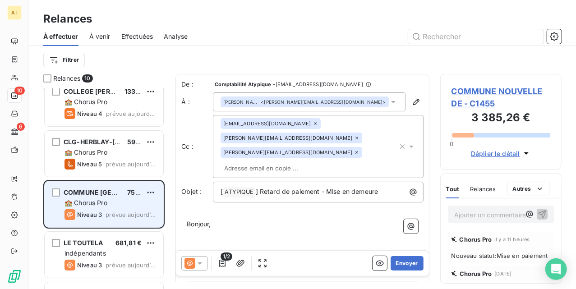
click at [468, 92] on span "COMMUNE NOUVELLE DE - C1455" at bounding box center [501, 97] width 99 height 24
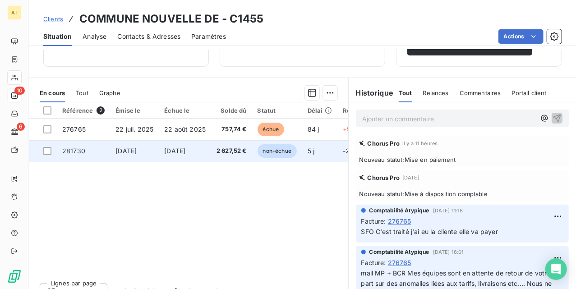
click at [106, 154] on td "281730" at bounding box center [83, 151] width 53 height 22
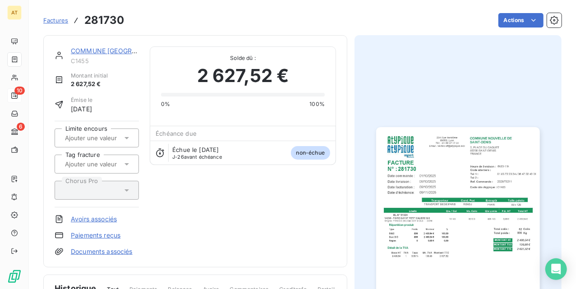
click at [101, 23] on h3 "281730" at bounding box center [104, 20] width 40 height 16
copy h3 "281730"
click at [463, 200] on img "button" at bounding box center [457, 242] width 163 height 231
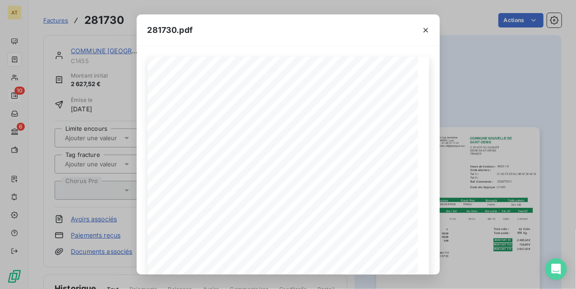
drag, startPoint x: 489, startPoint y: 153, endPoint x: 453, endPoint y: 125, distance: 45.6
click at [490, 153] on div "281730.pdf COMMUNE NOUVELLE DE SAINT-DENIS 2, PLACE DU CAQUET 93200 SAINT-DENIS…" at bounding box center [288, 144] width 576 height 289
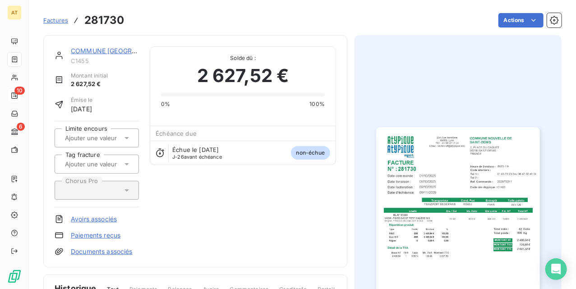
click at [446, 186] on img "button" at bounding box center [457, 242] width 163 height 231
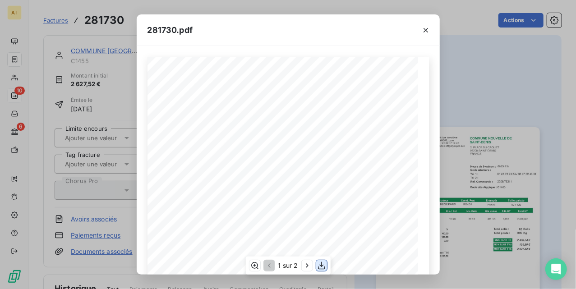
click at [323, 266] on icon "button" at bounding box center [321, 265] width 9 height 9
click at [426, 30] on icon "button" at bounding box center [426, 30] width 5 height 5
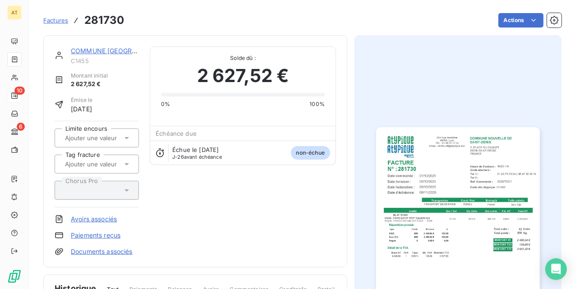
click at [107, 46] on div "COMMUNE NOUVELLE DE" at bounding box center [105, 50] width 68 height 9
click at [116, 49] on link "COMMUNE NOUVELLE DE" at bounding box center [122, 51] width 102 height 8
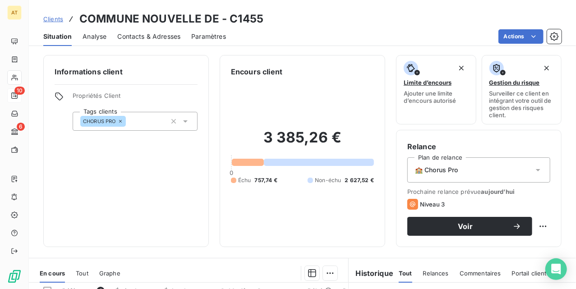
click at [242, 20] on h3 "COMMUNE NOUVELLE DE - C1455" at bounding box center [171, 19] width 184 height 16
copy h3 "C1455"
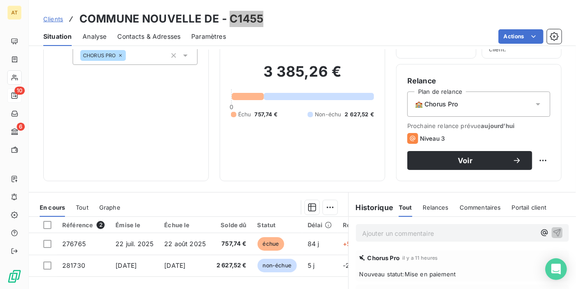
scroll to position [180, 0]
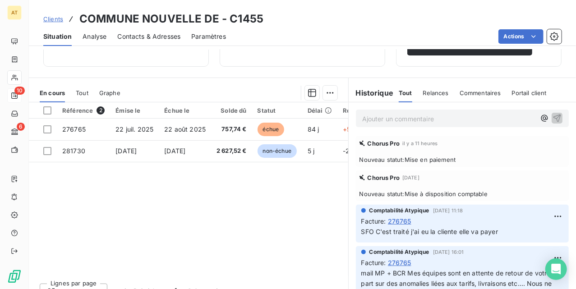
click at [130, 180] on div "Référence 2 Émise le Échue le Solde dû Statut Délai Retard Chorus Pro Limite en…" at bounding box center [188, 189] width 319 height 174
click at [251, 15] on h3 "COMMUNE NOUVELLE DE - C1455" at bounding box center [171, 19] width 184 height 16
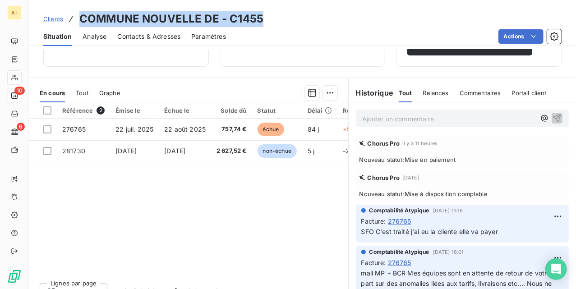
click at [251, 15] on h3 "COMMUNE NOUVELLE DE - C1455" at bounding box center [171, 19] width 184 height 16
click at [251, 16] on h3 "COMMUNE NOUVELLE DE - C1455" at bounding box center [171, 19] width 184 height 16
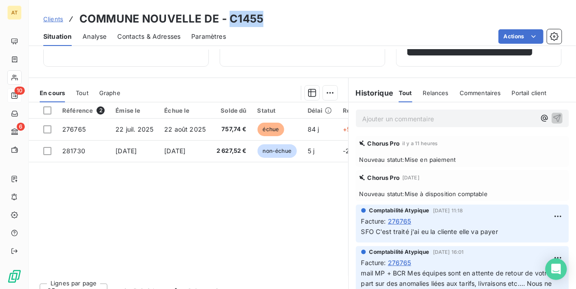
click at [251, 16] on h3 "COMMUNE NOUVELLE DE - C1455" at bounding box center [171, 19] width 184 height 16
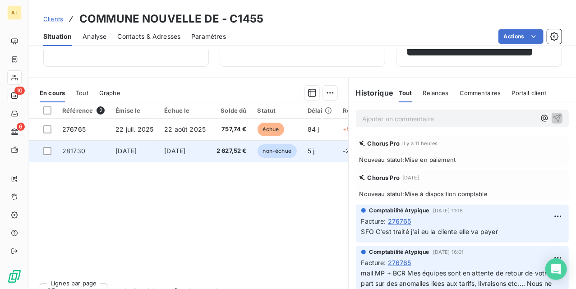
click at [82, 155] on span "281730" at bounding box center [73, 151] width 23 height 8
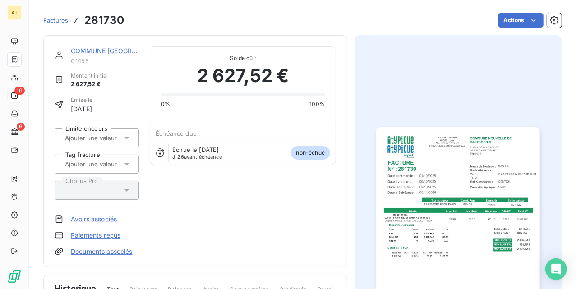
click at [118, 13] on h3 "281730" at bounding box center [104, 20] width 40 height 16
click at [114, 18] on h3 "281730" at bounding box center [104, 20] width 40 height 16
copy h3 "281730"
click at [190, 92] on div "0% 100%" at bounding box center [243, 98] width 164 height 19
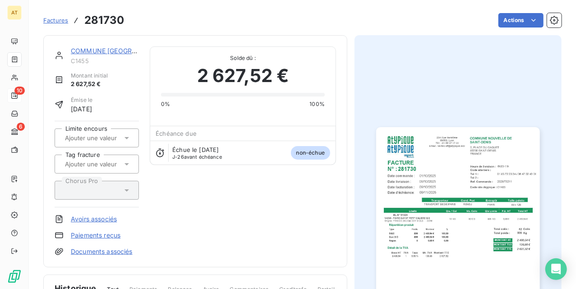
drag, startPoint x: 142, startPoint y: 116, endPoint x: 174, endPoint y: 142, distance: 40.8
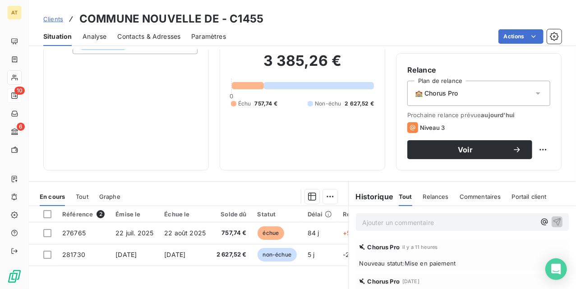
scroll to position [74, 0]
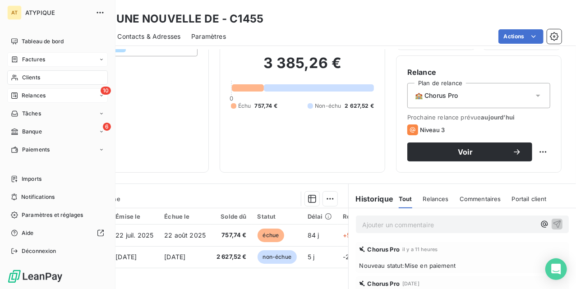
click at [26, 60] on span "Factures" at bounding box center [33, 59] width 23 height 8
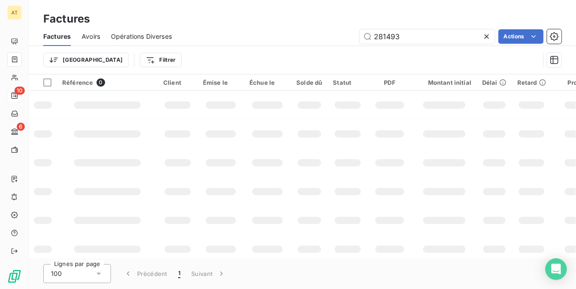
click at [482, 37] on icon at bounding box center [486, 36] width 9 height 9
click at [138, 46] on div "Trier Filtrer" at bounding box center [302, 60] width 518 height 28
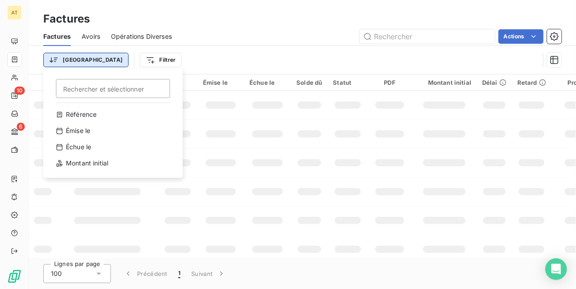
click at [58, 60] on html "AT 10 6 Factures Factures Avoirs Opérations Diverses Actions Trier Rechercher e…" at bounding box center [288, 144] width 576 height 289
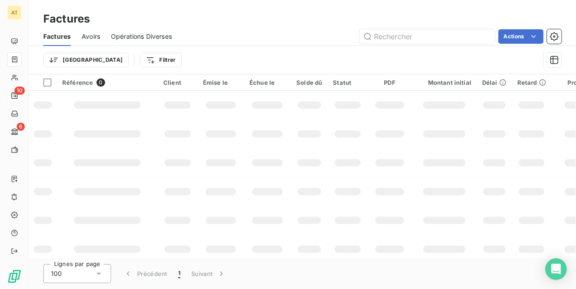
click at [110, 51] on div "Trier Filtrer" at bounding box center [291, 59] width 496 height 17
click at [116, 62] on html "AT 10 6 Factures Factures Avoirs Opérations Diverses Actions Trier Filtrer Réfé…" at bounding box center [288, 144] width 576 height 289
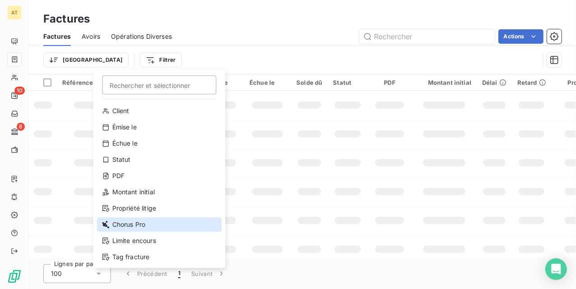
click at [140, 226] on div "Chorus Pro" at bounding box center [159, 224] width 125 height 14
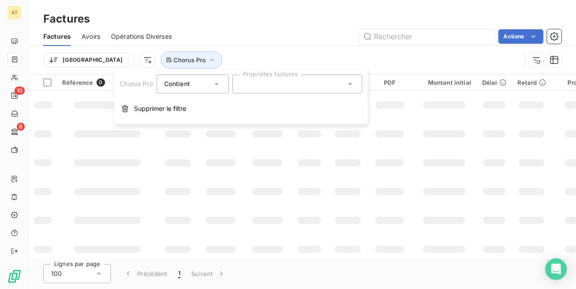
click at [293, 95] on div "Chorus Pro Contient Propriétés factures Supprimer le filtre" at bounding box center [241, 96] width 254 height 55
click at [293, 87] on div at bounding box center [297, 83] width 130 height 19
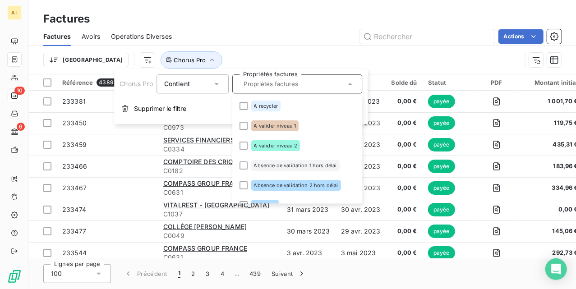
click at [253, 30] on div "Actions" at bounding box center [372, 36] width 379 height 14
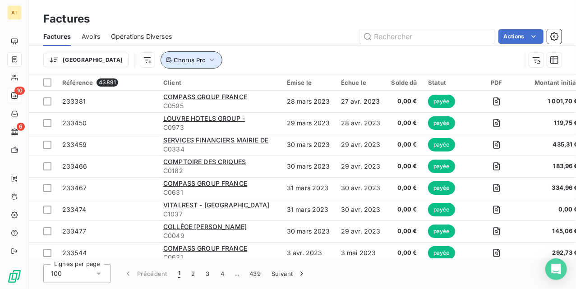
drag, startPoint x: 136, startPoint y: 58, endPoint x: 143, endPoint y: 60, distance: 6.9
click at [174, 59] on span "Chorus Pro" at bounding box center [190, 59] width 32 height 7
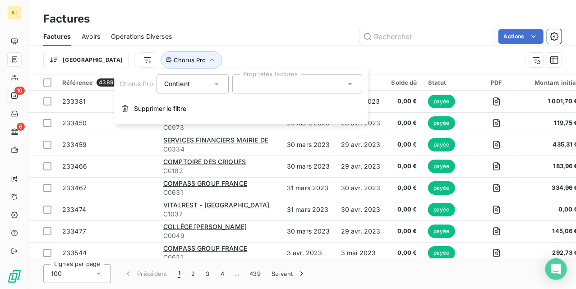
click at [56, 64] on html "AT 10 6 Factures Factures Avoirs Opérations Diverses Actions Trier Chorus Pro R…" at bounding box center [288, 144] width 576 height 289
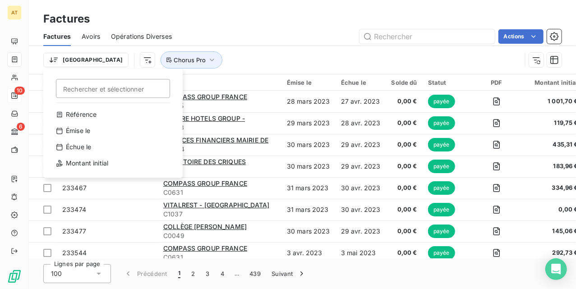
click at [105, 60] on html "AT 10 6 Factures Factures Avoirs Opérations Diverses Actions Trier Rechercher e…" at bounding box center [288, 144] width 576 height 289
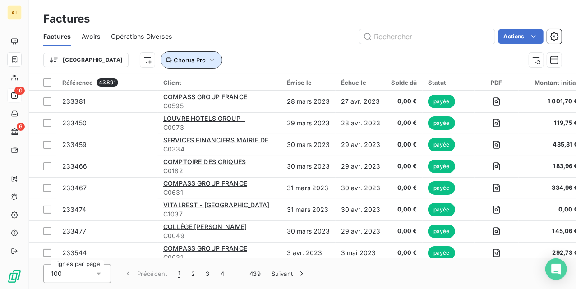
click at [174, 59] on span "Chorus Pro" at bounding box center [190, 59] width 32 height 7
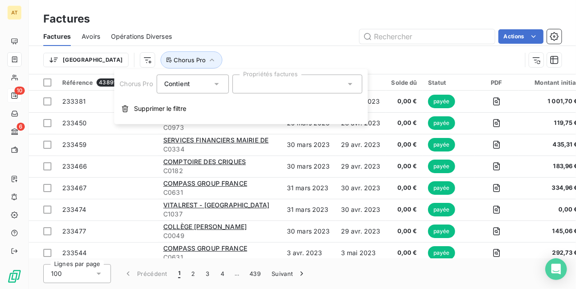
click at [190, 84] on span "Contient" at bounding box center [177, 84] width 26 height 8
click at [198, 58] on div "Trier Chorus Pro" at bounding box center [282, 59] width 478 height 17
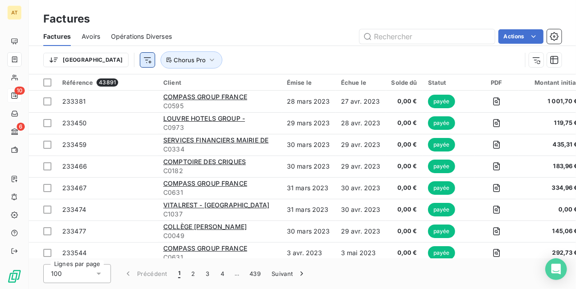
click at [102, 64] on html "AT 10 6 Factures Factures Avoirs Opérations Diverses Actions Trier Chorus Pro R…" at bounding box center [288, 144] width 576 height 289
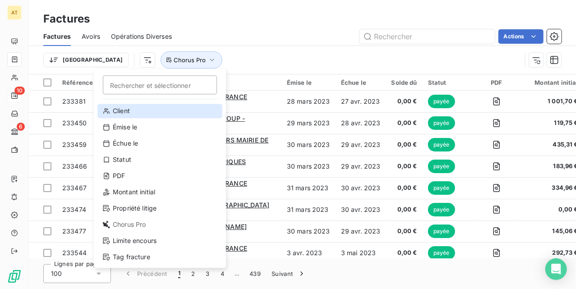
click at [112, 105] on div "Client" at bounding box center [159, 111] width 125 height 14
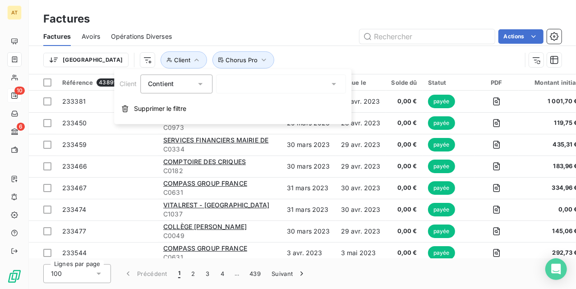
click at [235, 83] on div at bounding box center [281, 83] width 130 height 19
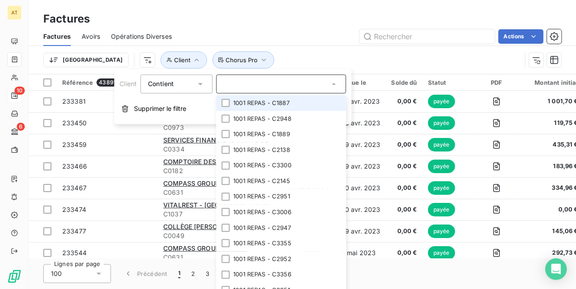
click at [252, 48] on div "Trier Client Chorus Pro" at bounding box center [302, 60] width 518 height 28
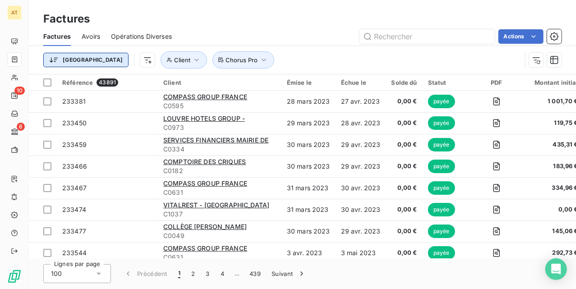
click at [64, 62] on html "AT 10 6 Factures Factures Avoirs Opérations Diverses Actions Trier Client Choru…" at bounding box center [288, 144] width 576 height 289
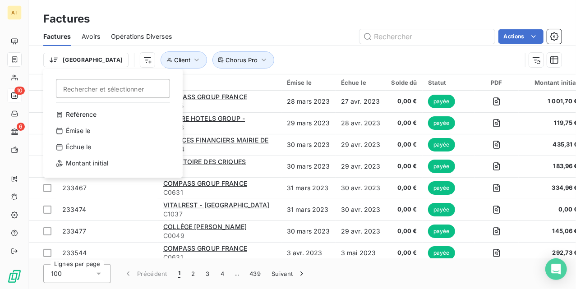
click at [310, 55] on html "AT 10 6 Factures Factures Avoirs Opérations Diverses Actions Trier Rechercher e…" at bounding box center [288, 144] width 576 height 289
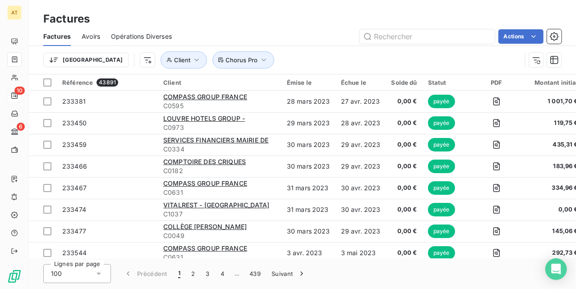
click at [528, 60] on div at bounding box center [543, 60] width 37 height 14
drag, startPoint x: 529, startPoint y: 60, endPoint x: 533, endPoint y: 62, distance: 4.9
click at [529, 62] on div at bounding box center [543, 60] width 37 height 14
click at [536, 62] on icon "button" at bounding box center [536, 59] width 9 height 9
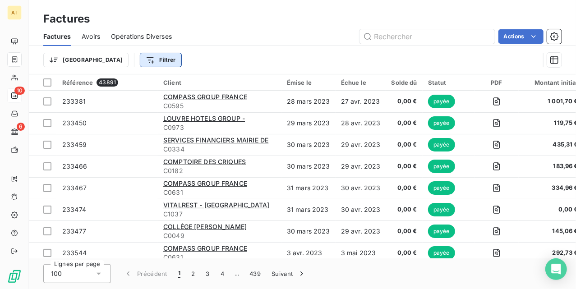
click at [122, 58] on html "AT 10 6 Factures Factures Avoirs Opérations Diverses Actions Trier Filtrer Réfé…" at bounding box center [288, 144] width 576 height 289
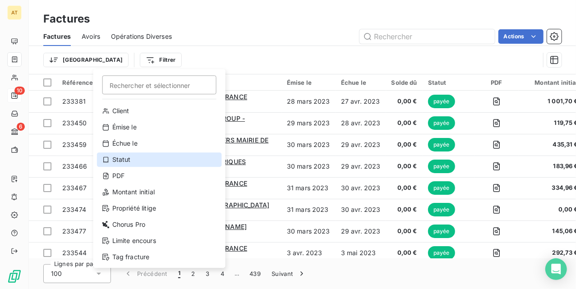
click at [141, 163] on div "Statut" at bounding box center [159, 159] width 125 height 14
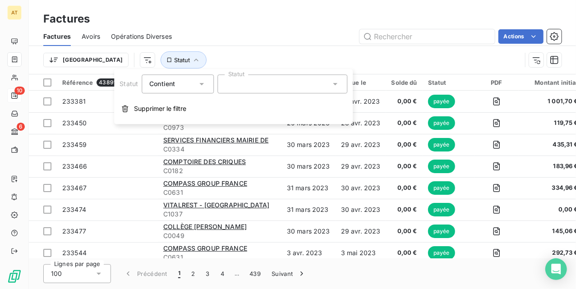
click at [241, 76] on div at bounding box center [282, 83] width 130 height 19
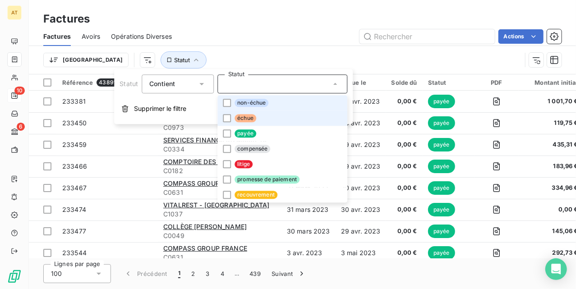
drag, startPoint x: 255, startPoint y: 120, endPoint x: 267, endPoint y: 100, distance: 23.1
click at [255, 119] on span "échue" at bounding box center [246, 118] width 22 height 8
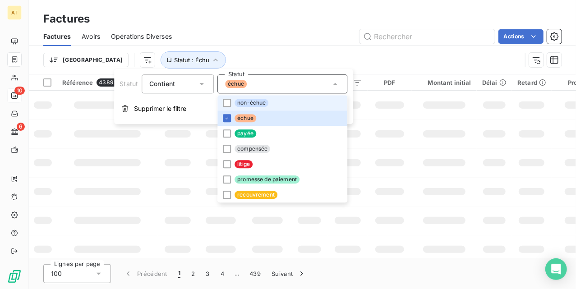
click at [268, 99] on li "non-échue" at bounding box center [282, 102] width 130 height 15
click at [291, 38] on div "Actions" at bounding box center [372, 36] width 379 height 14
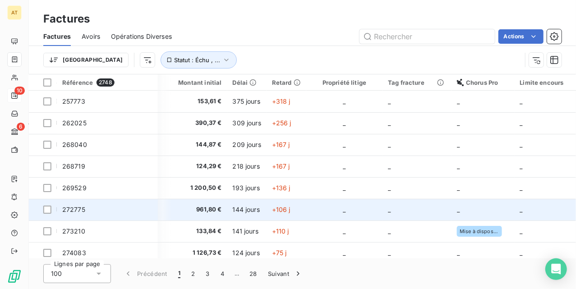
scroll to position [0, 351]
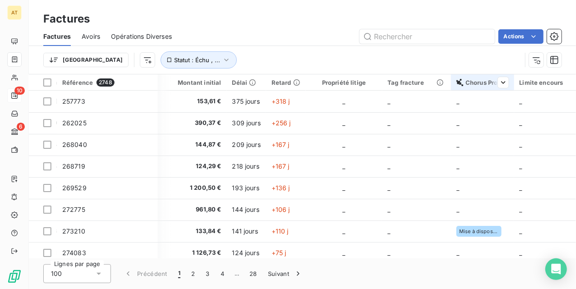
click at [474, 83] on div "Chorus Pro" at bounding box center [482, 82] width 52 height 7
click at [441, 115] on div at bounding box center [435, 106] width 130 height 19
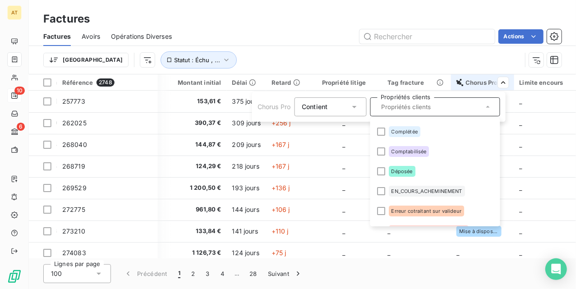
scroll to position [370, 0]
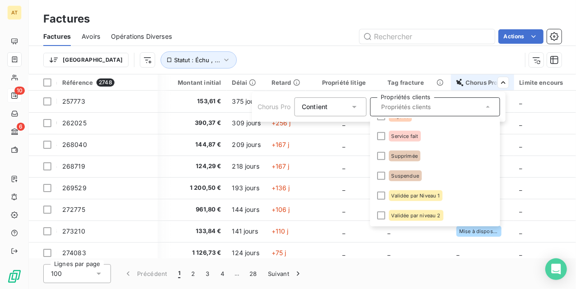
click at [467, 84] on html "AT 10 6 Factures Factures Avoirs Opérations Diverses Actions Trier Statut : Éch…" at bounding box center [288, 144] width 576 height 289
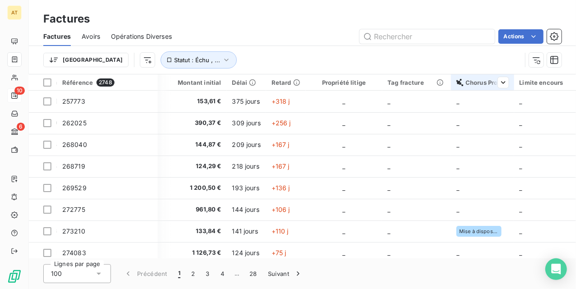
click at [484, 82] on div "Chorus Pro" at bounding box center [482, 82] width 52 height 7
click at [480, 79] on div "Chorus Pro" at bounding box center [482, 82] width 52 height 7
click at [493, 84] on div at bounding box center [500, 82] width 18 height 11
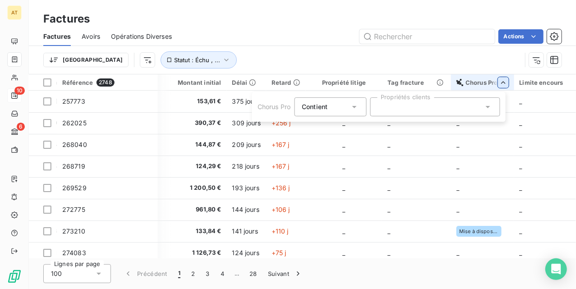
click at [471, 84] on html "AT 10 6 Factures Factures Avoirs Opérations Diverses Actions Trier Statut : Éch…" at bounding box center [288, 144] width 576 height 289
click at [459, 88] on th "Chorus Pro" at bounding box center [482, 82] width 63 height 16
click at [468, 80] on div "Chorus Pro" at bounding box center [482, 82] width 52 height 7
click at [343, 109] on div "Contient is" at bounding box center [326, 107] width 48 height 13
click at [345, 109] on div "Contient" at bounding box center [326, 107] width 48 height 13
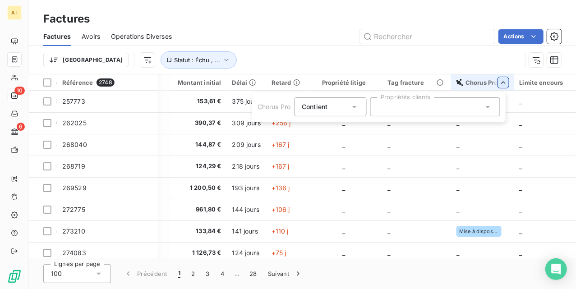
click at [432, 61] on html "AT 10 6 Factures Factures Avoirs Opérations Diverses Actions Trier Statut : Éch…" at bounding box center [288, 144] width 576 height 289
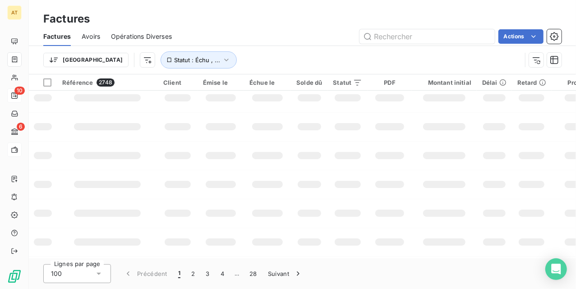
scroll to position [29, 0]
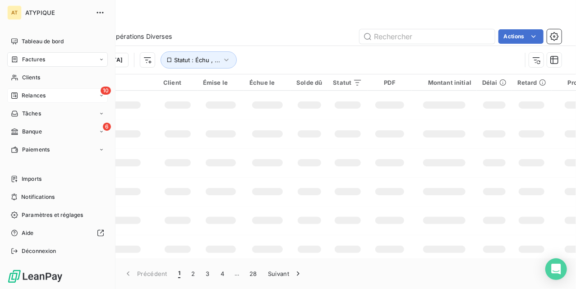
click at [44, 93] on span "Relances" at bounding box center [34, 96] width 24 height 8
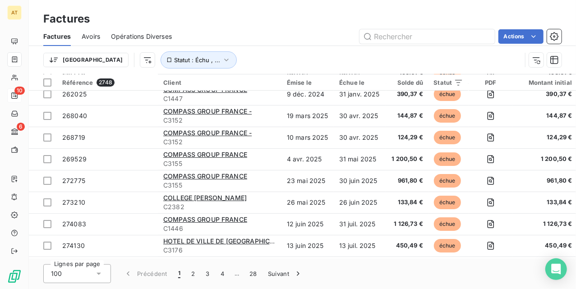
scroll to position [2, 0]
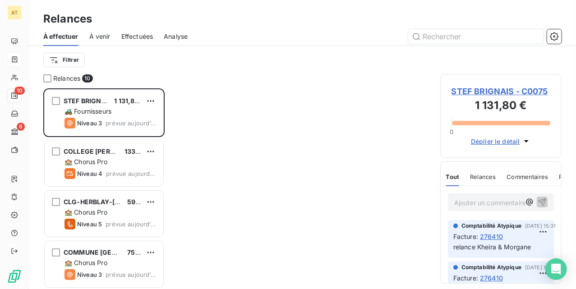
scroll to position [192, 112]
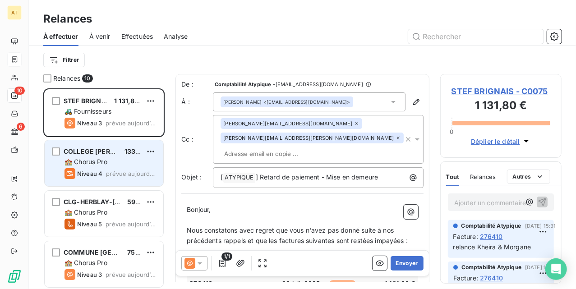
click at [110, 161] on div "🏫 Chorus Pro" at bounding box center [111, 161] width 92 height 9
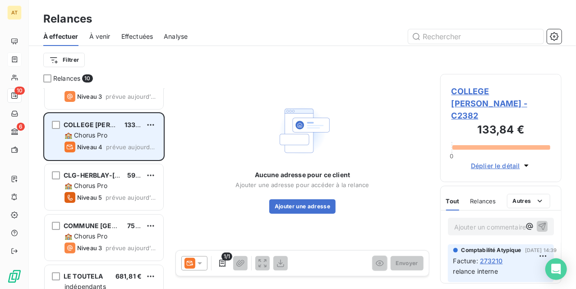
scroll to position [60, 0]
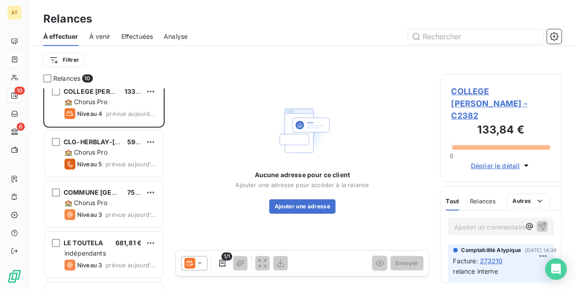
click at [106, 161] on span "prévue aujourd’hui" at bounding box center [131, 164] width 51 height 7
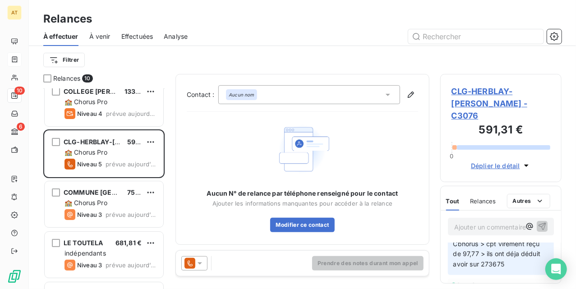
scroll to position [60, 0]
click at [482, 90] on span "CLG-HERBLAY-G.DUHAMEL - C3076" at bounding box center [501, 103] width 99 height 37
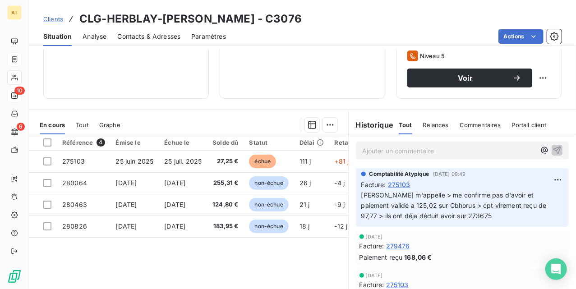
scroll to position [180, 0]
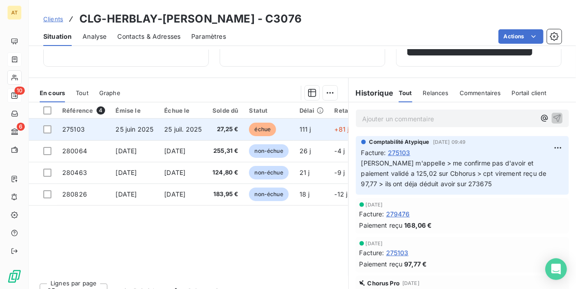
click at [201, 129] on span "25 juil. 2025" at bounding box center [182, 129] width 37 height 8
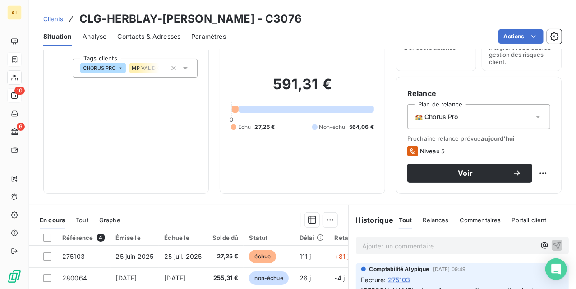
scroll to position [195, 0]
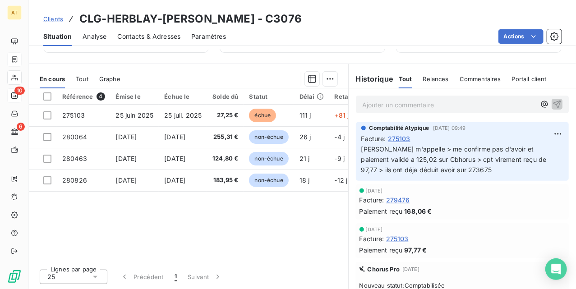
click at [399, 139] on span "275103" at bounding box center [399, 138] width 23 height 9
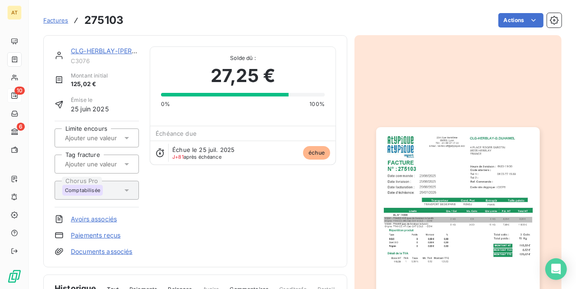
click at [116, 17] on h3 "275103" at bounding box center [103, 20] width 39 height 16
copy h3 "275103"
click at [215, 179] on div "CLG-HERBLAY-G.DUHAMEL C3076 Montant initial 125,02 € Émise le 25 juin 2025 Limi…" at bounding box center [195, 151] width 281 height 210
click at [106, 249] on link "Documents associés" at bounding box center [102, 251] width 62 height 9
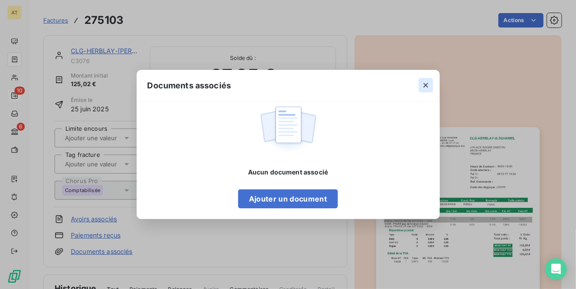
click at [421, 88] on icon "button" at bounding box center [425, 85] width 9 height 9
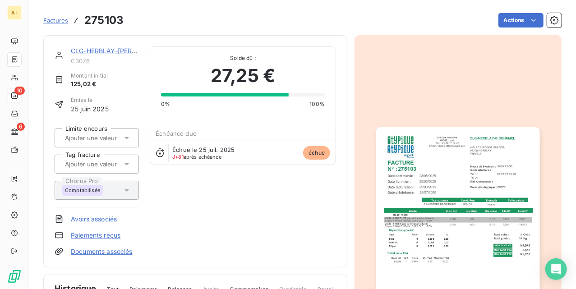
click at [101, 233] on link "Paiements reçus" at bounding box center [96, 235] width 50 height 9
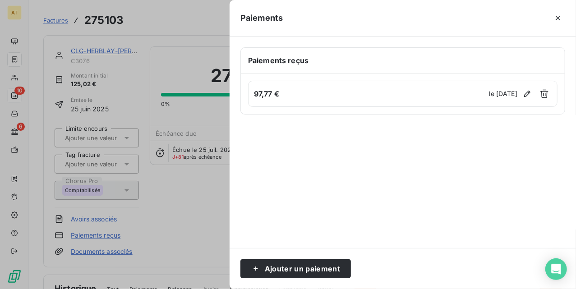
click at [175, 180] on div at bounding box center [288, 144] width 576 height 289
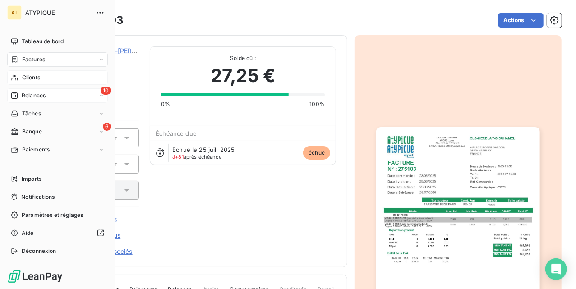
click at [37, 80] on span "Clients" at bounding box center [31, 78] width 18 height 8
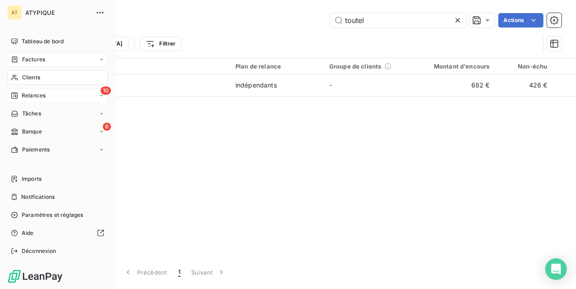
click at [51, 93] on div "10 Relances" at bounding box center [57, 95] width 101 height 14
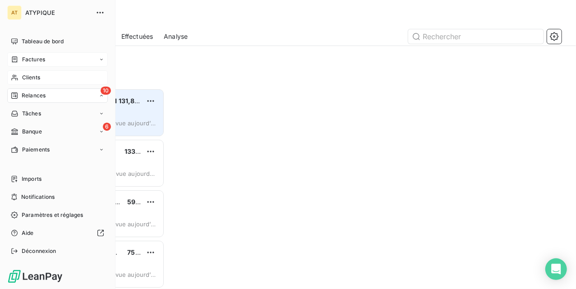
scroll to position [192, 112]
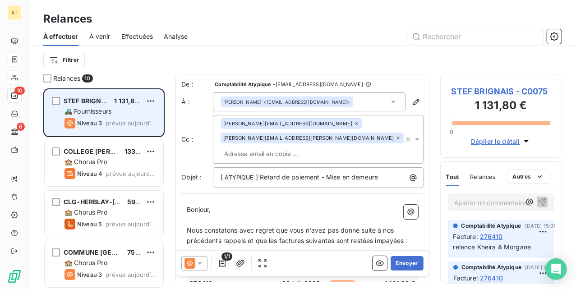
click at [85, 115] on div "STEF BRIGNAIS 1 131,80 € 🚜 Fournisseurs Niveau 3 prévue aujourd’hui" at bounding box center [104, 113] width 119 height 46
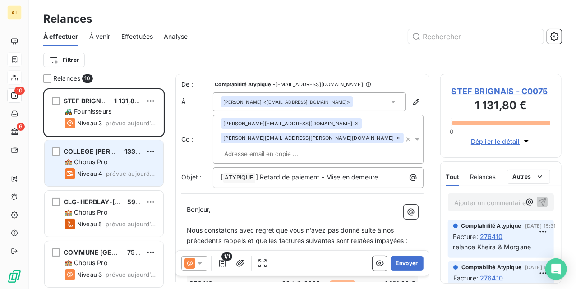
click at [95, 155] on span "COLLEGE ALBERT CAMUS" at bounding box center [107, 152] width 86 height 8
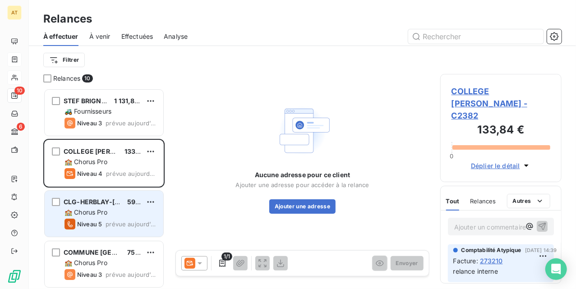
click at [88, 212] on span "🏫 Chorus Pro" at bounding box center [86, 212] width 43 height 8
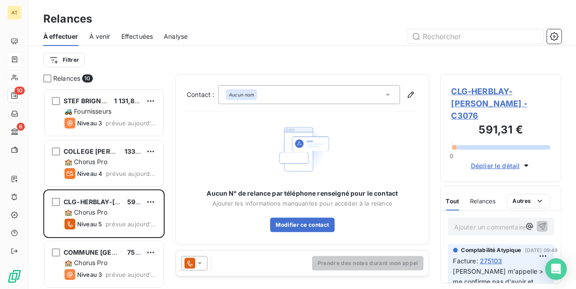
click at [479, 221] on p "Ajouter un commentaire ﻿" at bounding box center [487, 226] width 66 height 11
click at [489, 255] on span "275103" at bounding box center [491, 259] width 23 height 9
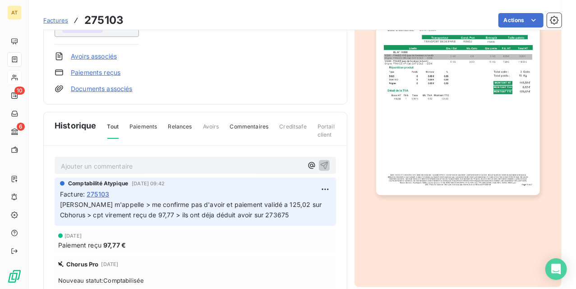
scroll to position [181, 0]
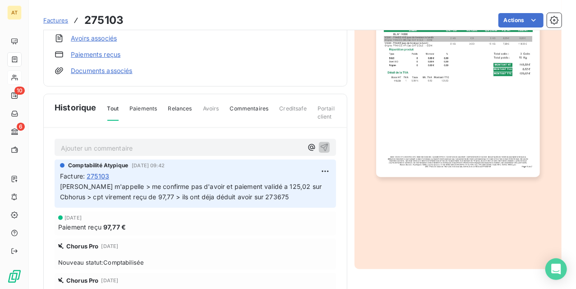
click at [125, 147] on p "Ajouter un commentaire ﻿" at bounding box center [182, 148] width 242 height 11
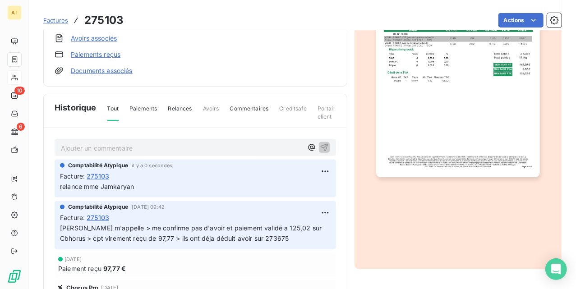
drag, startPoint x: 221, startPoint y: 143, endPoint x: 215, endPoint y: 159, distance: 16.3
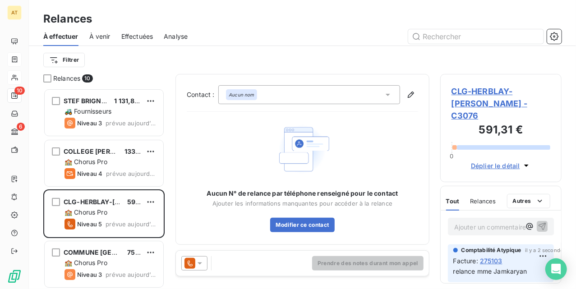
scroll to position [192, 112]
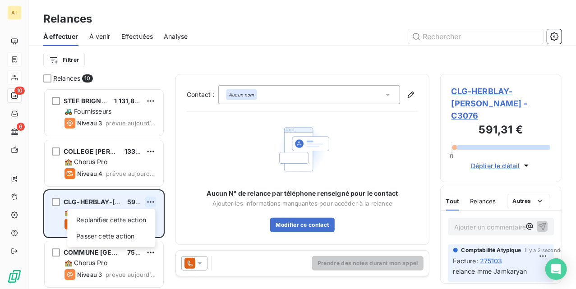
click at [153, 201] on html "AT 10 6 Relances À effectuer À venir Effectuées Analyse Filtrer Relances 10 STE…" at bounding box center [288, 144] width 576 height 289
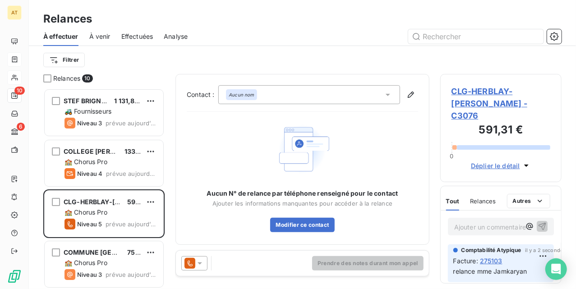
click at [183, 193] on html "AT 10 6 Relances À effectuer À venir Effectuées Analyse Filtrer Relances 10 STE…" at bounding box center [288, 144] width 576 height 289
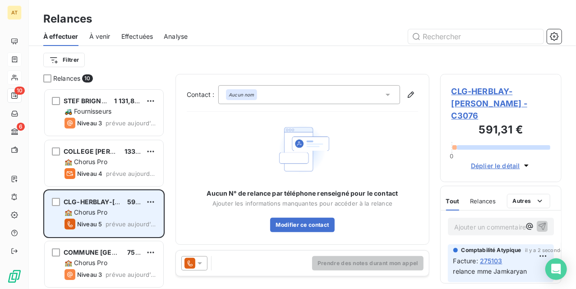
click at [104, 217] on div "🏫 Chorus Pro" at bounding box center [111, 212] width 92 height 9
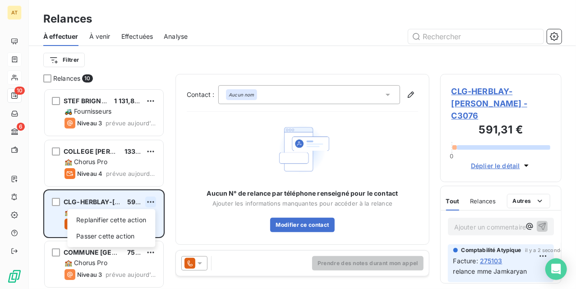
click at [152, 203] on html "AT 10 6 Relances À effectuer À venir Effectuées Analyse Filtrer Relances 10 STE…" at bounding box center [288, 144] width 576 height 289
click at [133, 214] on div "Replanifier cette action" at bounding box center [111, 220] width 81 height 14
select select "9"
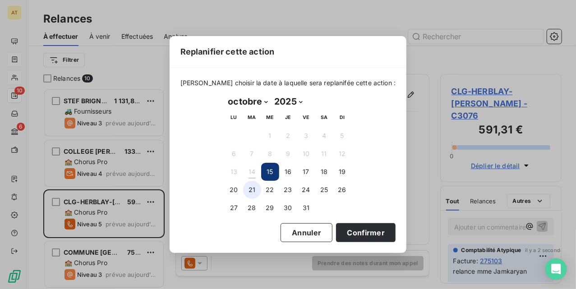
click at [251, 189] on button "21" at bounding box center [252, 190] width 18 height 18
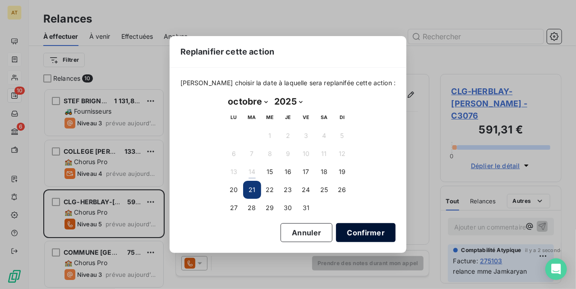
click at [351, 233] on button "Confirmer" at bounding box center [366, 232] width 60 height 19
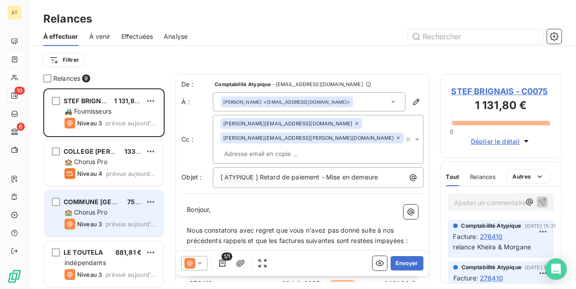
click at [100, 208] on div "🏫 Chorus Pro" at bounding box center [111, 212] width 92 height 9
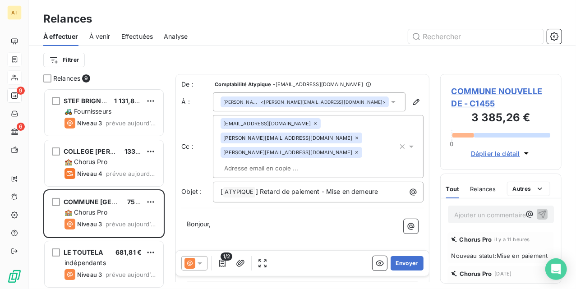
click at [487, 91] on span "COMMUNE NOUVELLE DE - C1455" at bounding box center [501, 97] width 99 height 24
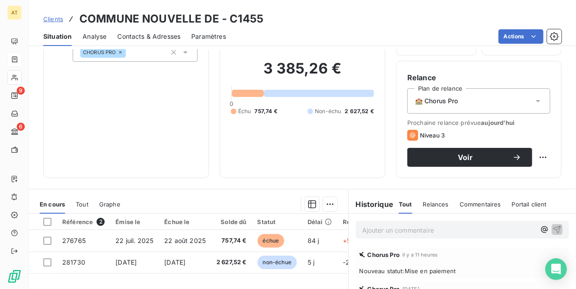
scroll to position [180, 0]
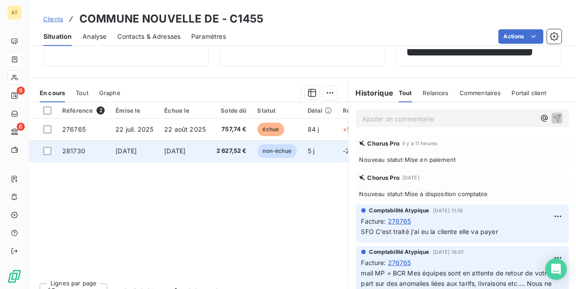
click at [165, 152] on span "9 nov. 2025" at bounding box center [174, 151] width 21 height 8
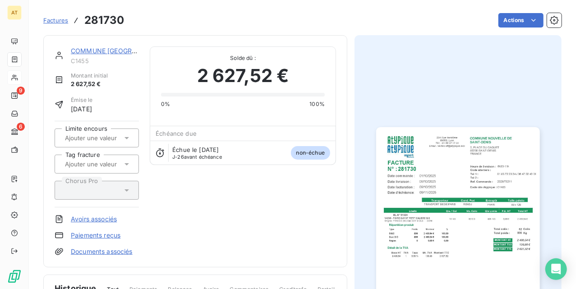
drag, startPoint x: 244, startPoint y: 171, endPoint x: 240, endPoint y: 166, distance: 6.5
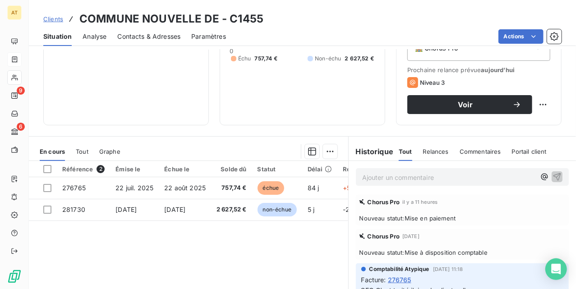
scroll to position [120, 0]
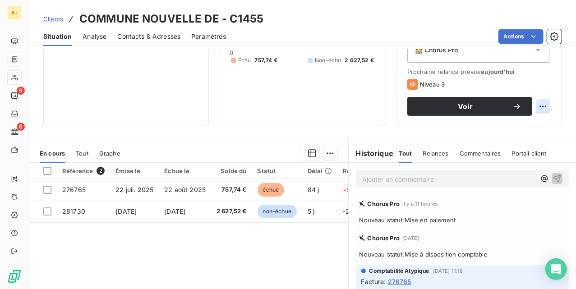
click at [539, 105] on html "AT 9 6 Clients COMMUNE NOUVELLE DE - C1455 Situation Analyse Contacts & Adresse…" at bounding box center [288, 144] width 576 height 289
click at [506, 125] on div "Replanifier cette action" at bounding box center [496, 126] width 81 height 14
select select "9"
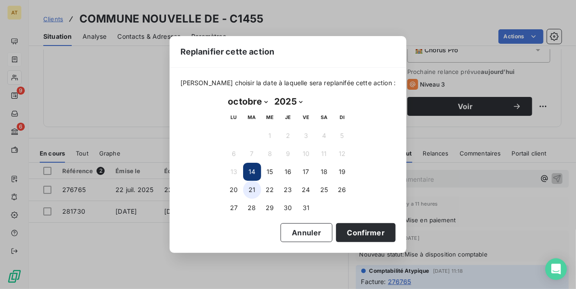
click at [255, 191] on button "21" at bounding box center [252, 190] width 18 height 18
click at [367, 229] on button "Confirmer" at bounding box center [366, 232] width 60 height 19
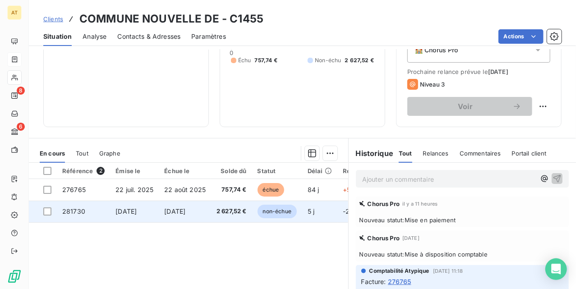
drag, startPoint x: 293, startPoint y: 213, endPoint x: 283, endPoint y: 201, distance: 15.1
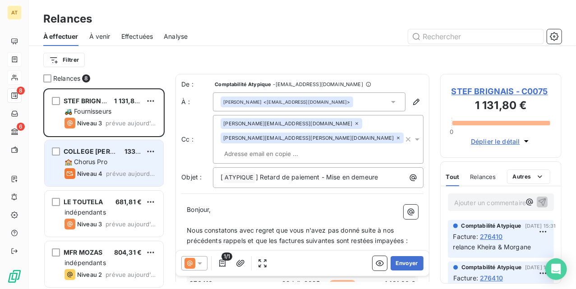
click at [91, 174] on span "Niveau 4" at bounding box center [89, 173] width 25 height 7
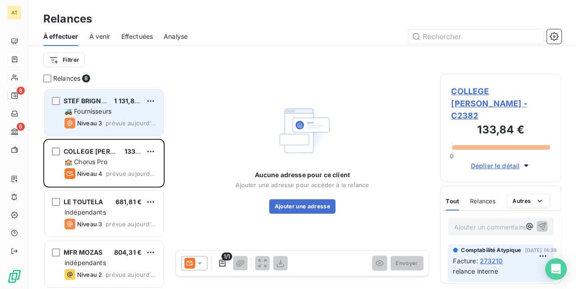
click at [88, 106] on div "STEF BRIGNAIS 1 131,80 € 🚜 Fournisseurs Niveau 3 prévue aujourd’hui" at bounding box center [104, 113] width 119 height 46
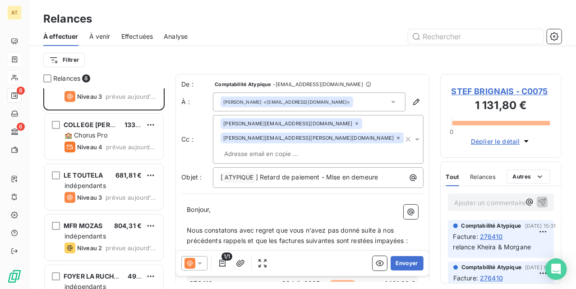
scroll to position [60, 0]
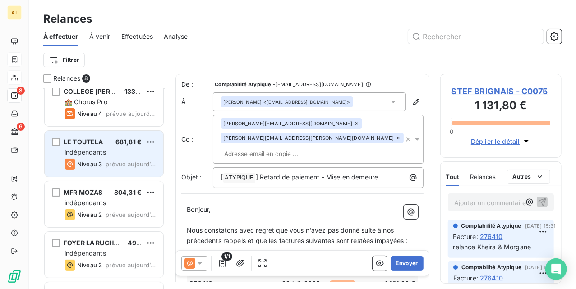
click at [93, 157] on div "LE TOUTELA 681,81 € indépendants Niveau 3 prévue aujourd’hui" at bounding box center [104, 154] width 119 height 46
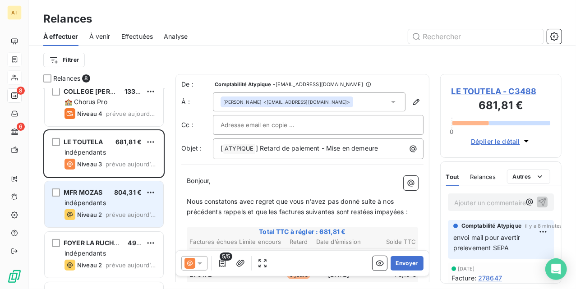
click at [103, 196] on div "MFR MOZAS 804,31 €" at bounding box center [111, 193] width 92 height 8
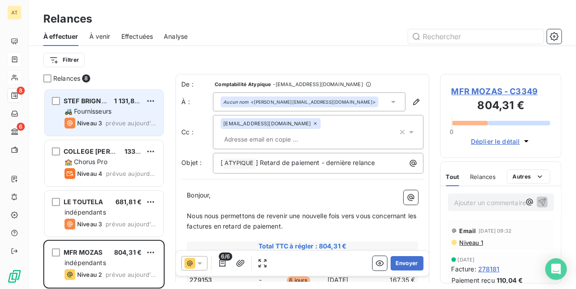
drag, startPoint x: 81, startPoint y: 115, endPoint x: 96, endPoint y: 118, distance: 14.7
click at [81, 115] on div "🚜 Fournisseurs" at bounding box center [111, 111] width 92 height 9
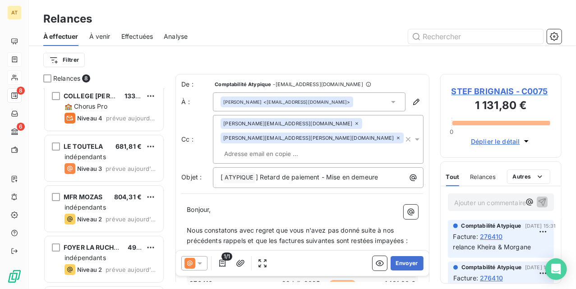
scroll to position [60, 0]
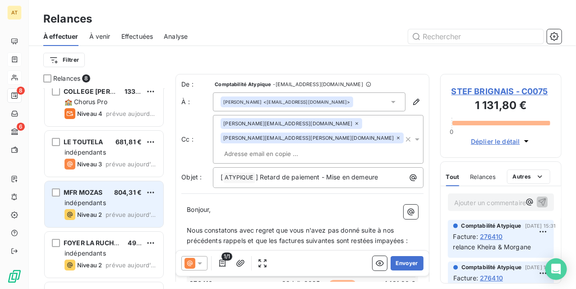
click at [108, 199] on div "indépendants" at bounding box center [111, 202] width 92 height 9
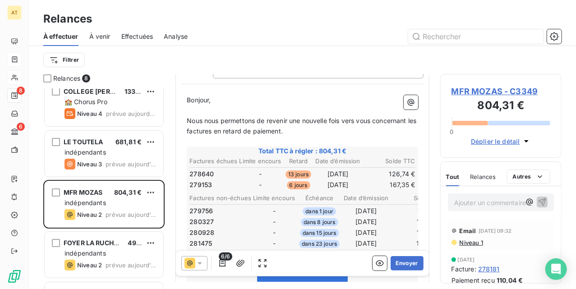
scroll to position [121, 0]
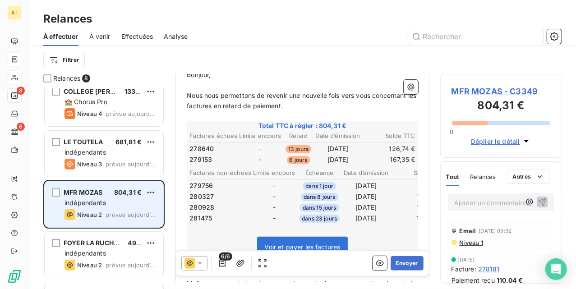
click at [106, 203] on div "indépendants" at bounding box center [111, 202] width 92 height 9
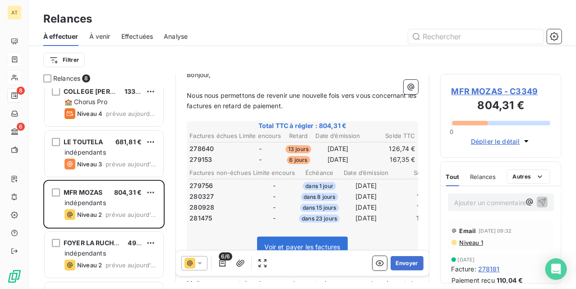
click at [504, 92] on span "MFR MOZAS - C3349" at bounding box center [501, 91] width 99 height 12
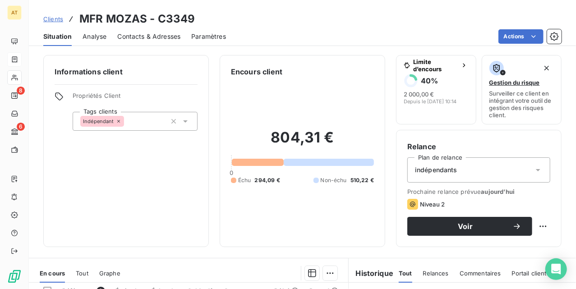
scroll to position [120, 0]
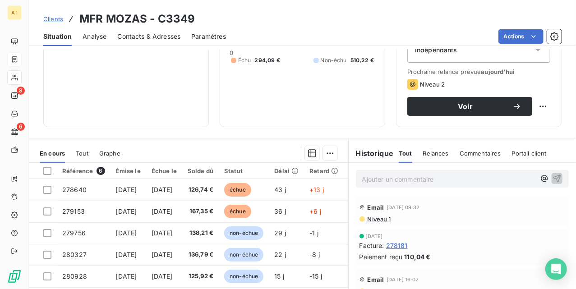
click at [159, 38] on span "Contacts & Adresses" at bounding box center [148, 36] width 63 height 9
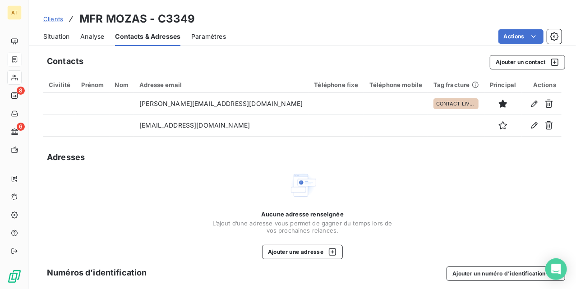
click at [188, 18] on h3 "MFR MOZAS - C3349" at bounding box center [137, 19] width 116 height 16
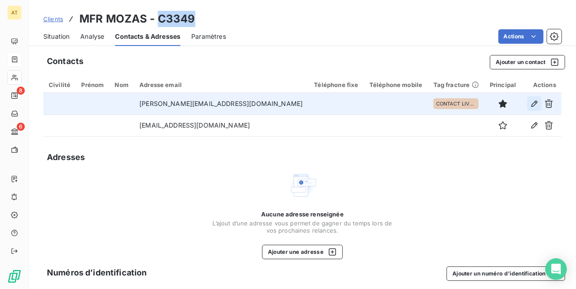
click at [530, 101] on icon "button" at bounding box center [534, 103] width 9 height 9
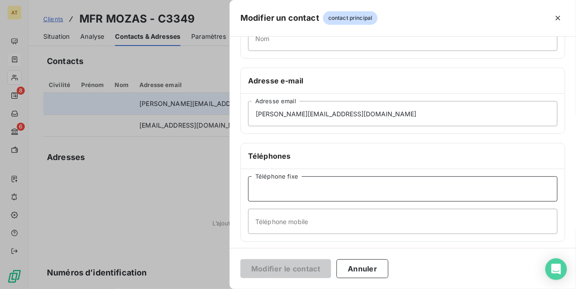
drag, startPoint x: 312, startPoint y: 198, endPoint x: 307, endPoint y: 217, distance: 19.3
click at [312, 198] on input "Téléphone fixe" at bounding box center [402, 188] width 309 height 25
paste input "04 74 93 14 38"
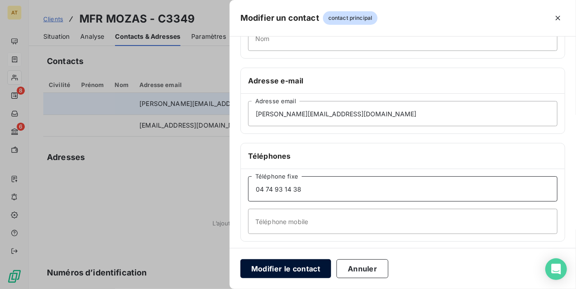
type input "04 74 93 14 38"
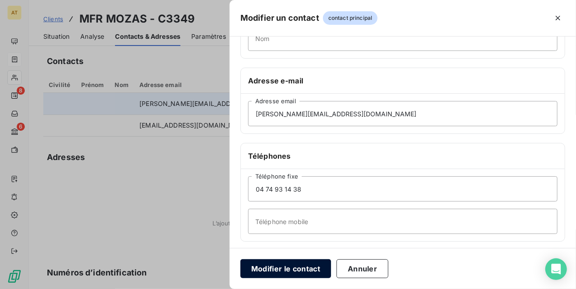
click at [294, 265] on button "Modifier le contact" at bounding box center [285, 268] width 91 height 19
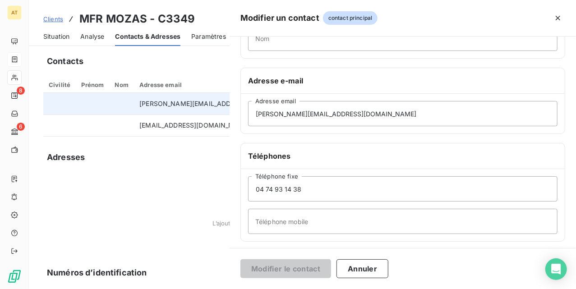
click at [165, 183] on div at bounding box center [288, 144] width 576 height 289
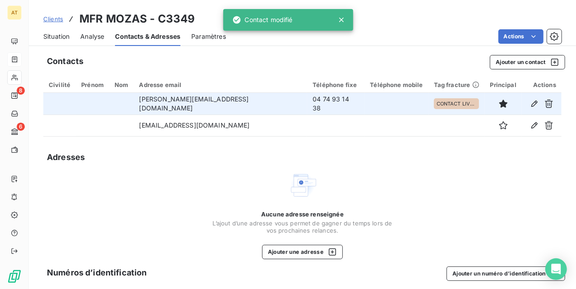
click at [166, 170] on div "Contacts Ajouter un contact Civilité Prénom Nom Adresse email Téléphone fixe Té…" at bounding box center [302, 195] width 547 height 291
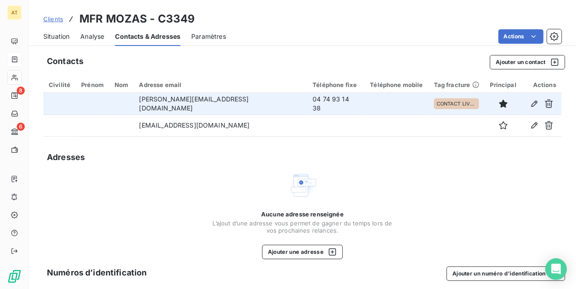
click at [219, 162] on div "Adresses" at bounding box center [302, 157] width 518 height 13
drag, startPoint x: 159, startPoint y: 147, endPoint x: 136, endPoint y: 84, distance: 66.6
click at [147, 89] on div "Contacts Ajouter un contact Civilité Prénom Nom Adresse email Téléphone fixe Té…" at bounding box center [302, 195] width 547 height 291
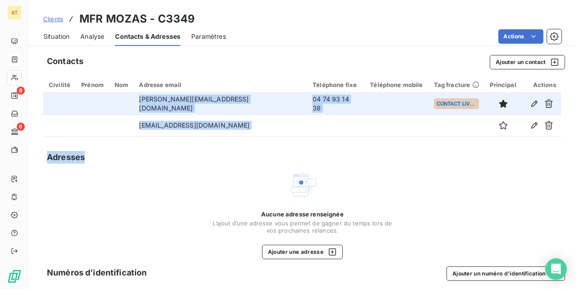
click at [51, 36] on span "Situation" at bounding box center [56, 36] width 26 height 9
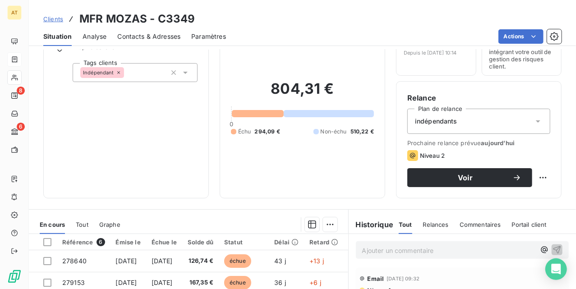
scroll to position [180, 0]
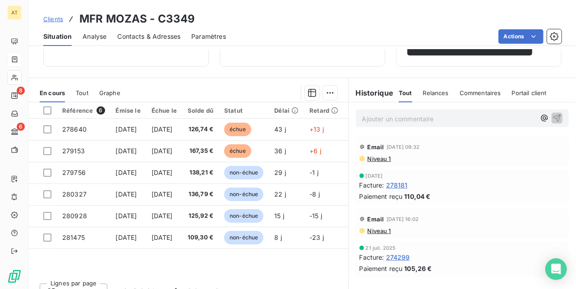
drag, startPoint x: 194, startPoint y: 273, endPoint x: 221, endPoint y: 273, distance: 26.6
click at [221, 273] on div "Référence 6 Émise le Échue le Solde dû Statut Délai Retard Chorus Pro Limite en…" at bounding box center [188, 189] width 319 height 174
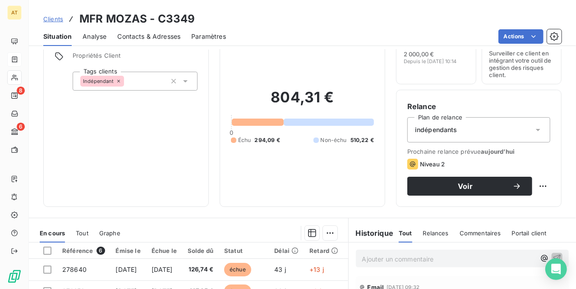
scroll to position [0, 0]
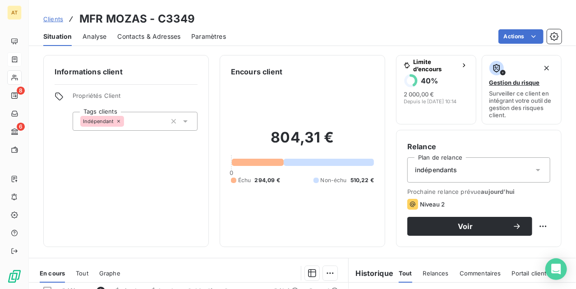
click at [370, 80] on div "Encours client 804,31 € 0 Échu 294,09 € Non-échu 510,22 €" at bounding box center [303, 151] width 166 height 192
click at [136, 172] on div "Informations client Propriétés Client Tags clients Indépendant" at bounding box center [126, 151] width 166 height 192
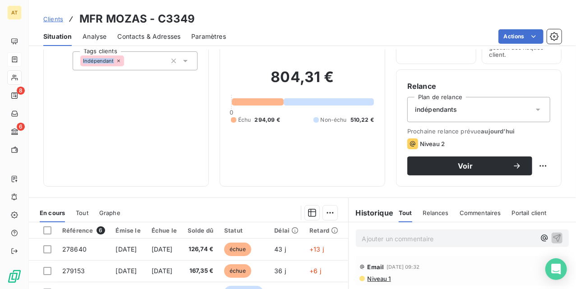
scroll to position [60, 0]
click at [109, 157] on div "Informations client Propriétés Client Tags clients Indépendant" at bounding box center [126, 91] width 166 height 192
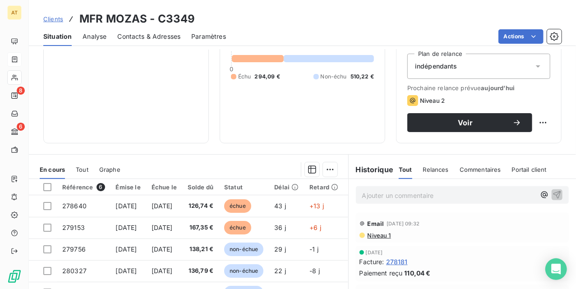
scroll to position [120, 0]
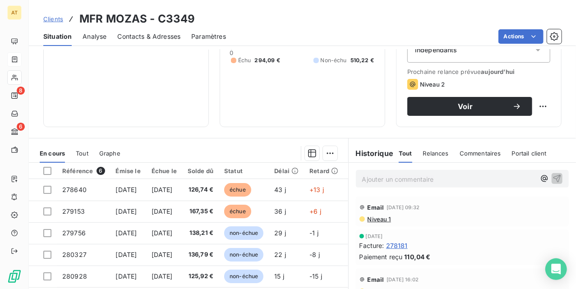
click at [231, 111] on div "804,31 € 0 Échu 294,09 € Non-échu 510,22 €" at bounding box center [302, 36] width 143 height 159
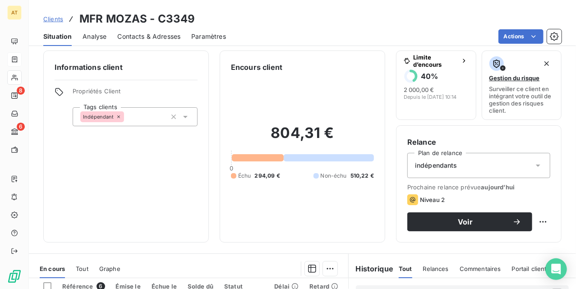
scroll to position [0, 0]
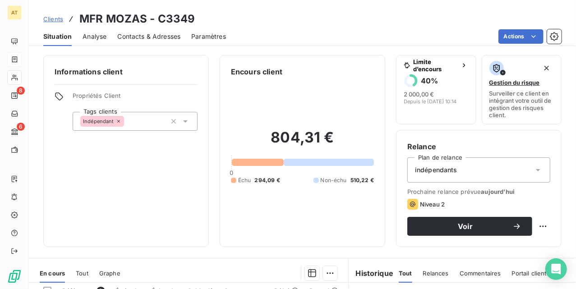
click at [165, 39] on span "Contacts & Adresses" at bounding box center [148, 36] width 63 height 9
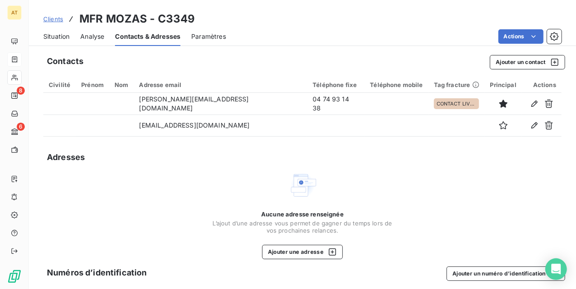
click at [59, 41] on div "Situation" at bounding box center [56, 36] width 26 height 19
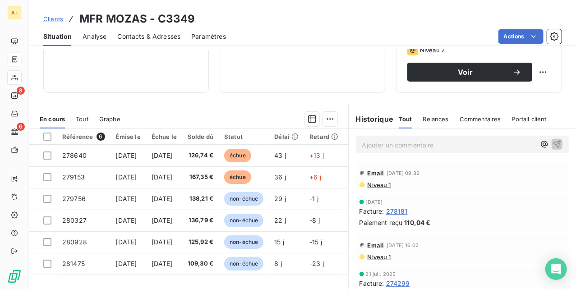
scroll to position [195, 0]
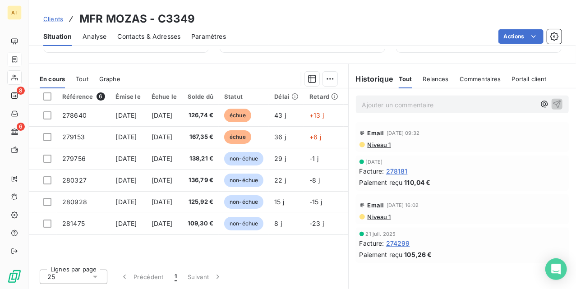
click at [387, 108] on p "Ajouter un commentaire ﻿" at bounding box center [448, 104] width 173 height 11
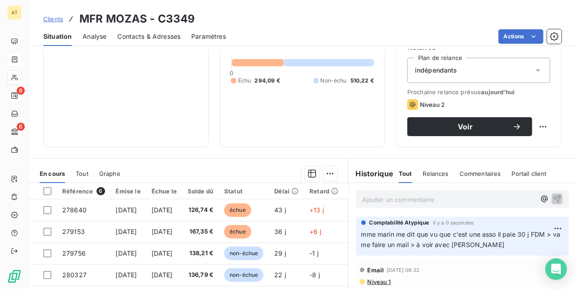
scroll to position [120, 0]
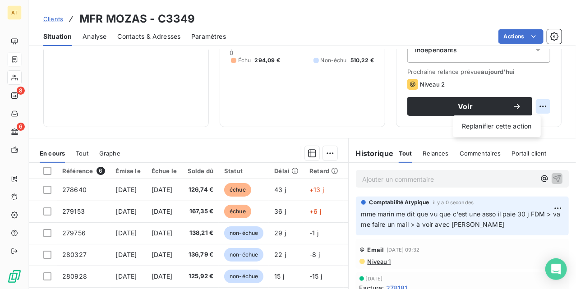
click at [530, 106] on html "AT 8 6 Clients MFR MOZAS - C3349 Situation Analyse Contacts & Adresses Paramètr…" at bounding box center [288, 144] width 576 height 289
click at [490, 128] on div "Replanifier cette action" at bounding box center [496, 126] width 81 height 14
select select "9"
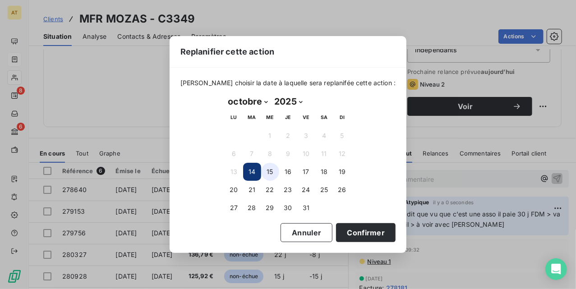
click at [272, 175] on button "15" at bounding box center [270, 172] width 18 height 18
drag, startPoint x: 358, startPoint y: 226, endPoint x: 355, endPoint y: 217, distance: 9.9
click at [358, 227] on button "Confirmer" at bounding box center [366, 232] width 60 height 19
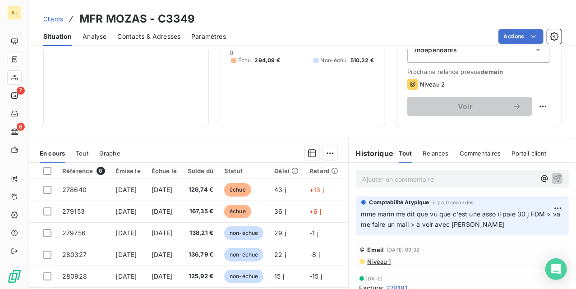
drag, startPoint x: 235, startPoint y: 94, endPoint x: 222, endPoint y: 94, distance: 12.2
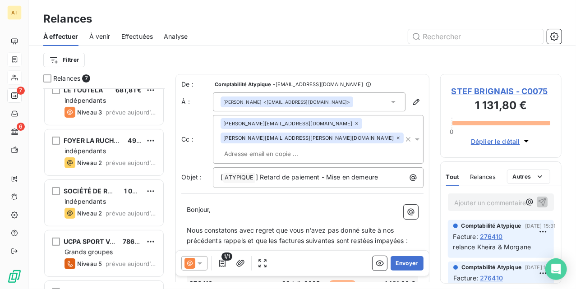
scroll to position [121, 0]
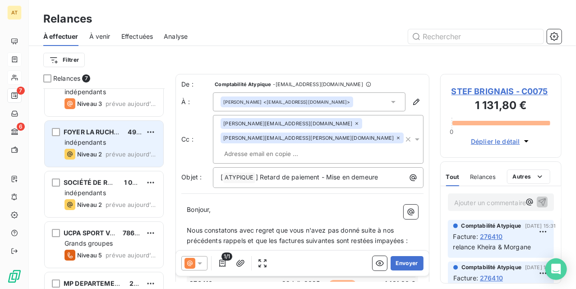
click at [96, 153] on span "Niveau 2" at bounding box center [89, 154] width 25 height 7
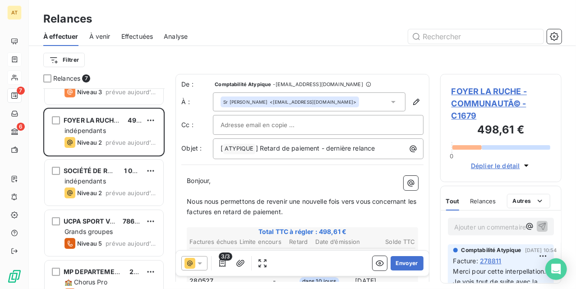
scroll to position [153, 0]
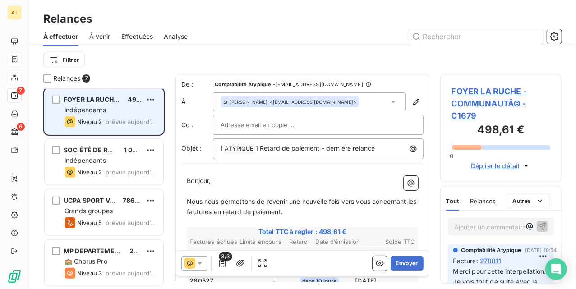
click at [91, 115] on div "FOYER LA RUCHE - COMMUNAUTÃ© 498,61 € indépendants Niveau 2 prévue aujourd’hui" at bounding box center [104, 111] width 119 height 46
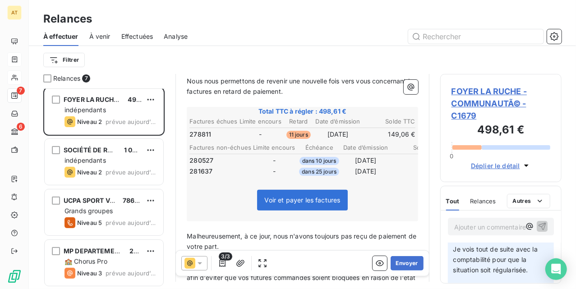
scroll to position [0, 0]
click at [486, 99] on span "FOYER LA RUCHE - COMMUNAUTÃ© - C1679" at bounding box center [501, 103] width 99 height 37
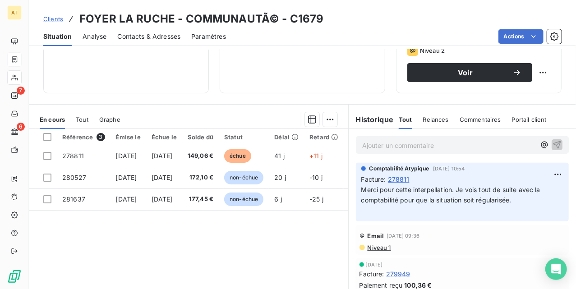
scroll to position [180, 0]
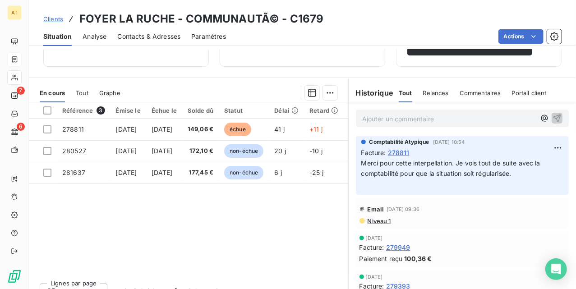
click at [383, 219] on span "Niveau 1" at bounding box center [379, 220] width 24 height 7
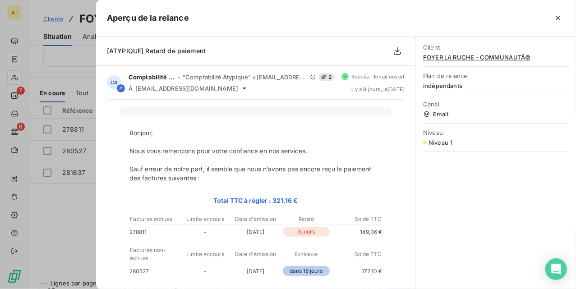
click at [49, 209] on div at bounding box center [288, 144] width 576 height 289
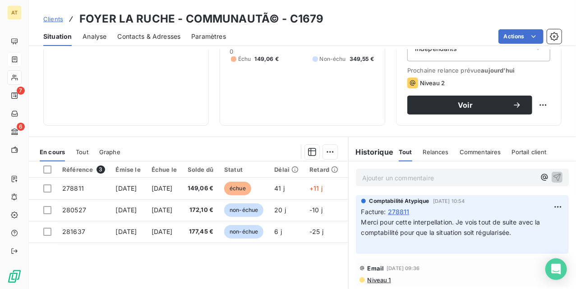
scroll to position [120, 0]
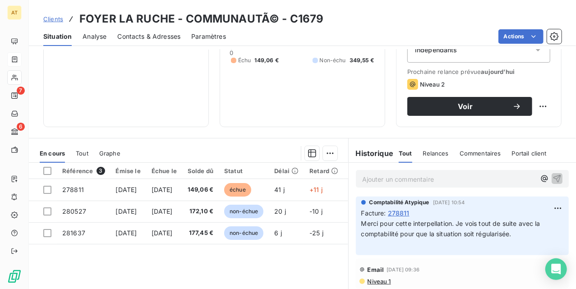
click at [142, 32] on span "Contacts & Adresses" at bounding box center [148, 36] width 63 height 9
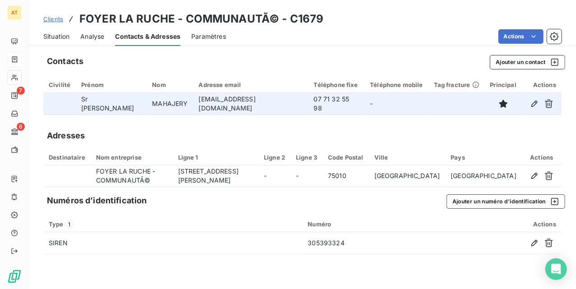
click at [319, 98] on td "07 71 32 55 98" at bounding box center [337, 104] width 56 height 22
click at [318, 105] on td "07 71 32 55 98" at bounding box center [337, 104] width 56 height 22
click at [317, 105] on td "07 71 32 55 98" at bounding box center [337, 104] width 56 height 22
click at [315, 103] on td "07 71 32 55 98" at bounding box center [337, 104] width 56 height 22
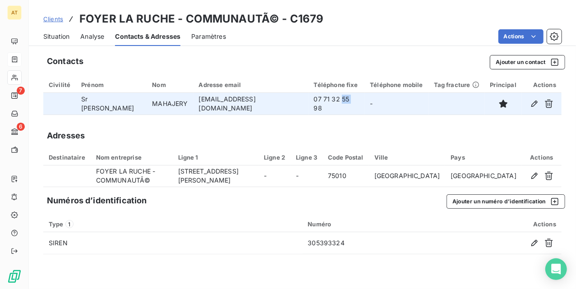
click at [315, 103] on td "07 71 32 55 98" at bounding box center [337, 104] width 56 height 22
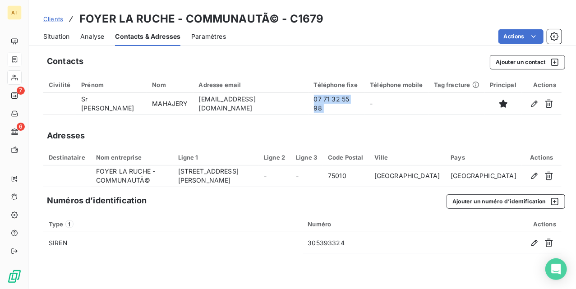
drag, startPoint x: 315, startPoint y: 103, endPoint x: 309, endPoint y: 116, distance: 14.2
click at [315, 103] on td "07 71 32 55 98" at bounding box center [337, 104] width 56 height 22
click at [277, 130] on div "Adresses" at bounding box center [302, 135] width 518 height 13
click at [58, 41] on div "Situation" at bounding box center [56, 36] width 26 height 19
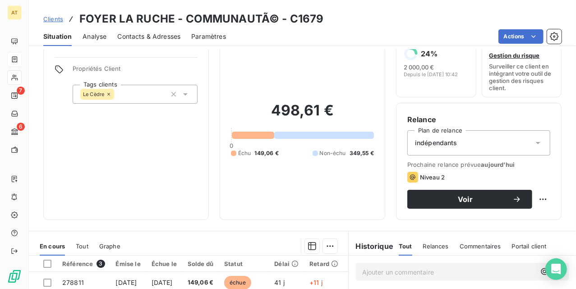
scroll to position [14, 0]
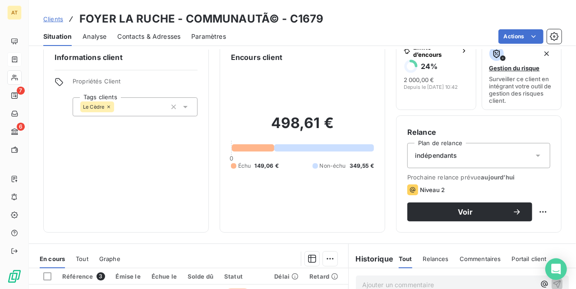
click at [309, 15] on h3 "FOYER LA RUCHE - COMMUNAUTÃ© - C1679" at bounding box center [201, 19] width 244 height 16
click at [136, 40] on span "Contacts & Adresses" at bounding box center [148, 36] width 63 height 9
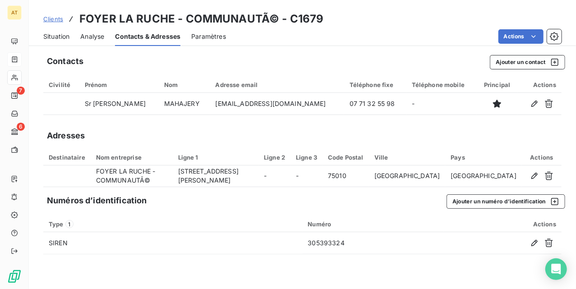
click at [453, 129] on div "Adresses" at bounding box center [302, 135] width 518 height 13
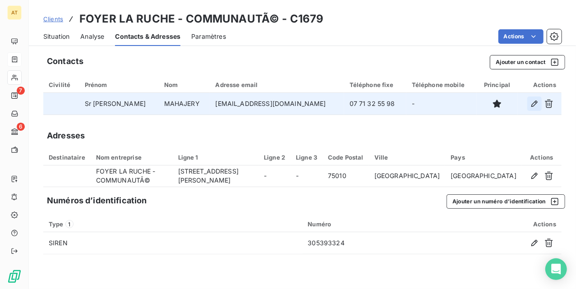
click at [536, 103] on icon "button" at bounding box center [534, 103] width 9 height 9
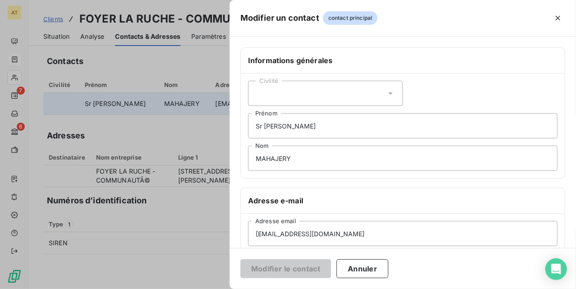
click at [501, 65] on div "Informations générales" at bounding box center [403, 61] width 324 height 26
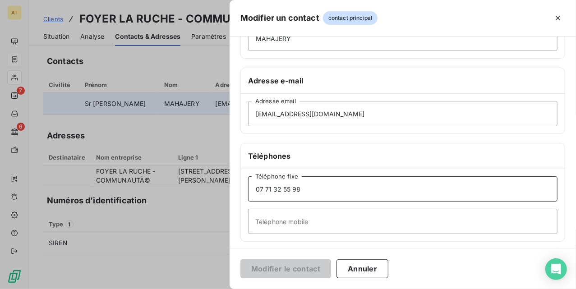
click at [320, 203] on div "07 71 32 55 98 Téléphone fixe Téléphone mobile" at bounding box center [403, 205] width 324 height 72
paste input "67 60 91 51"
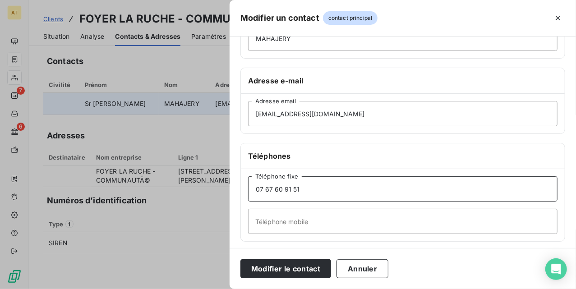
type input "07 67 60 91 51"
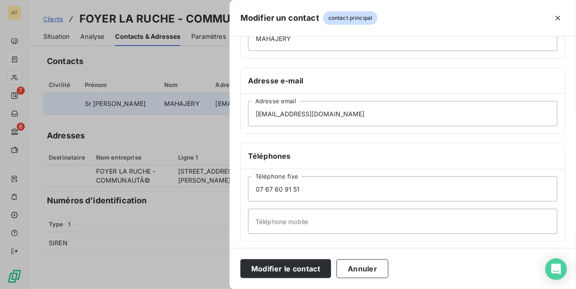
click at [379, 156] on h6 "Téléphones" at bounding box center [402, 156] width 309 height 11
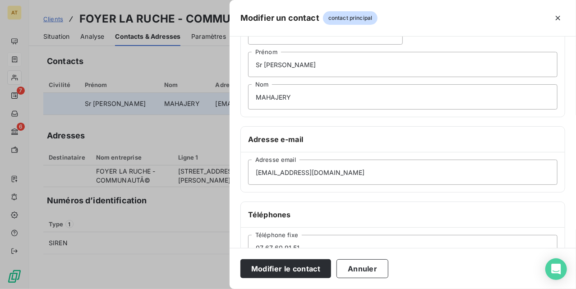
scroll to position [60, 0]
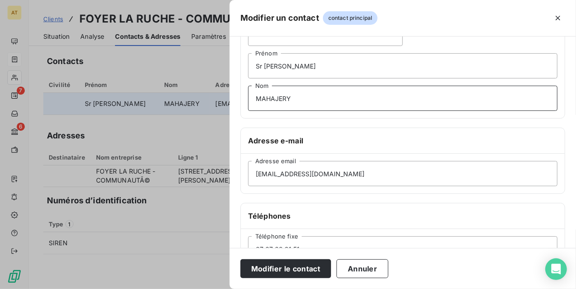
drag, startPoint x: 309, startPoint y: 105, endPoint x: 185, endPoint y: 106, distance: 124.1
click at [185, 289] on div "Modifier un contact contact principal Informations générales Civilité Sr Ida Pr…" at bounding box center [288, 289] width 576 height 0
drag, startPoint x: 296, startPoint y: 70, endPoint x: 263, endPoint y: 73, distance: 33.5
click at [263, 73] on input "Sr Ida" at bounding box center [402, 65] width 309 height 25
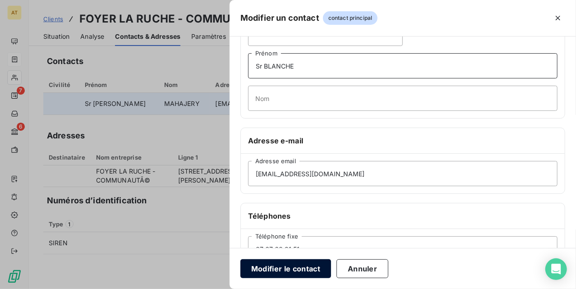
type input "Sr BLANCHE"
click at [290, 274] on button "Modifier le contact" at bounding box center [285, 268] width 91 height 19
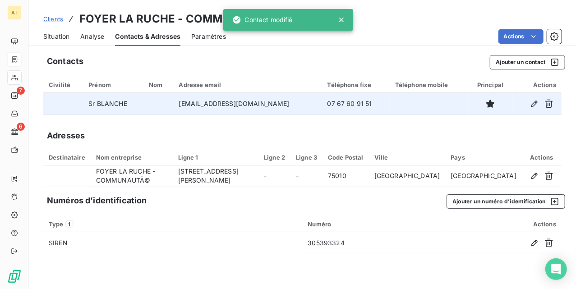
drag, startPoint x: 386, startPoint y: 60, endPoint x: 278, endPoint y: 76, distance: 109.0
click at [387, 60] on div "Contacts Ajouter un contact" at bounding box center [306, 62] width 518 height 14
click at [55, 33] on span "Situation" at bounding box center [56, 36] width 26 height 9
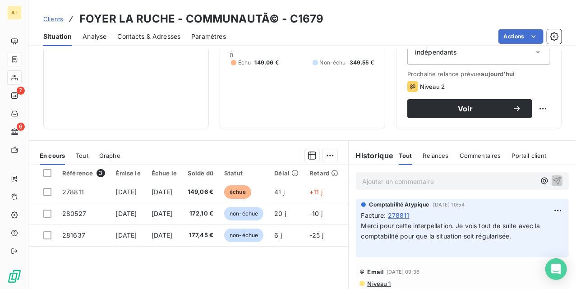
scroll to position [120, 0]
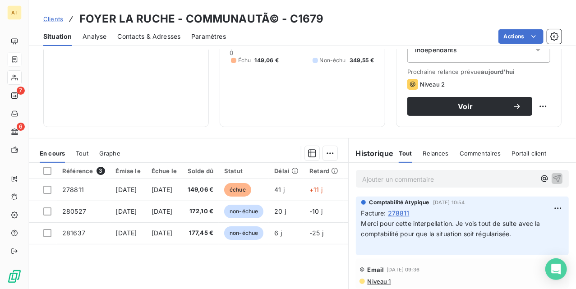
click at [412, 179] on p "Ajouter un commentaire ﻿" at bounding box center [448, 179] width 173 height 11
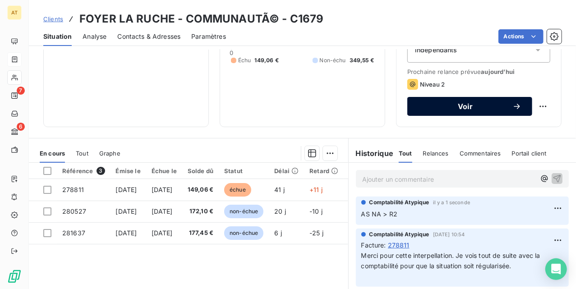
click at [450, 104] on span "Voir" at bounding box center [465, 106] width 94 height 7
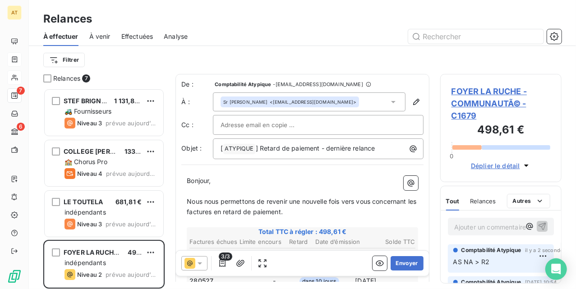
scroll to position [192, 112]
click at [393, 269] on button "Envoyer" at bounding box center [407, 263] width 33 height 14
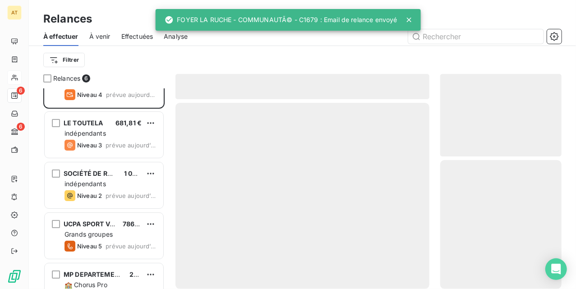
scroll to position [103, 0]
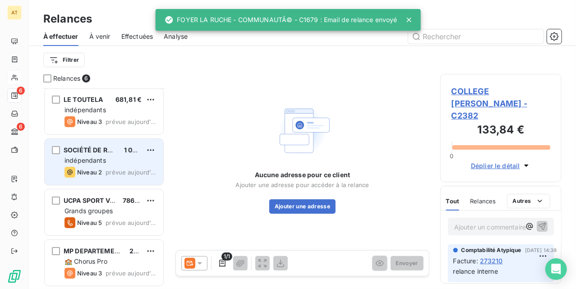
click at [126, 174] on span "prévue aujourd’hui" at bounding box center [131, 172] width 51 height 7
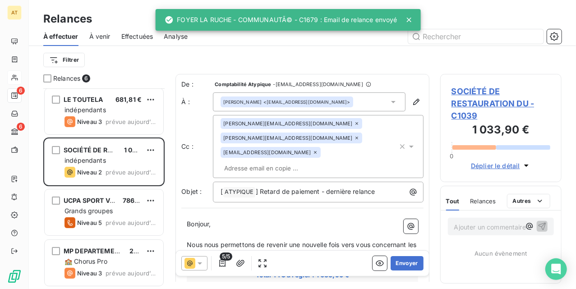
click at [484, 95] on span "SOCIÉTÉ DE RESTAURATION DU - C1039" at bounding box center [501, 103] width 99 height 37
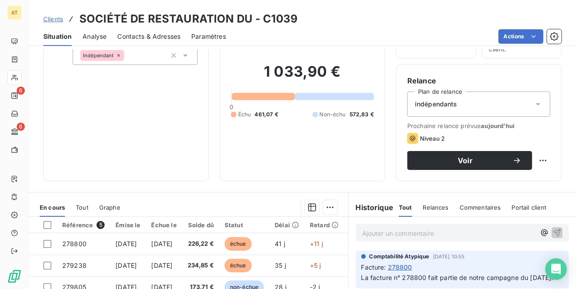
scroll to position [60, 0]
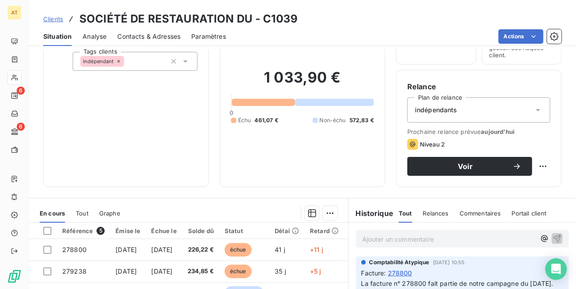
click at [162, 49] on div "Clients SOCIÉTÉ DE RESTAURATION DU - C1039 Situation Analyse Contacts & Adresse…" at bounding box center [302, 144] width 547 height 289
click at [164, 41] on div "Contacts & Adresses" at bounding box center [148, 36] width 63 height 19
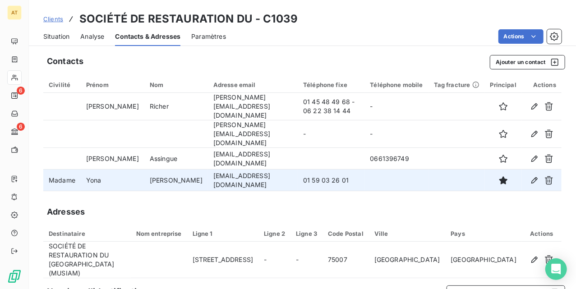
click at [309, 170] on td "01 59 03 26 01" at bounding box center [331, 181] width 67 height 22
click at [311, 170] on td "01 59 03 26 01" at bounding box center [331, 181] width 67 height 22
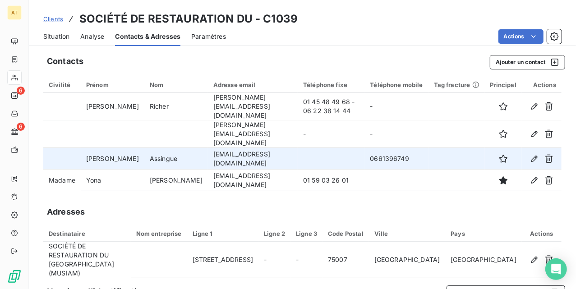
click at [392, 149] on td "0661396749" at bounding box center [396, 159] width 64 height 22
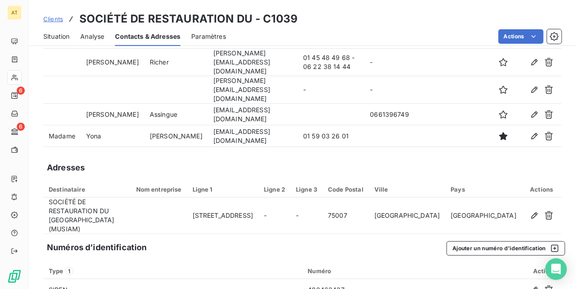
scroll to position [0, 0]
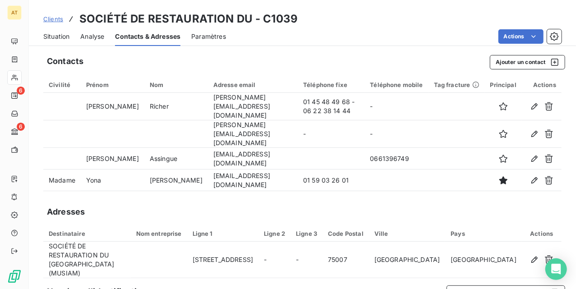
click at [51, 33] on span "Situation" at bounding box center [56, 36] width 26 height 9
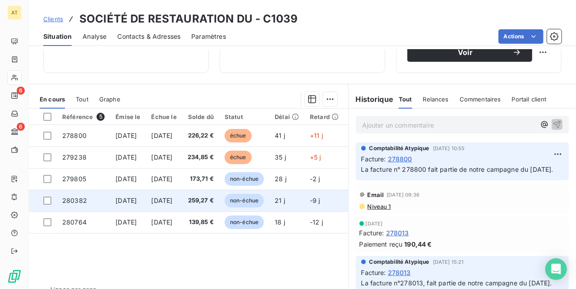
scroll to position [180, 0]
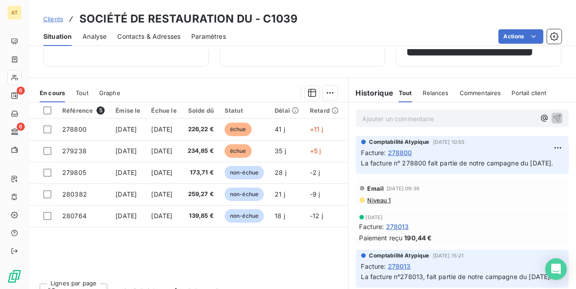
click at [401, 152] on span "278800" at bounding box center [400, 152] width 24 height 9
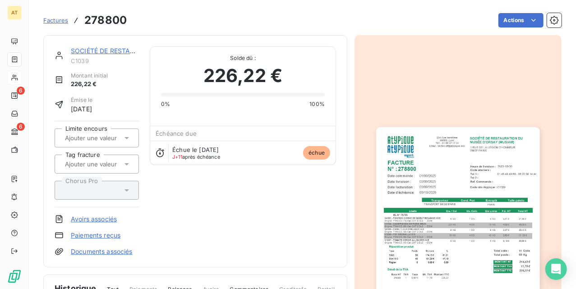
click at [112, 20] on h3 "278800" at bounding box center [105, 20] width 42 height 16
click at [260, 156] on div "Échue le 3 oct. 2025 J+11 après échéance échue" at bounding box center [242, 153] width 185 height 24
drag, startPoint x: 208, startPoint y: 189, endPoint x: 174, endPoint y: 189, distance: 34.3
click at [208, 192] on div "SOCIÉTÉ DE RESTAURATION DU C1039 Montant initial 226,22 € Émise le 3 sept. 2025…" at bounding box center [195, 151] width 281 height 210
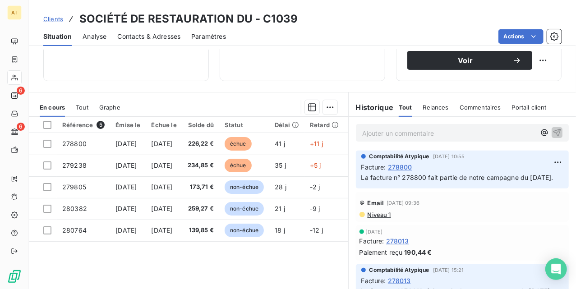
scroll to position [180, 0]
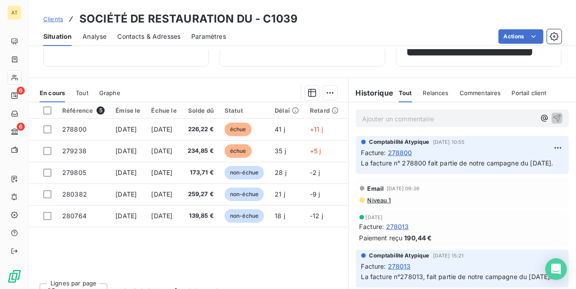
click at [378, 121] on p "Ajouter un commentaire ﻿" at bounding box center [448, 118] width 173 height 11
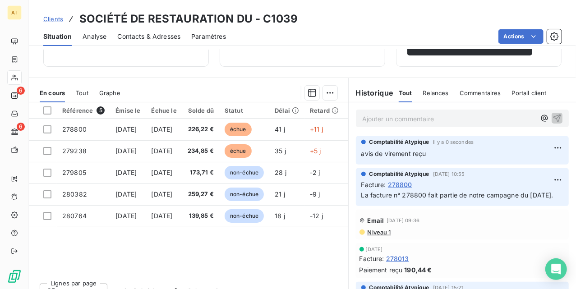
drag, startPoint x: 222, startPoint y: 93, endPoint x: 225, endPoint y: 89, distance: 4.9
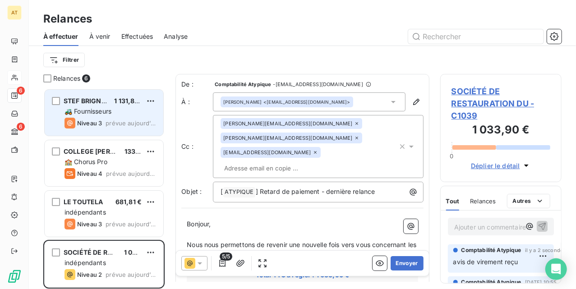
scroll to position [192, 112]
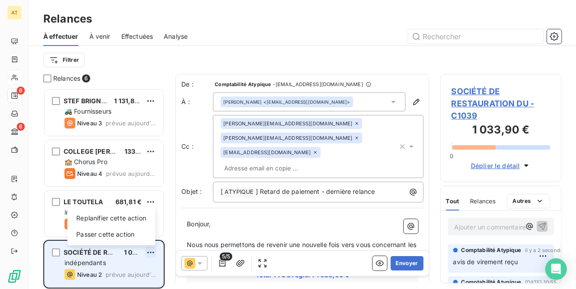
click at [150, 253] on html "AT 6 6 Relances À effectuer À venir Effectuées Analyse Filtrer Relances 6 STEF …" at bounding box center [288, 144] width 576 height 289
click at [117, 219] on div "Replanifier cette action" at bounding box center [111, 218] width 81 height 14
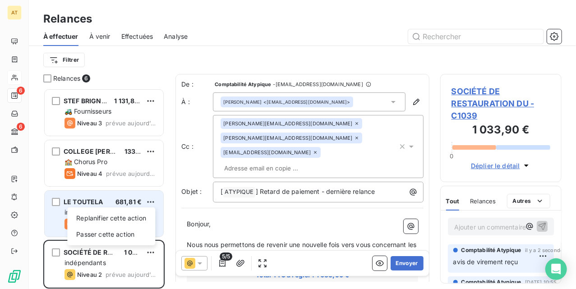
select select "9"
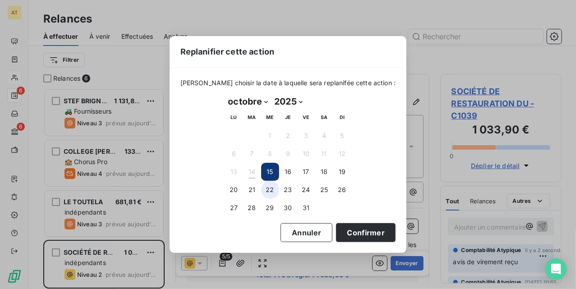
drag, startPoint x: 254, startPoint y: 188, endPoint x: 274, endPoint y: 190, distance: 20.0
click at [254, 189] on button "21" at bounding box center [252, 190] width 18 height 18
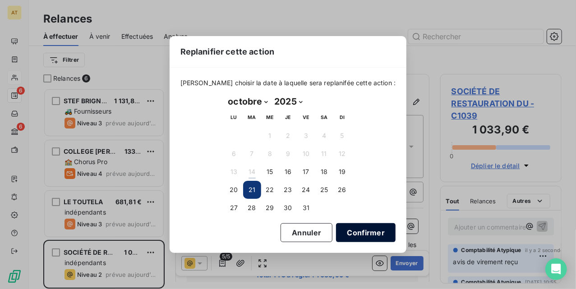
click at [366, 233] on button "Confirmer" at bounding box center [366, 232] width 60 height 19
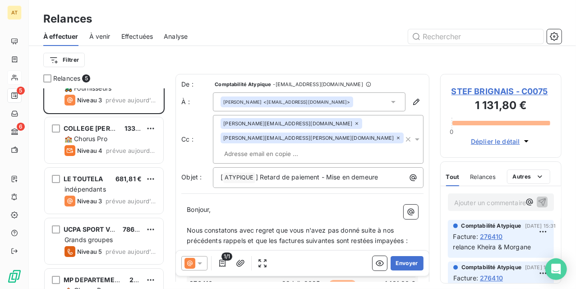
scroll to position [52, 0]
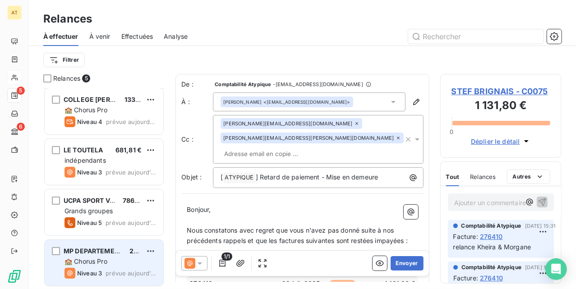
click at [86, 259] on span "🏫 Chorus Pro" at bounding box center [86, 262] width 43 height 8
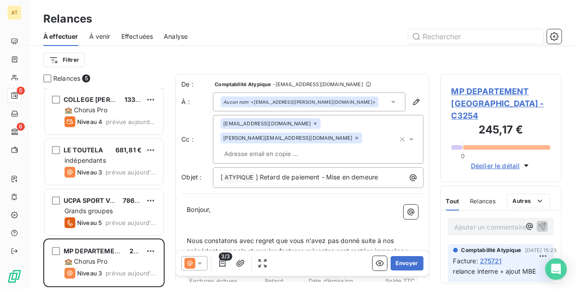
scroll to position [60, 0]
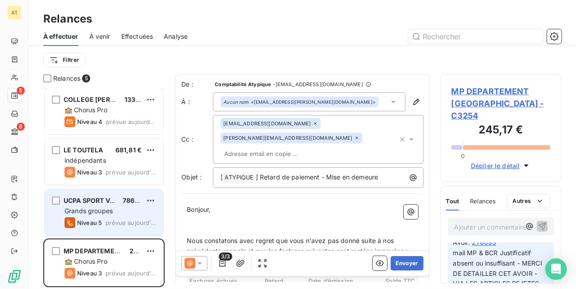
click at [88, 230] on div "UCPA SPORT VACANCES 786,28 € Grands groupes Niveau 5 prévue aujourd’hui" at bounding box center [104, 212] width 119 height 46
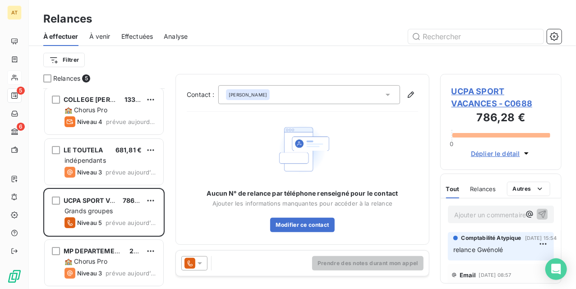
click at [194, 265] on icon at bounding box center [189, 263] width 11 height 11
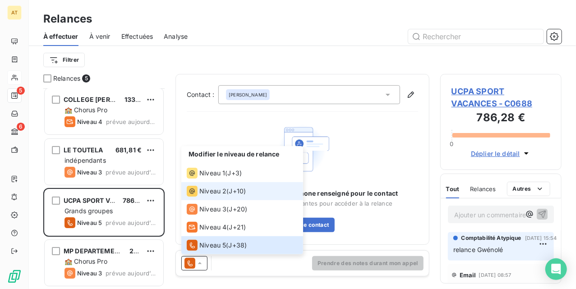
click at [215, 191] on span "Niveau 2" at bounding box center [212, 191] width 27 height 9
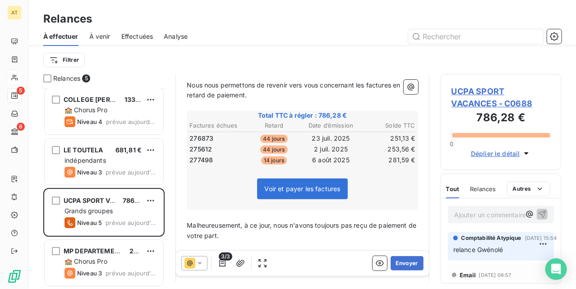
click at [479, 96] on span "UCPA SPORT VACANCES - C0688" at bounding box center [501, 97] width 99 height 24
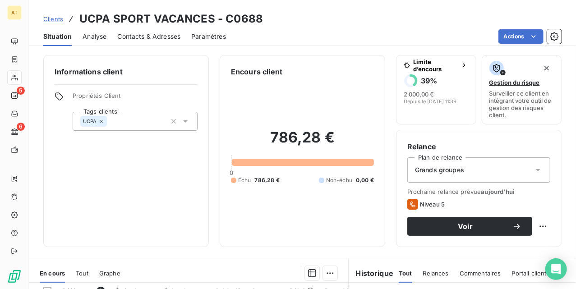
click at [139, 40] on span "Contacts & Adresses" at bounding box center [148, 36] width 63 height 9
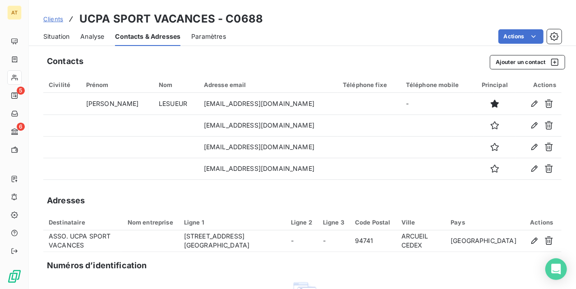
click at [35, 36] on div "Situation Analyse Contacts & Adresses Paramètres Actions" at bounding box center [302, 36] width 547 height 19
click at [57, 41] on div "Situation" at bounding box center [56, 36] width 26 height 19
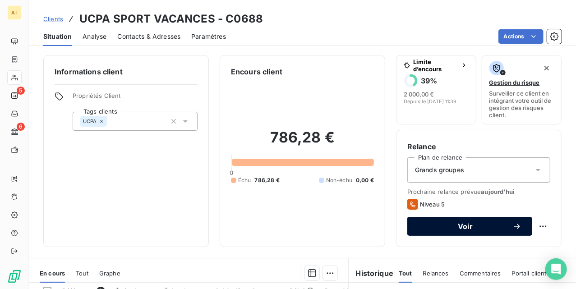
click at [460, 224] on span "Voir" at bounding box center [465, 226] width 94 height 7
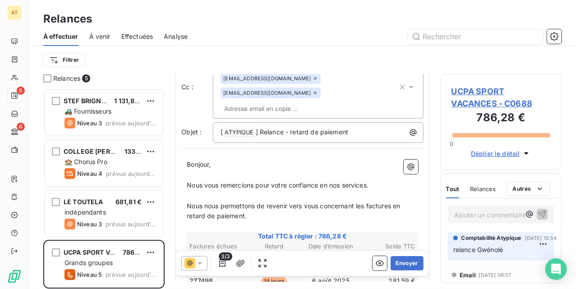
scroll to position [60, 0]
click at [196, 266] on icon at bounding box center [199, 263] width 9 height 9
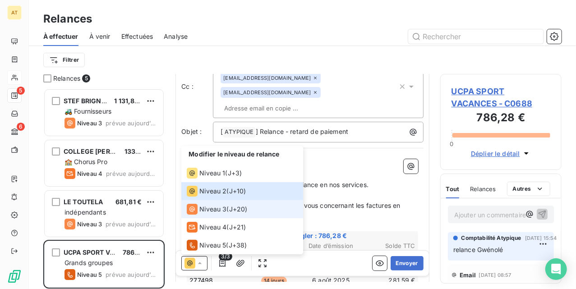
click at [237, 206] on span "J+20 )" at bounding box center [238, 209] width 18 height 9
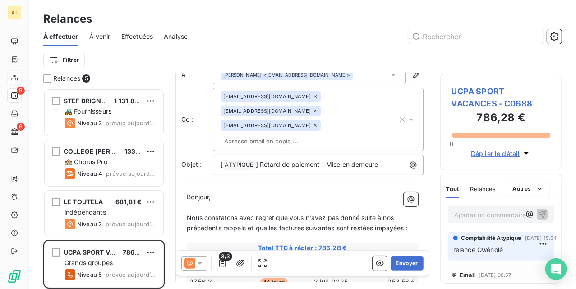
scroll to position [0, 0]
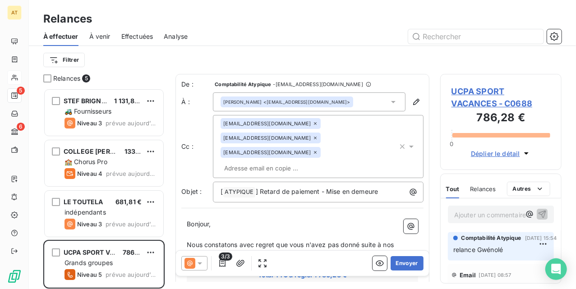
click at [195, 263] on icon at bounding box center [199, 263] width 9 height 9
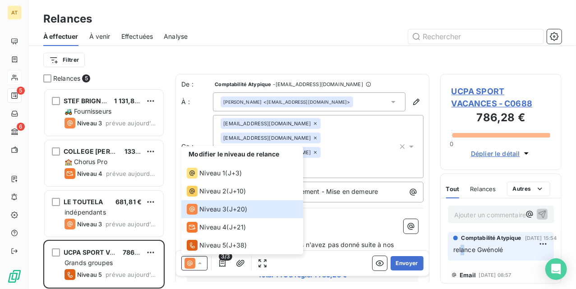
click at [463, 247] on span "relance Gwénolé" at bounding box center [478, 250] width 50 height 8
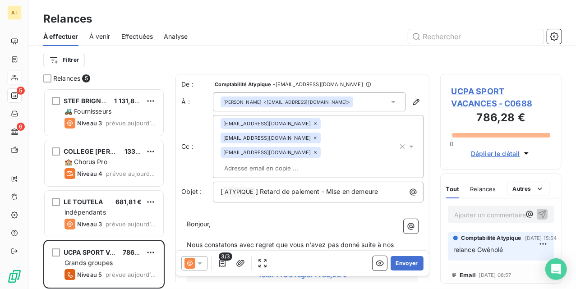
click at [196, 265] on icon at bounding box center [199, 263] width 9 height 9
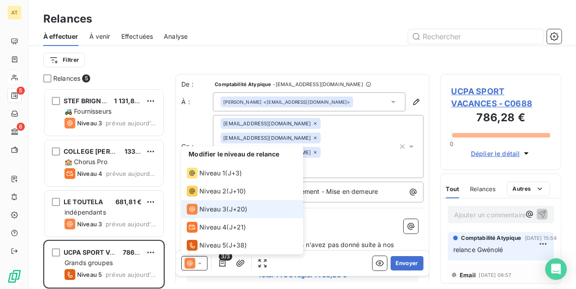
click at [216, 203] on li "Niveau 3 ( J+20 )" at bounding box center [242, 209] width 122 height 18
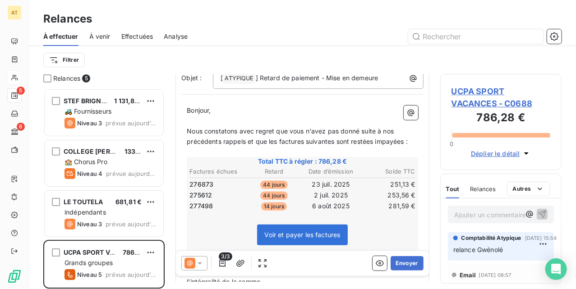
scroll to position [121, 0]
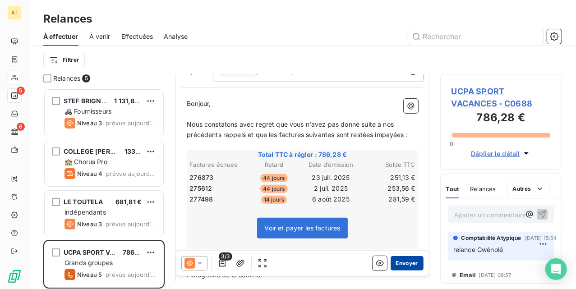
click at [392, 266] on button "Envoyer" at bounding box center [407, 263] width 33 height 14
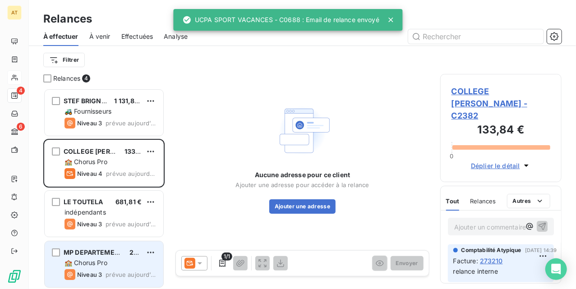
click at [101, 262] on span "🏫 Chorus Pro" at bounding box center [86, 263] width 43 height 8
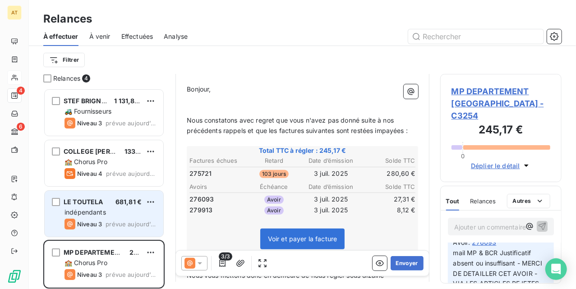
scroll to position [2, 0]
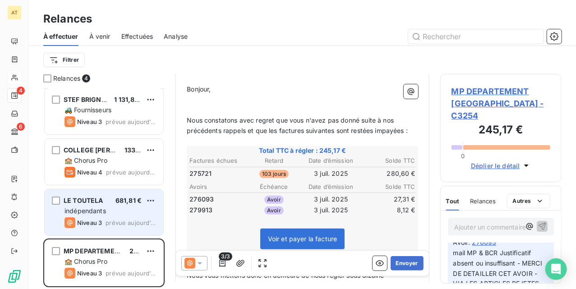
click at [104, 224] on div "Niveau 3 prévue aujourd’hui" at bounding box center [111, 222] width 92 height 11
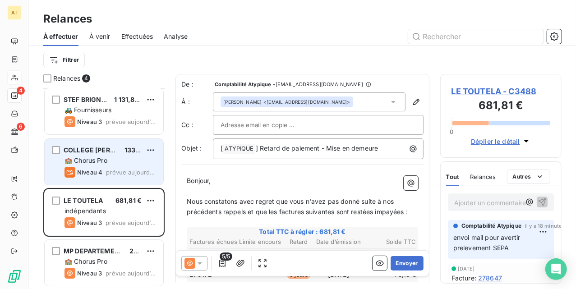
click at [113, 163] on div "🏫 Chorus Pro" at bounding box center [111, 160] width 92 height 9
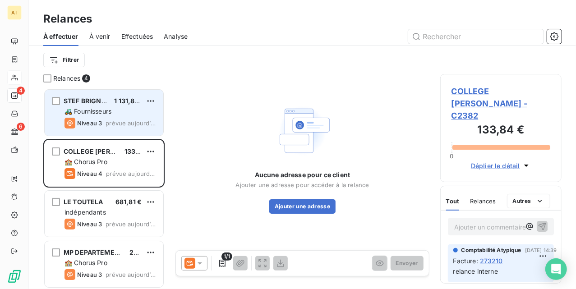
click at [104, 107] on div "🚜 Fournisseurs" at bounding box center [111, 111] width 92 height 9
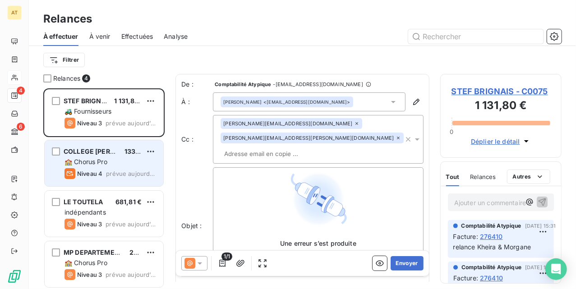
click at [121, 154] on div "COLLEGE ALBERT CAMUS 133,84 €" at bounding box center [111, 152] width 92 height 8
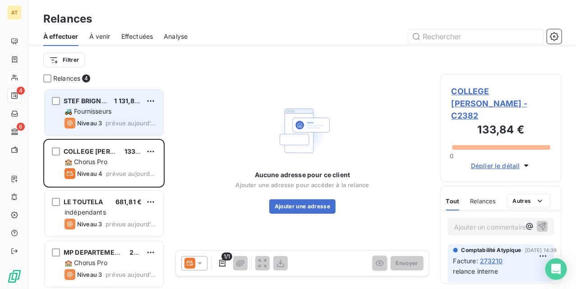
click at [63, 103] on div "STEF BRIGNAIS 1 131,80 € 🚜 Fournisseurs Niveau 3 prévue aujourd’hui" at bounding box center [104, 113] width 119 height 46
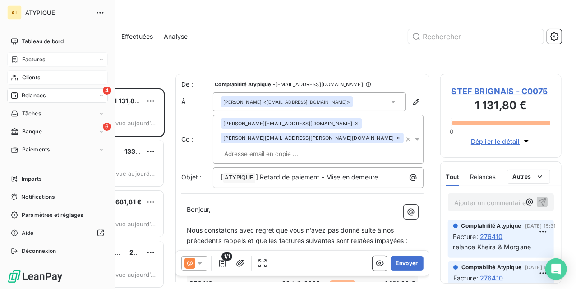
click at [32, 64] on div "Factures" at bounding box center [57, 59] width 101 height 14
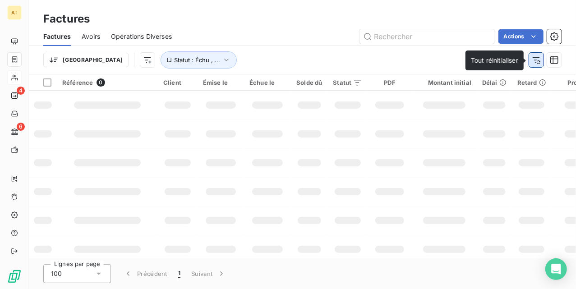
click at [539, 60] on icon "button" at bounding box center [539, 62] width 4 height 4
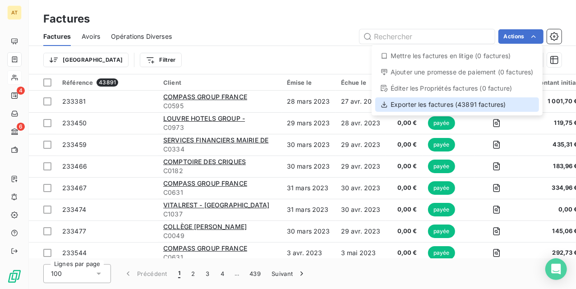
click at [475, 107] on div "Exporter les factures (43891 factures)" at bounding box center [457, 104] width 164 height 14
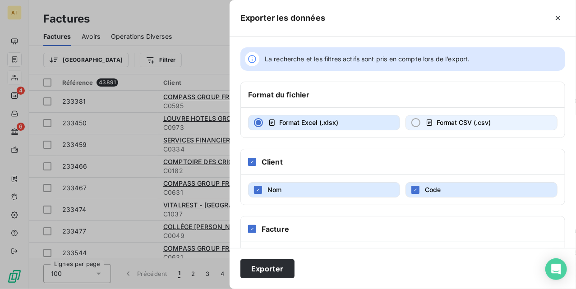
click at [437, 125] on span "Format CSV (.csv)" at bounding box center [464, 123] width 54 height 8
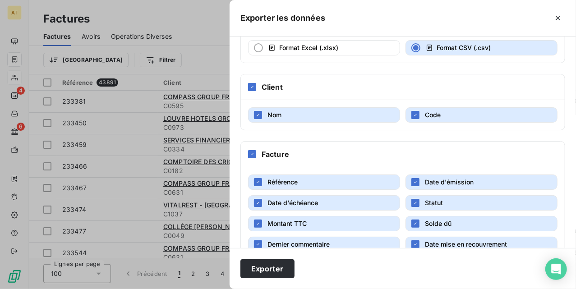
scroll to position [278, 0]
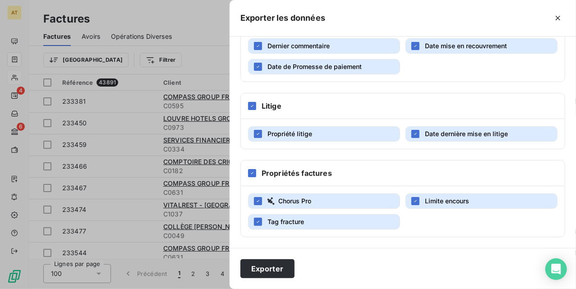
click at [318, 70] on button "Date de Promesse de paiement" at bounding box center [324, 66] width 152 height 15
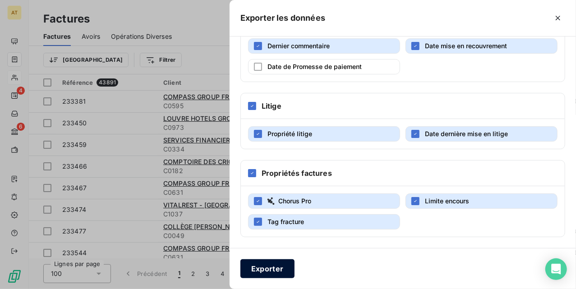
click at [268, 269] on button "Exporter" at bounding box center [267, 268] width 54 height 19
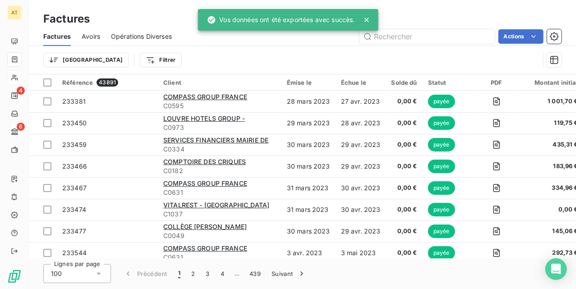
click at [100, 35] on div "Factures Avoirs Opérations Diverses Actions" at bounding box center [302, 36] width 547 height 19
click at [96, 35] on span "Avoirs" at bounding box center [91, 36] width 18 height 9
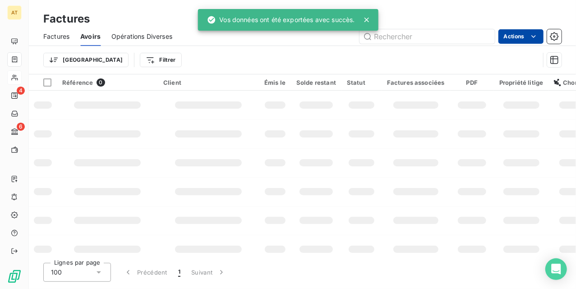
click at [515, 33] on html "AT 4 6 Factures Factures Avoirs Opérations Diverses Actions Trier Filtrer Référ…" at bounding box center [288, 144] width 576 height 289
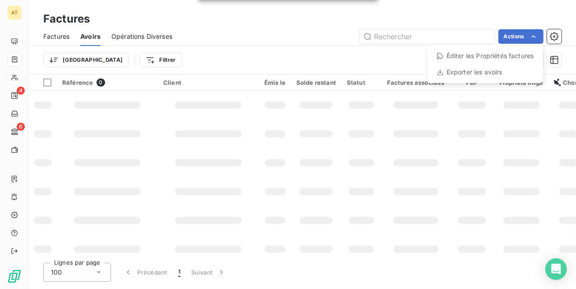
click at [291, 28] on div "Vos données ont été exportées avec succès." at bounding box center [288, 20] width 180 height 22
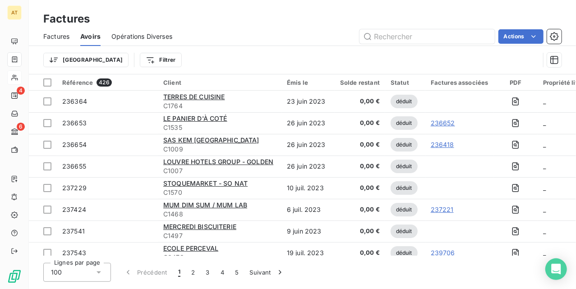
click at [523, 40] on html "AT 4 6 Factures Factures Avoirs Opérations Diverses Actions Trier Filtrer Référ…" at bounding box center [288, 144] width 576 height 289
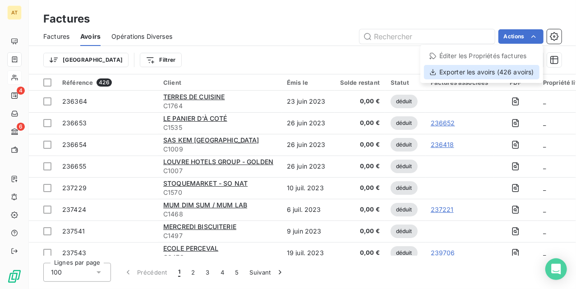
click at [490, 76] on div "Exporter les avoirs (426 avoirs)" at bounding box center [481, 72] width 115 height 14
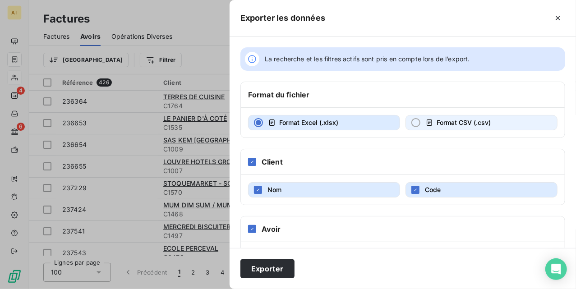
click at [427, 125] on icon "button" at bounding box center [429, 122] width 7 height 7
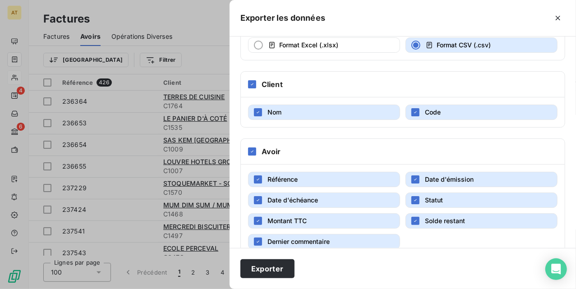
scroll to position [257, 0]
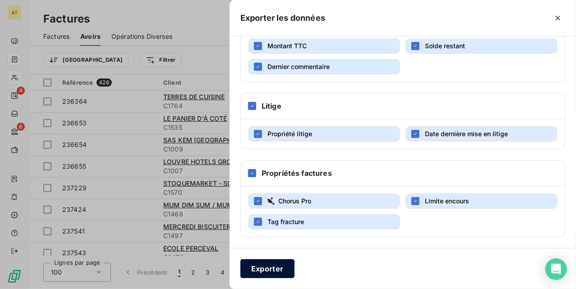
click at [261, 277] on button "Exporter" at bounding box center [267, 268] width 54 height 19
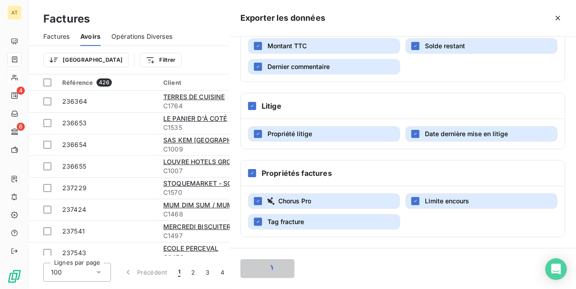
click at [260, 289] on div "Exporter les données La recherche et les filtres actifs sont pris en compte lor…" at bounding box center [288, 289] width 576 height 0
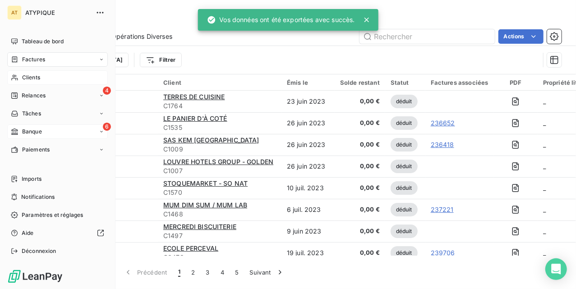
click at [37, 136] on div "6 Banque" at bounding box center [57, 131] width 101 height 14
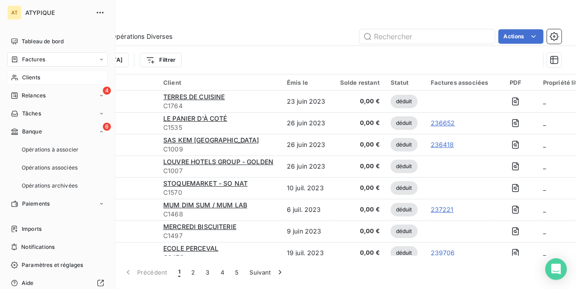
click at [83, 200] on div "Paiements" at bounding box center [57, 204] width 101 height 14
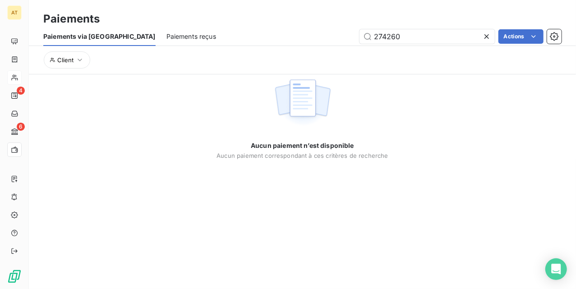
click at [484, 38] on icon at bounding box center [486, 36] width 9 height 9
click at [228, 33] on div "Actions" at bounding box center [394, 36] width 335 height 14
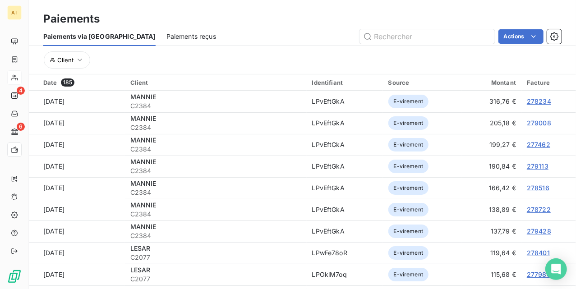
click at [166, 39] on span "Paiements reçus" at bounding box center [191, 36] width 50 height 9
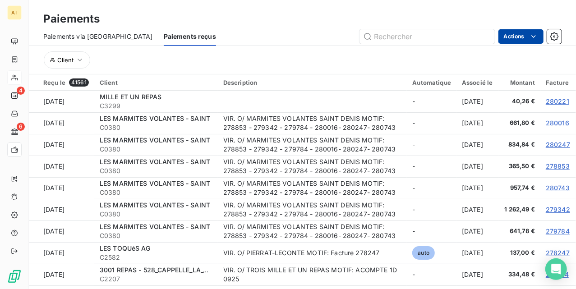
click at [528, 37] on html "AT 4 6 Paiements Paiements via le Portail Paiements reçus Actions Client Reçu l…" at bounding box center [288, 144] width 576 height 289
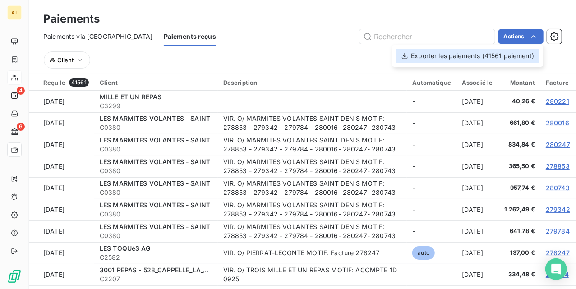
click at [502, 59] on div "Exporter les paiements (41561 paiement)" at bounding box center [468, 56] width 144 height 14
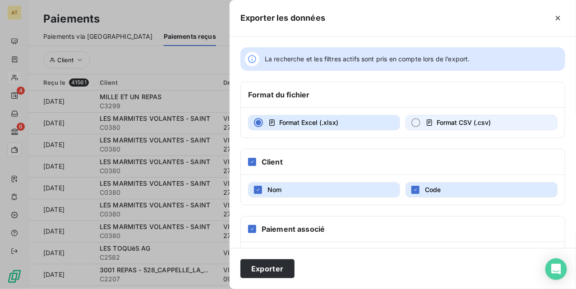
click at [427, 123] on icon "button" at bounding box center [429, 123] width 5 height 6
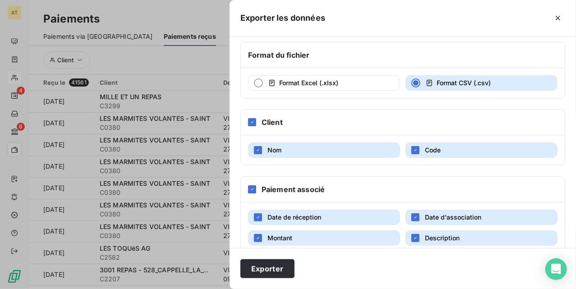
scroll to position [79, 0]
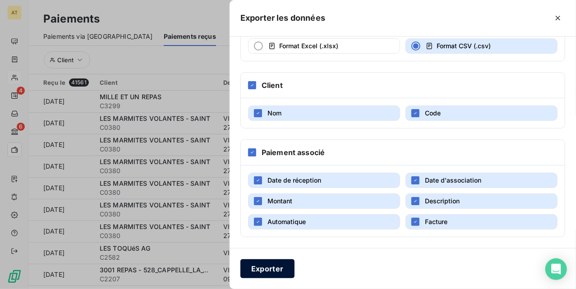
click at [264, 264] on button "Exporter" at bounding box center [267, 268] width 54 height 19
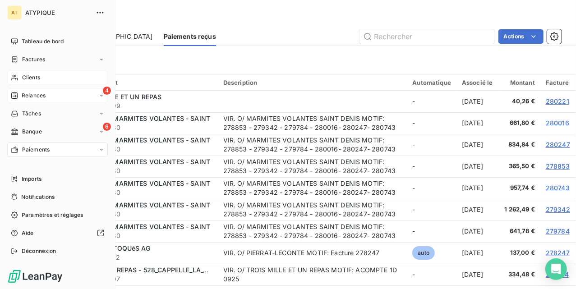
click at [49, 95] on div "4 Relances" at bounding box center [57, 95] width 101 height 14
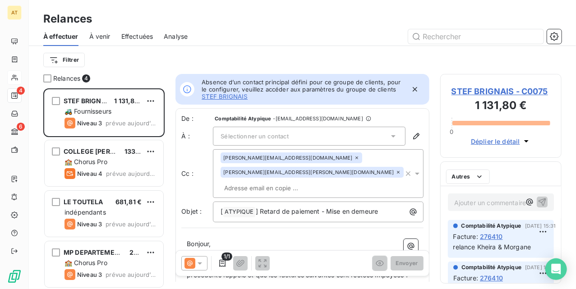
scroll to position [192, 112]
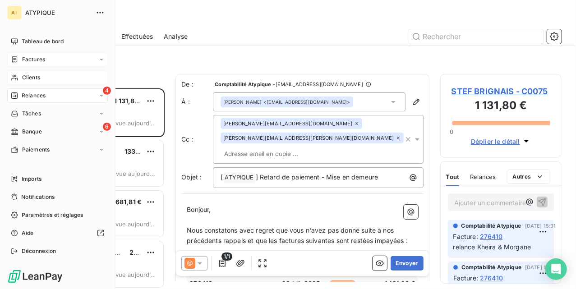
click at [27, 63] on span "Factures" at bounding box center [33, 59] width 23 height 8
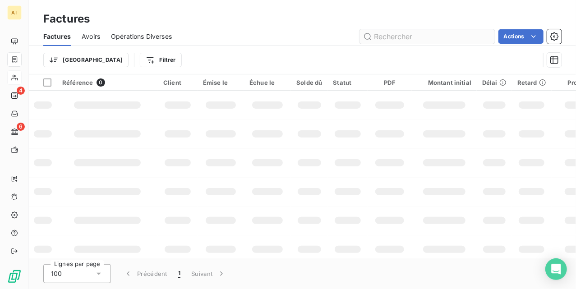
click at [391, 36] on input "text" at bounding box center [427, 36] width 135 height 14
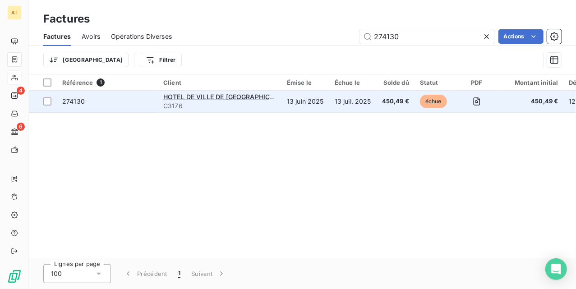
type input "274130"
click at [59, 111] on td "274130" at bounding box center [107, 102] width 101 height 22
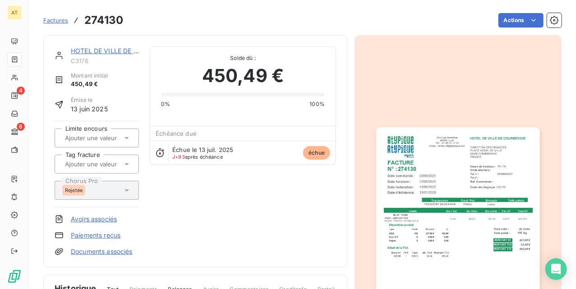
click at [427, 165] on img "button" at bounding box center [457, 242] width 163 height 231
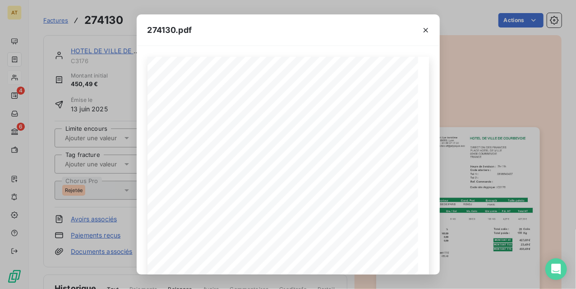
click at [103, 69] on div "274130.pdf HOTEL DE VILLE DE COURBEVOIE DIRECTION DES FINANCES PLACE HOTEL DE V…" at bounding box center [288, 144] width 576 height 289
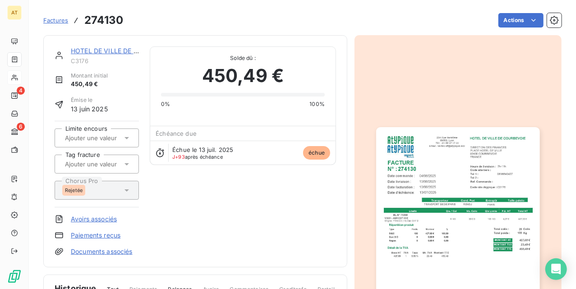
click at [250, 207] on div "HOTEL DE VILLE DE COURBEVOIE C3176 Montant initial 450,49 € Émise le 13 juin 20…" at bounding box center [195, 151] width 281 height 210
click at [215, 215] on div "HOTEL DE VILLE DE COURBEVOIE C3176 Montant initial 450,49 € Émise le 13 juin 20…" at bounding box center [195, 151] width 281 height 210
click at [207, 124] on div "Solde dû : 450,49 € 0% 100% Échéance due Échue le 13 juil. 2025 J+93 après éché…" at bounding box center [243, 105] width 186 height 119
